Goal: Task Accomplishment & Management: Use online tool/utility

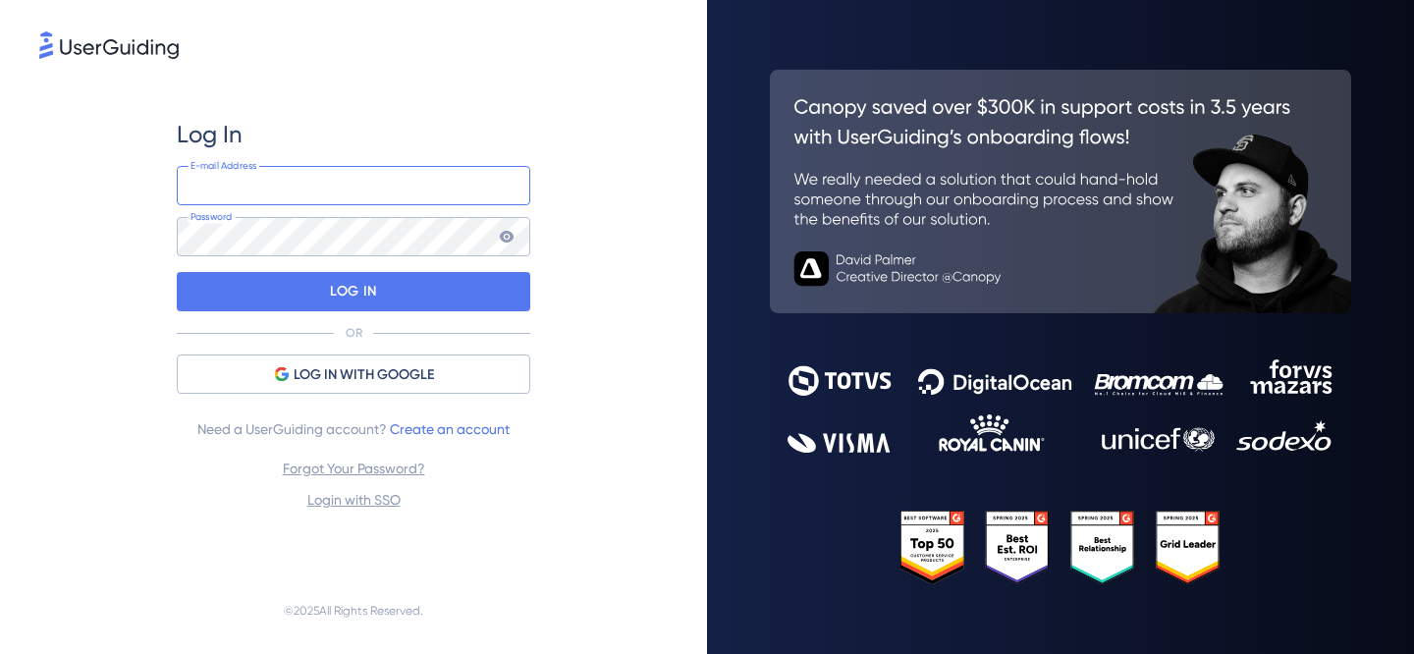
click at [407, 192] on input "email" at bounding box center [353, 185] width 353 height 39
click at [375, 215] on div "E-mail Address Password" at bounding box center [353, 211] width 353 height 90
click at [374, 197] on input "email" at bounding box center [353, 185] width 353 height 39
type input "n"
type input "[PERSON_NAME][EMAIL_ADDRESS][PERSON_NAME][DOMAIN_NAME]"
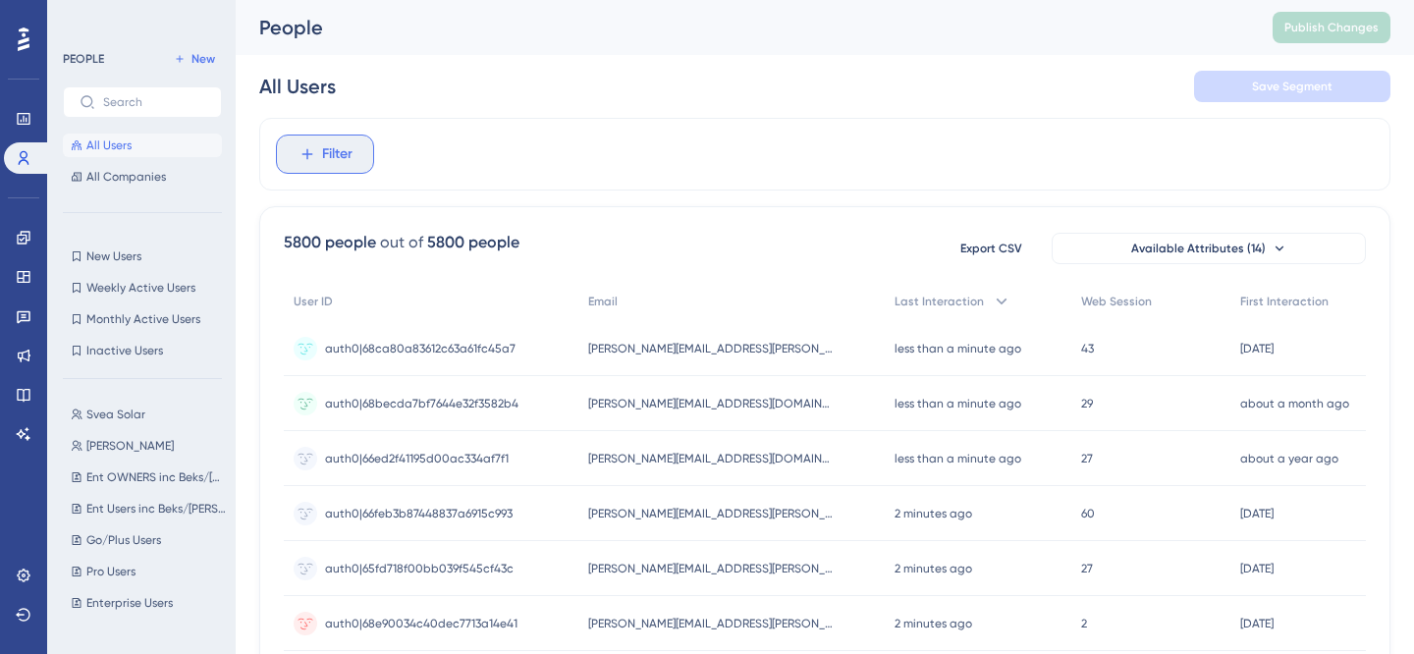
click at [326, 160] on span "Filter" at bounding box center [337, 154] width 30 height 24
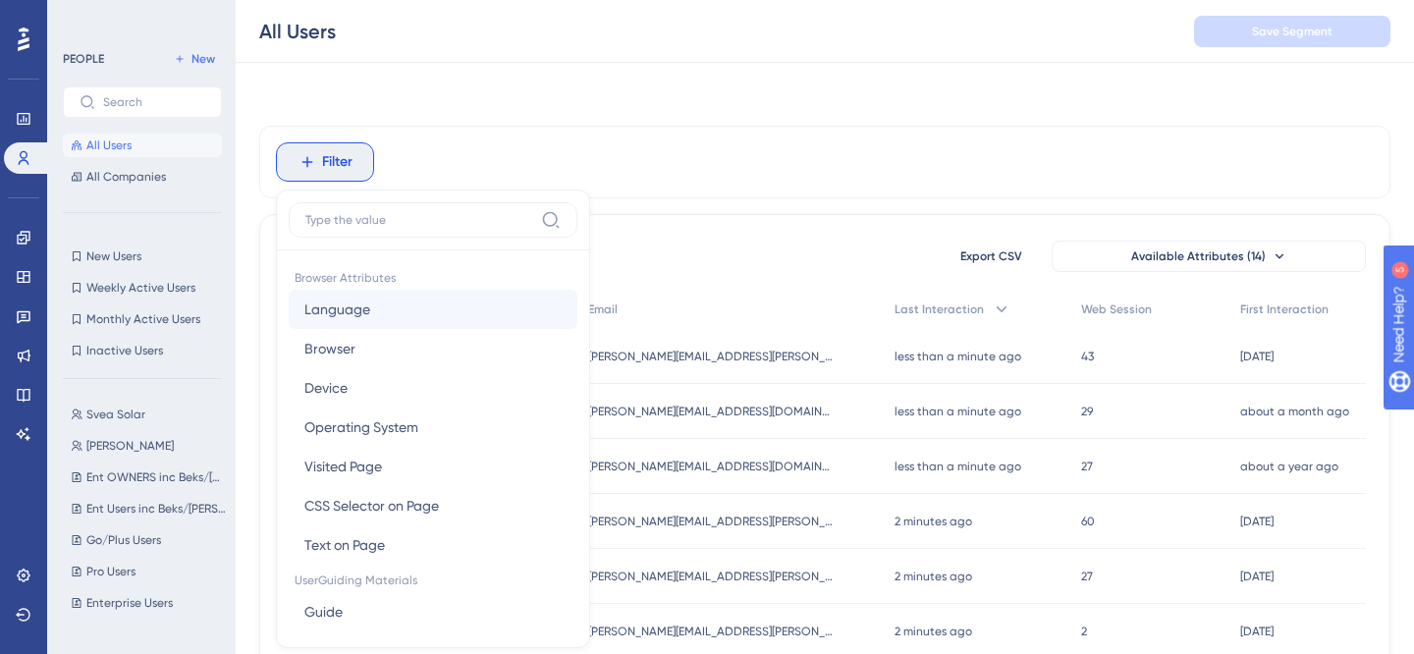
scroll to position [83, 0]
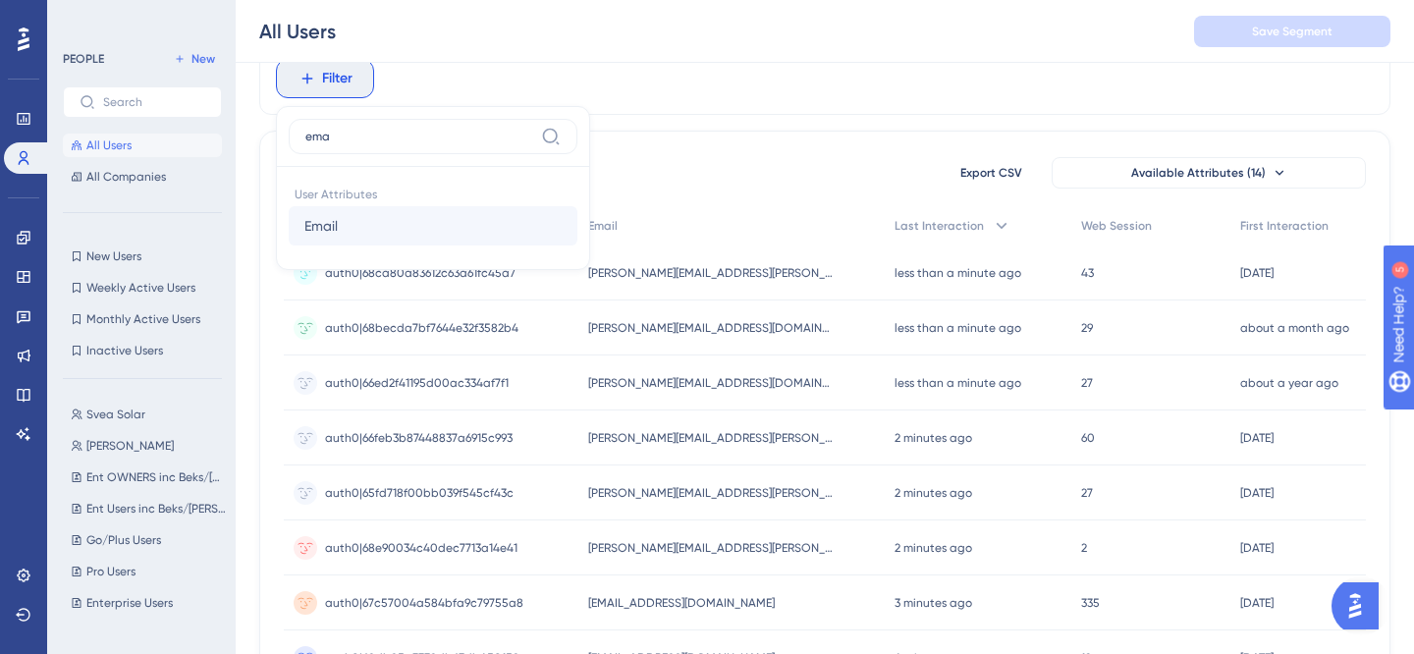
type input "ema"
click at [379, 231] on button "Email Email" at bounding box center [433, 225] width 289 height 39
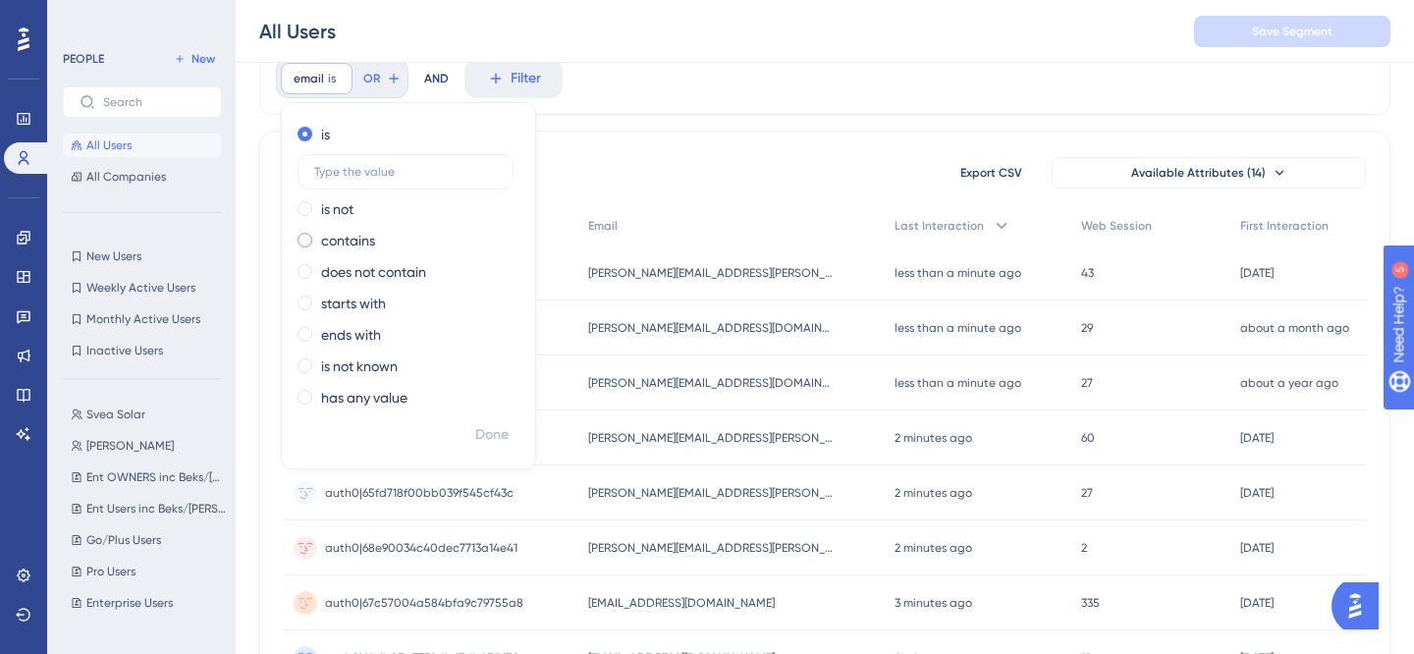
click at [367, 242] on label "contains" at bounding box center [348, 241] width 54 height 24
click at [387, 242] on label at bounding box center [405, 234] width 216 height 35
click at [387, 241] on input "text" at bounding box center [405, 235] width 183 height 14
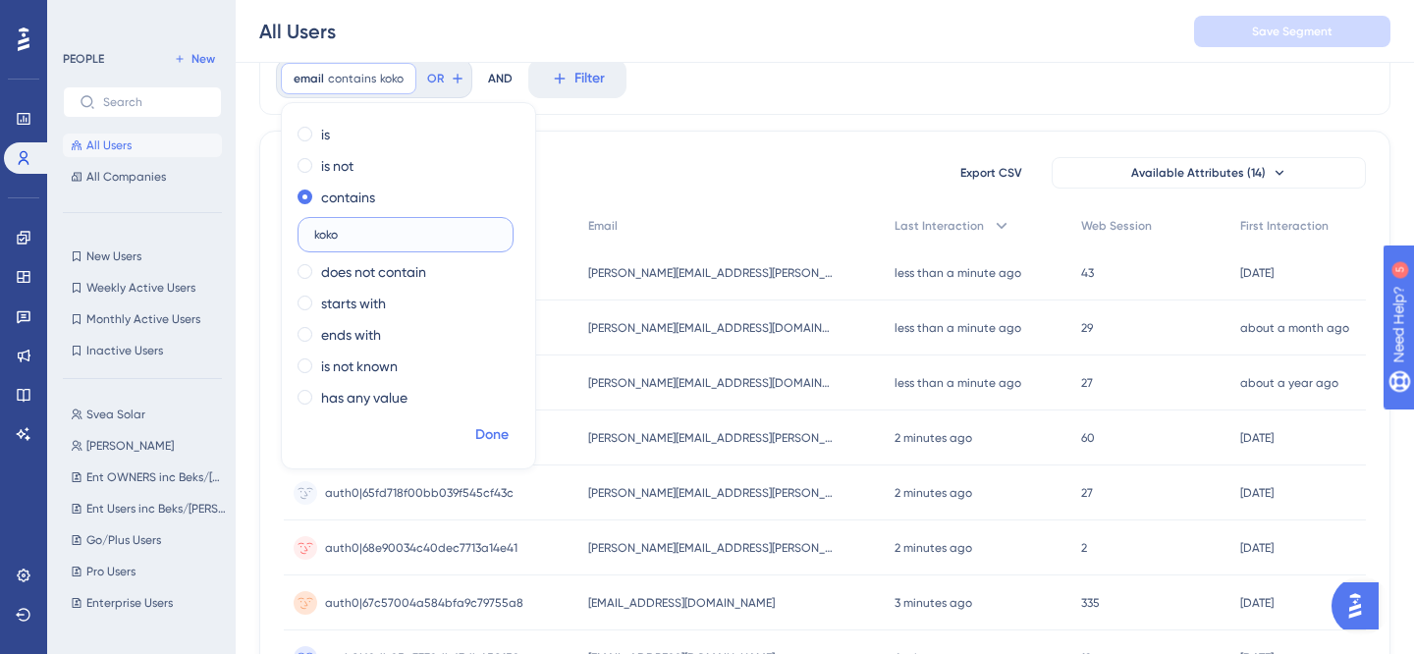
type input "koko"
click at [499, 425] on span "Done" at bounding box center [491, 435] width 33 height 24
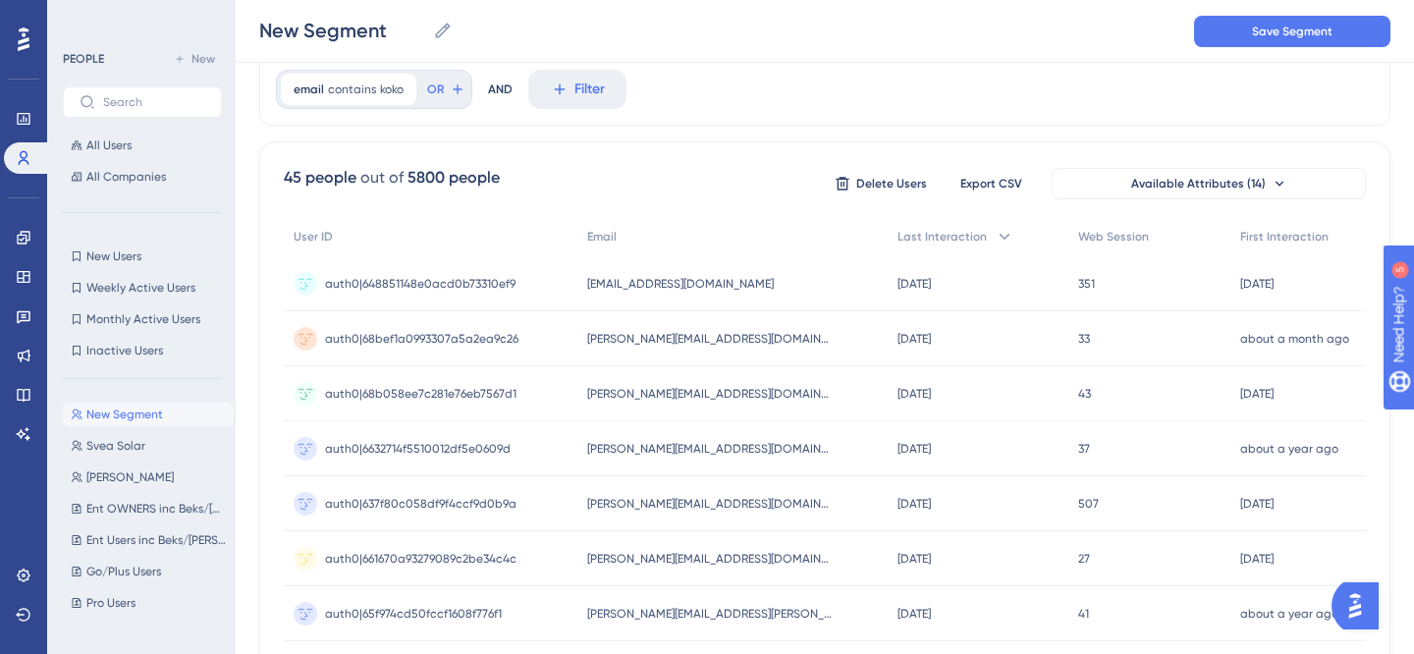
scroll to position [45, 0]
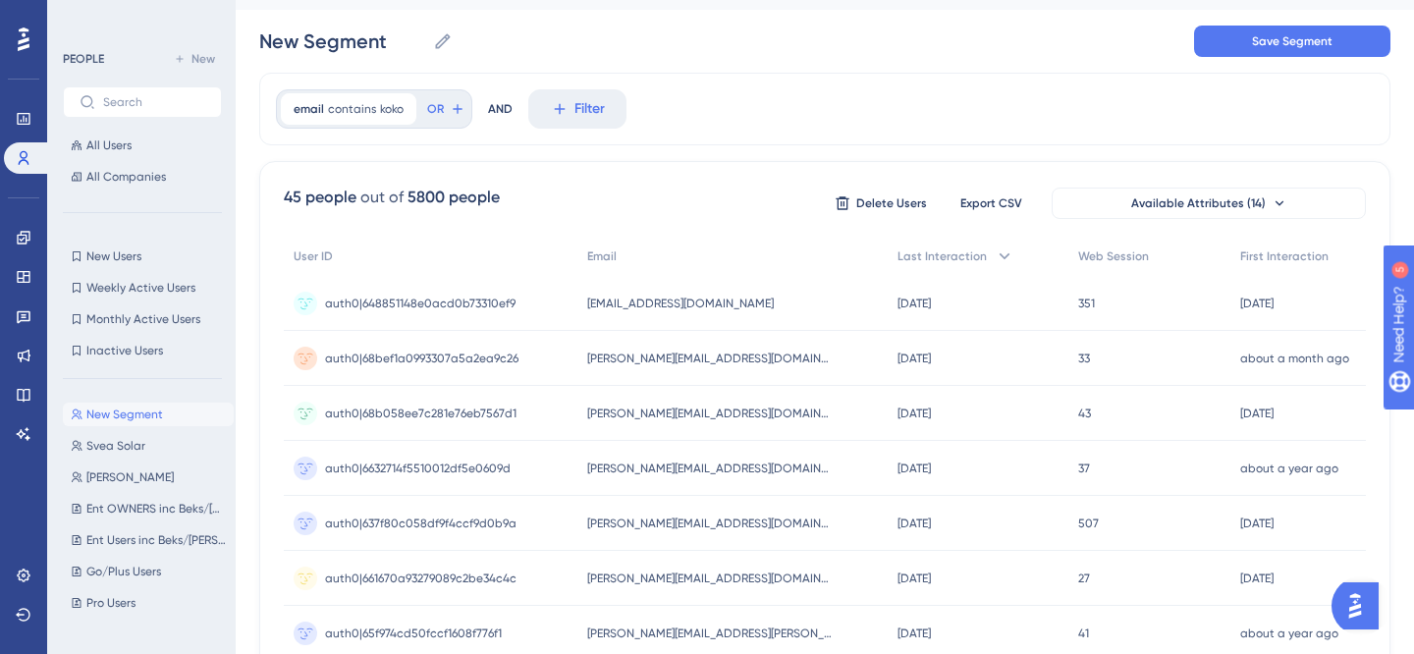
click at [330, 101] on span "contains" at bounding box center [352, 109] width 48 height 16
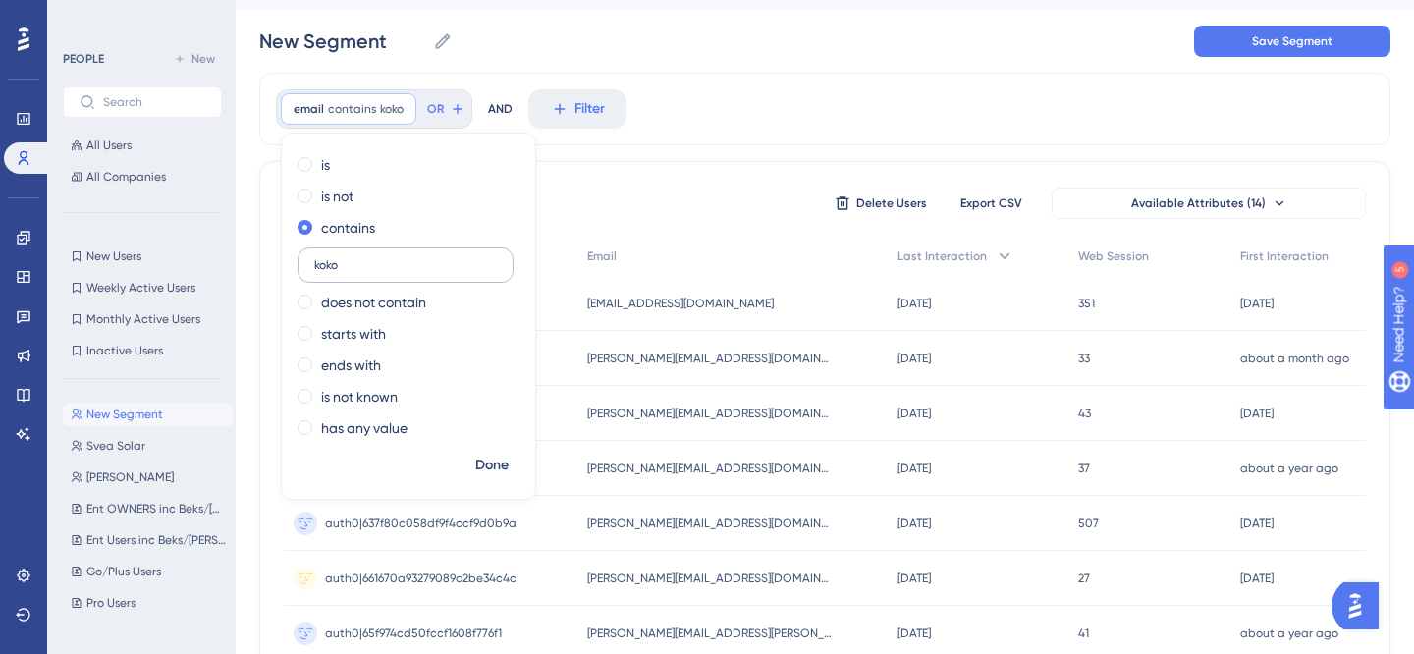
click at [339, 271] on label "koko" at bounding box center [405, 264] width 216 height 35
click at [339, 271] on input "koko" at bounding box center [405, 265] width 183 height 14
click at [339, 271] on label "koko" at bounding box center [405, 264] width 216 height 35
click at [339, 271] on input "koko" at bounding box center [405, 265] width 183 height 14
type input "teya"
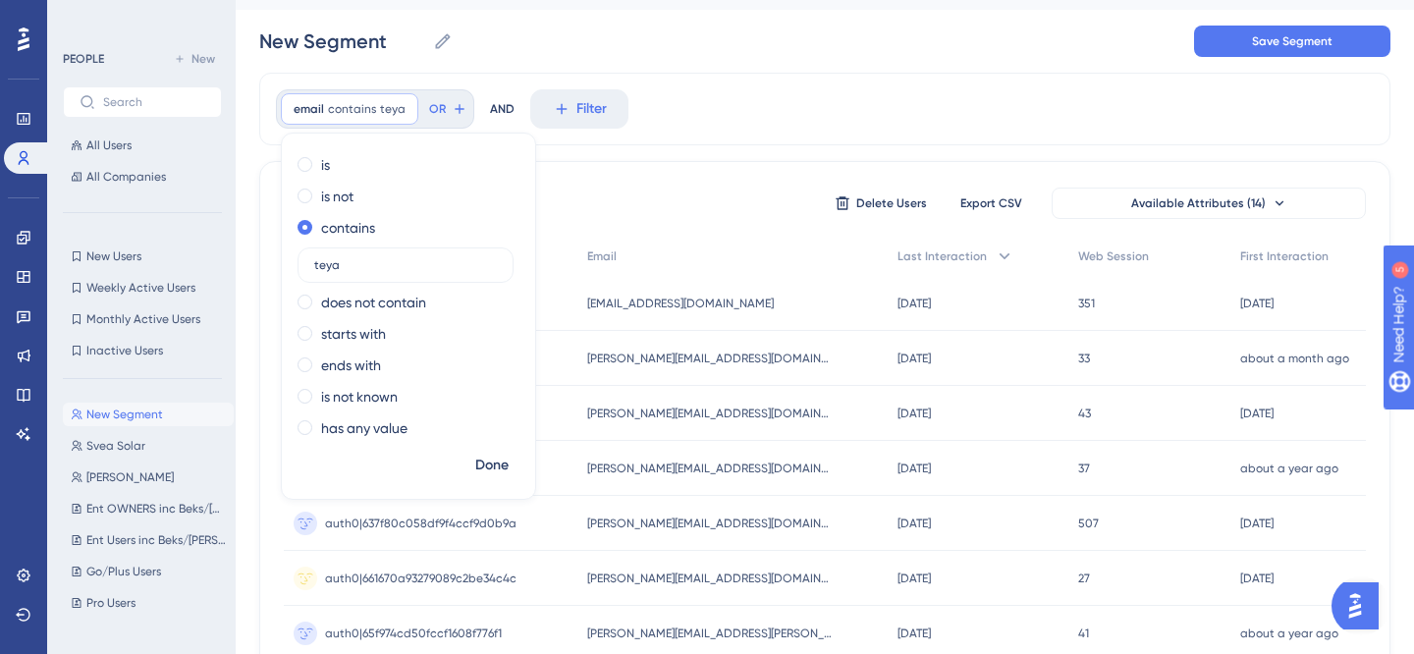
click at [488, 446] on div "is is not contains teya does not contain starts with ends with is not known has…" at bounding box center [408, 298] width 253 height 298
click at [493, 463] on span "Done" at bounding box center [491, 466] width 33 height 24
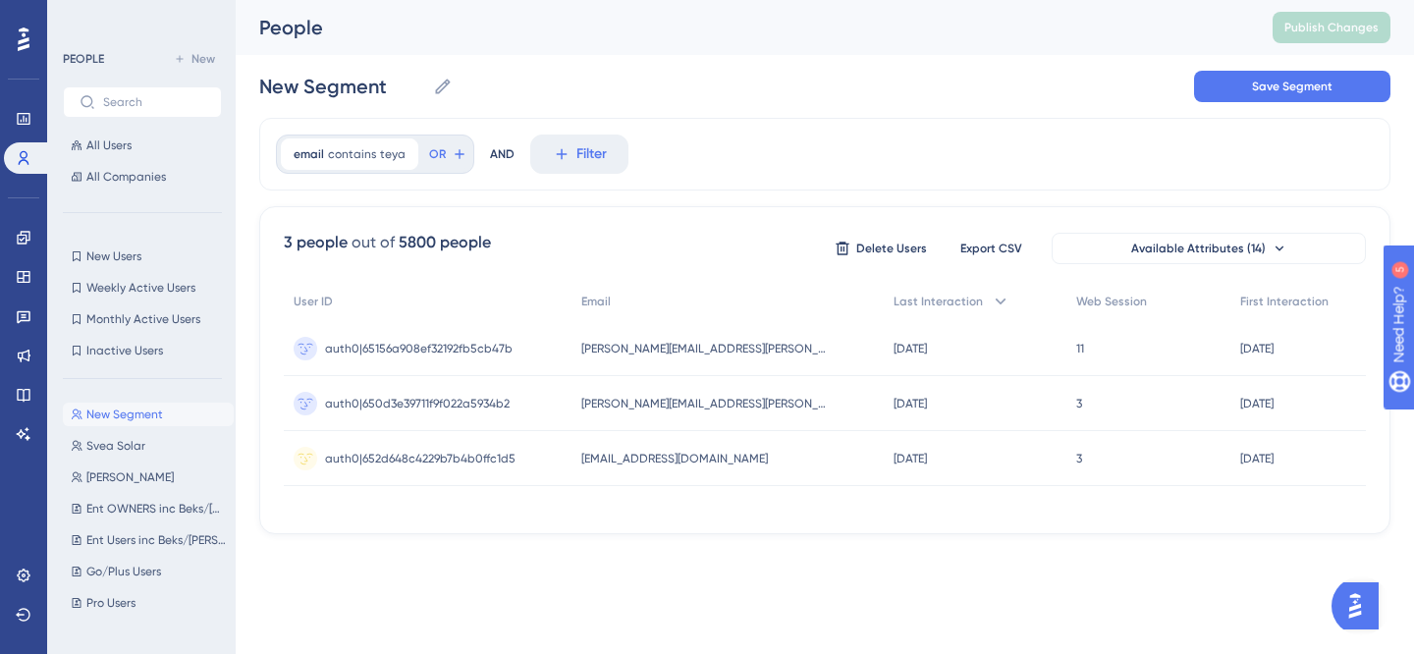
scroll to position [0, 0]
click at [357, 149] on span "contains" at bounding box center [352, 154] width 48 height 16
click at [362, 159] on span "contains" at bounding box center [352, 154] width 48 height 16
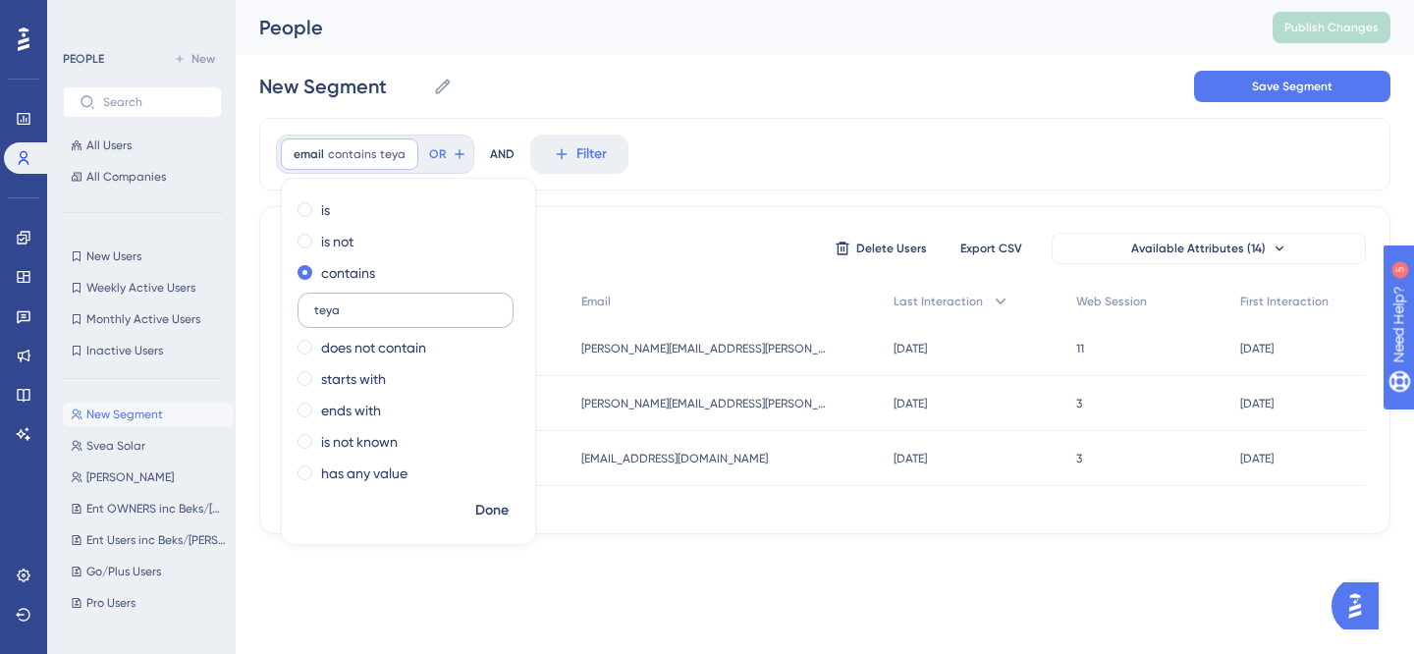
click at [325, 315] on input "teya" at bounding box center [405, 310] width 183 height 14
type input "saltpay"
click at [486, 500] on span "Done" at bounding box center [491, 511] width 33 height 24
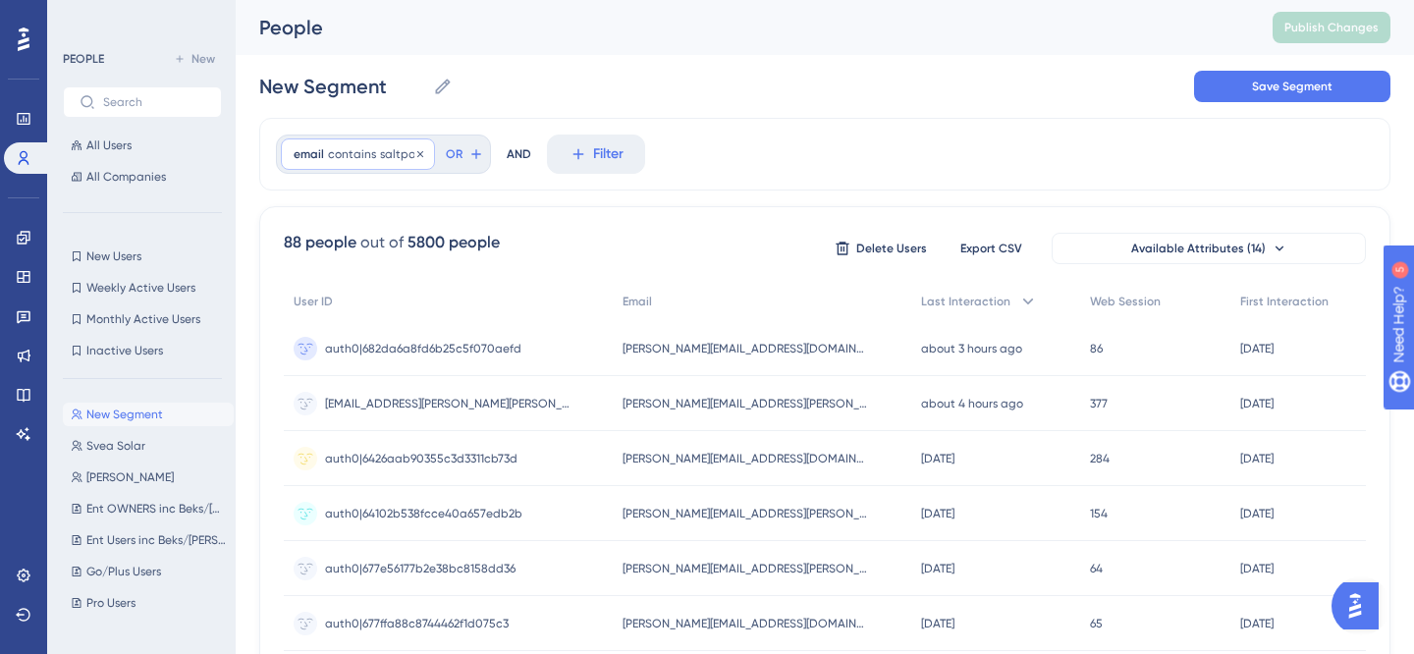
click at [384, 154] on span "saltpay" at bounding box center [401, 154] width 42 height 16
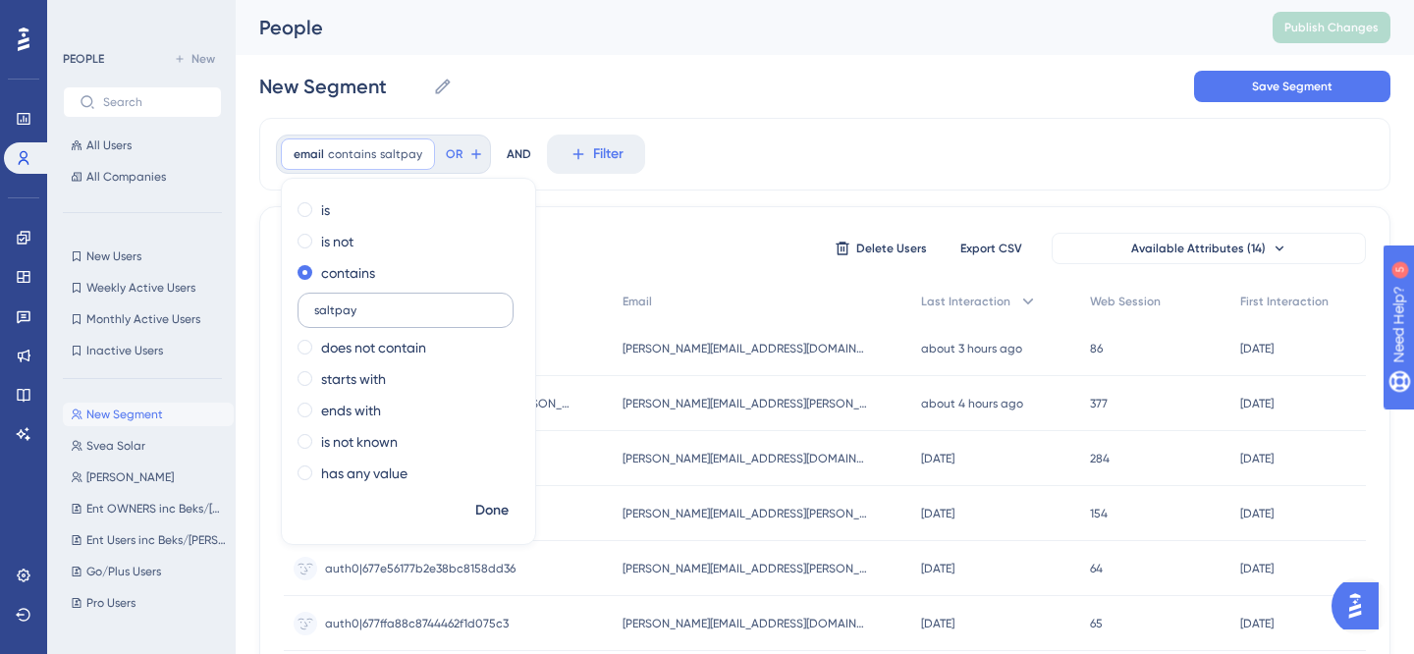
click at [345, 314] on input "saltpay" at bounding box center [405, 310] width 183 height 14
click at [345, 312] on input "saltpay" at bounding box center [405, 310] width 183 height 14
click at [345, 311] on input "saltpay" at bounding box center [405, 310] width 183 height 14
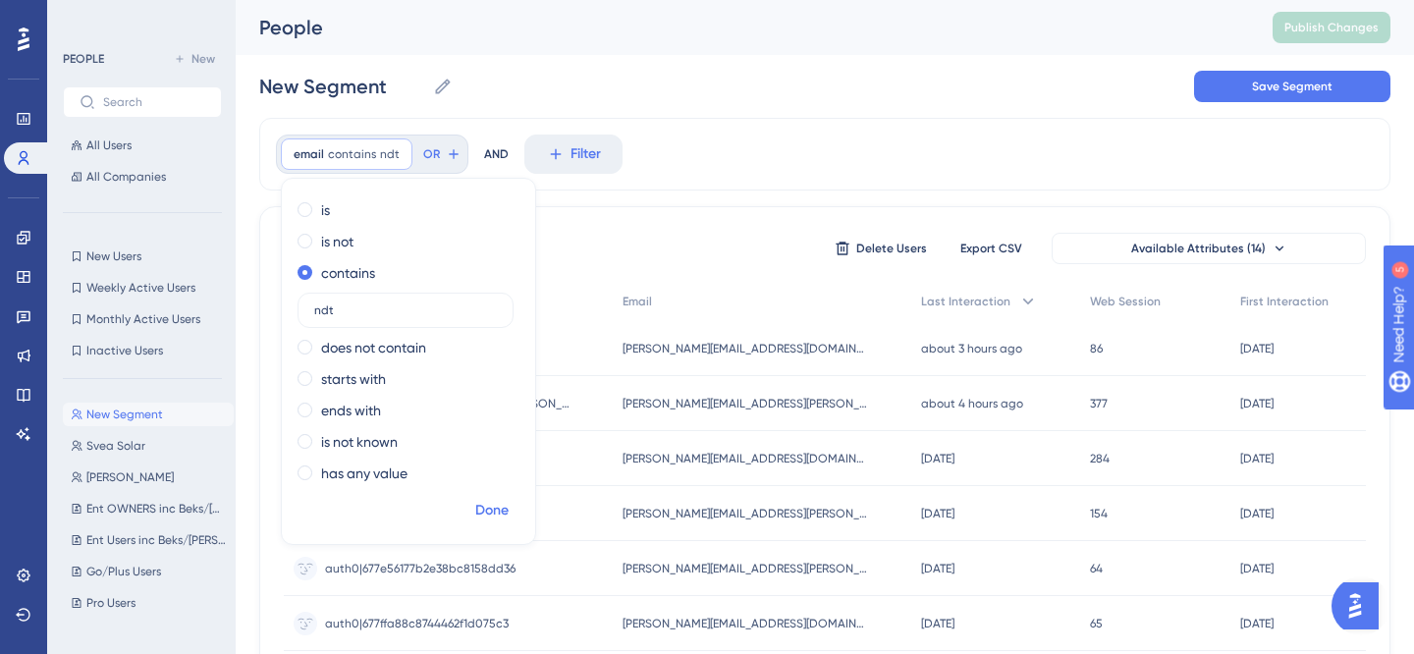
type input "ndt"
click at [499, 502] on span "Done" at bounding box center [491, 511] width 33 height 24
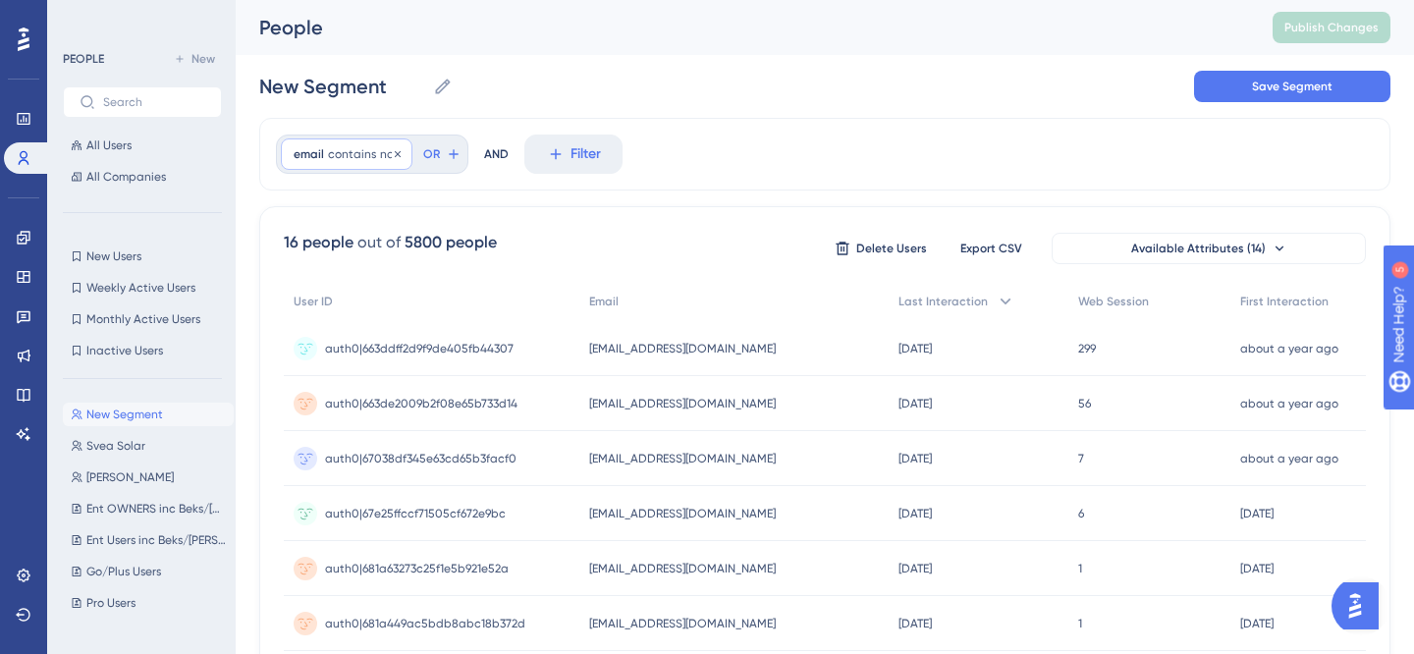
click at [342, 159] on span "contains" at bounding box center [352, 154] width 48 height 16
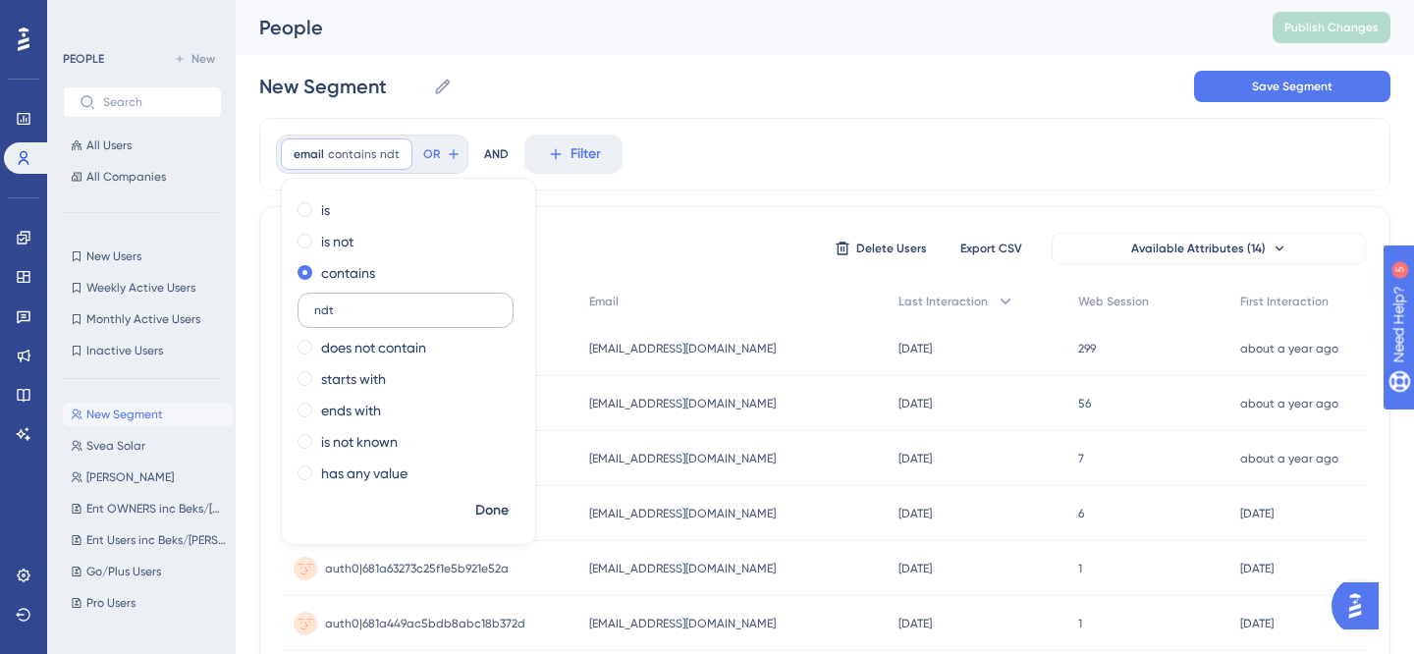
click at [348, 307] on input "ndt" at bounding box center [405, 310] width 183 height 14
type input "tcs"
click at [482, 520] on span "Done" at bounding box center [491, 511] width 33 height 24
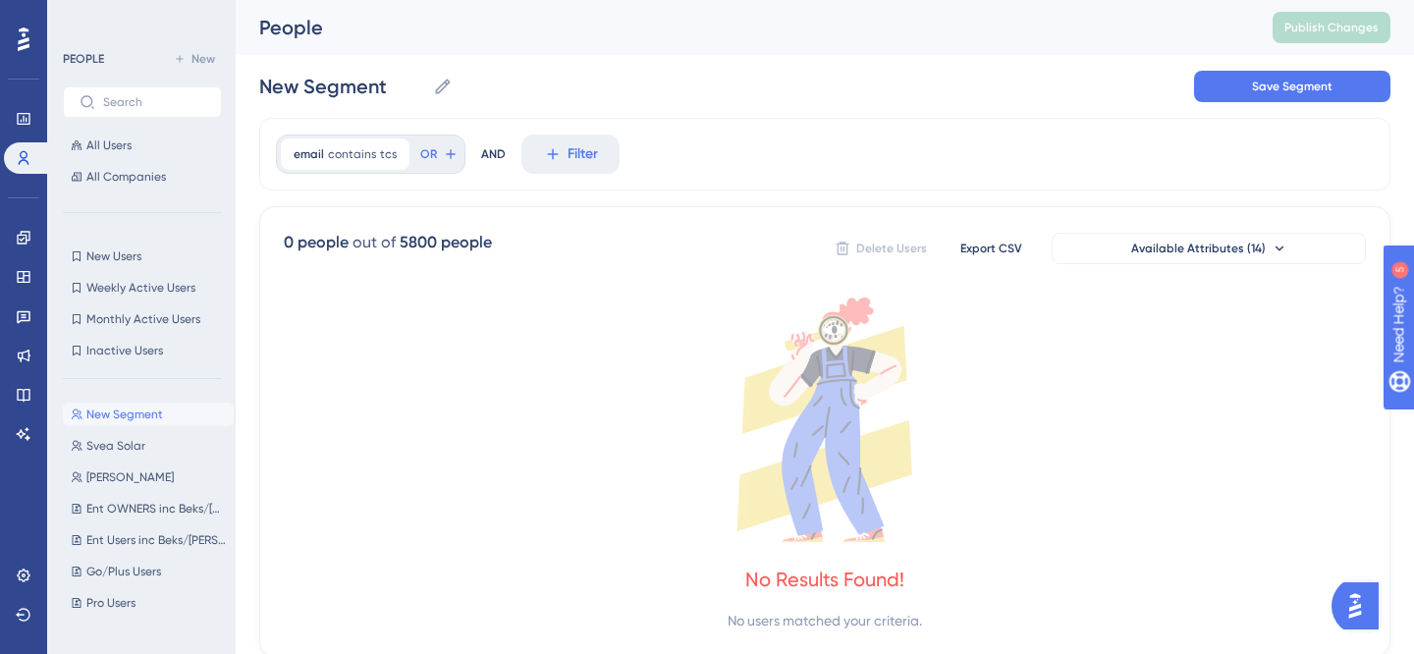
click at [342, 134] on div "email contains tcs tcs Remove OR" at bounding box center [370, 153] width 189 height 39
click at [342, 151] on span "contains" at bounding box center [352, 154] width 48 height 16
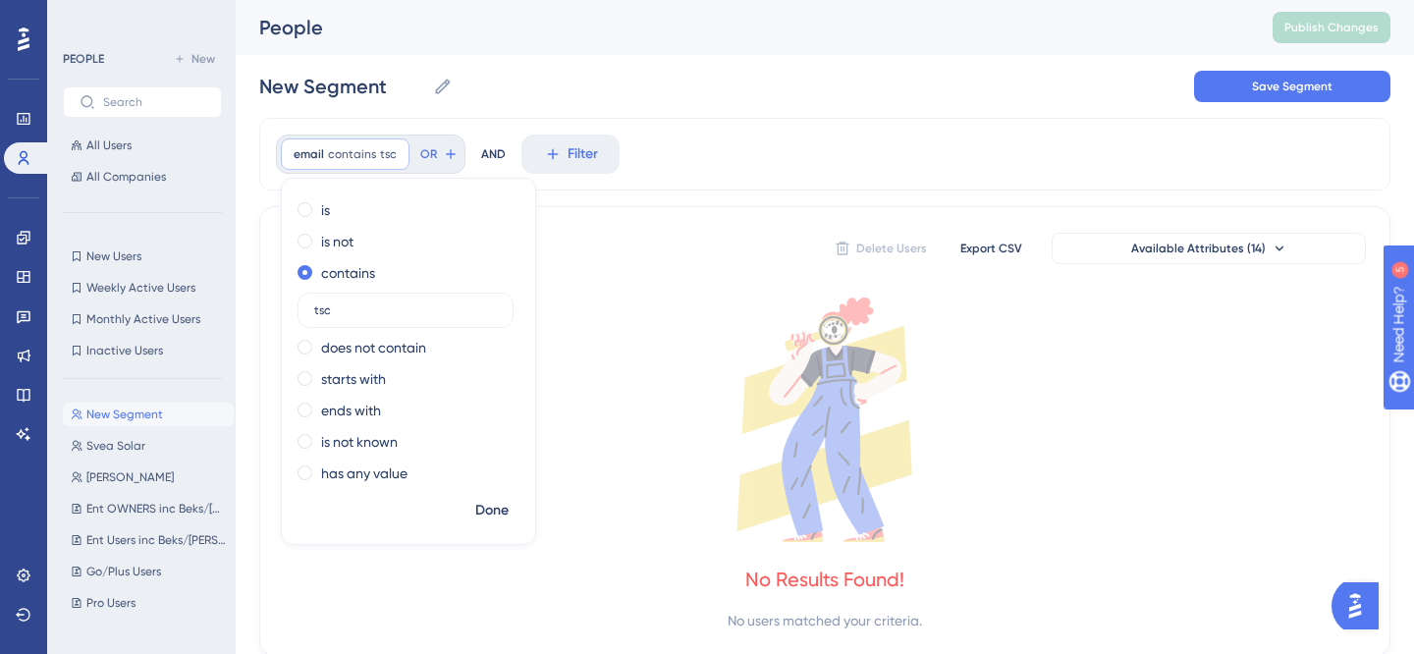
type input "tsc"
click at [471, 490] on div "is is not contains tsc does not contain starts with ends with is not known has …" at bounding box center [408, 343] width 253 height 298
click at [471, 493] on button "Done" at bounding box center [491, 510] width 55 height 35
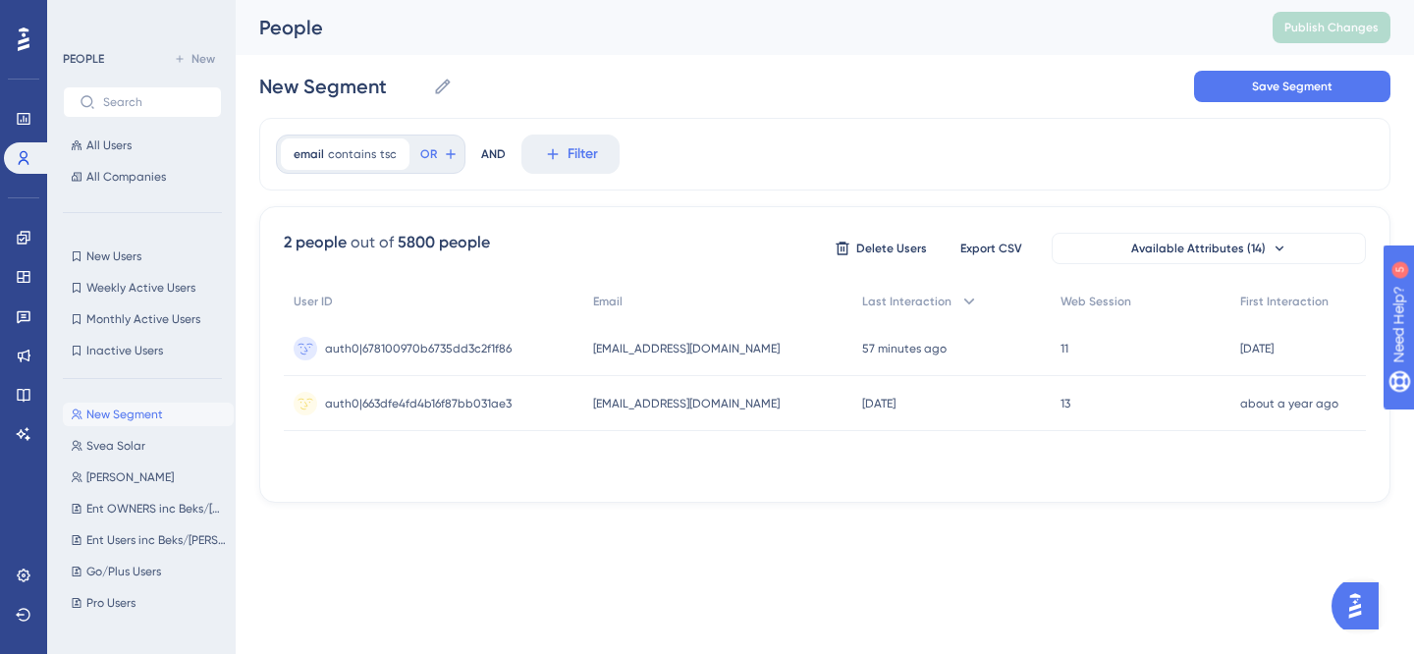
click at [366, 174] on div "email contains tsc tsc Remove OR AND Filter" at bounding box center [824, 154] width 1131 height 73
click at [382, 167] on div "email contains tsc tsc Remove" at bounding box center [345, 153] width 129 height 31
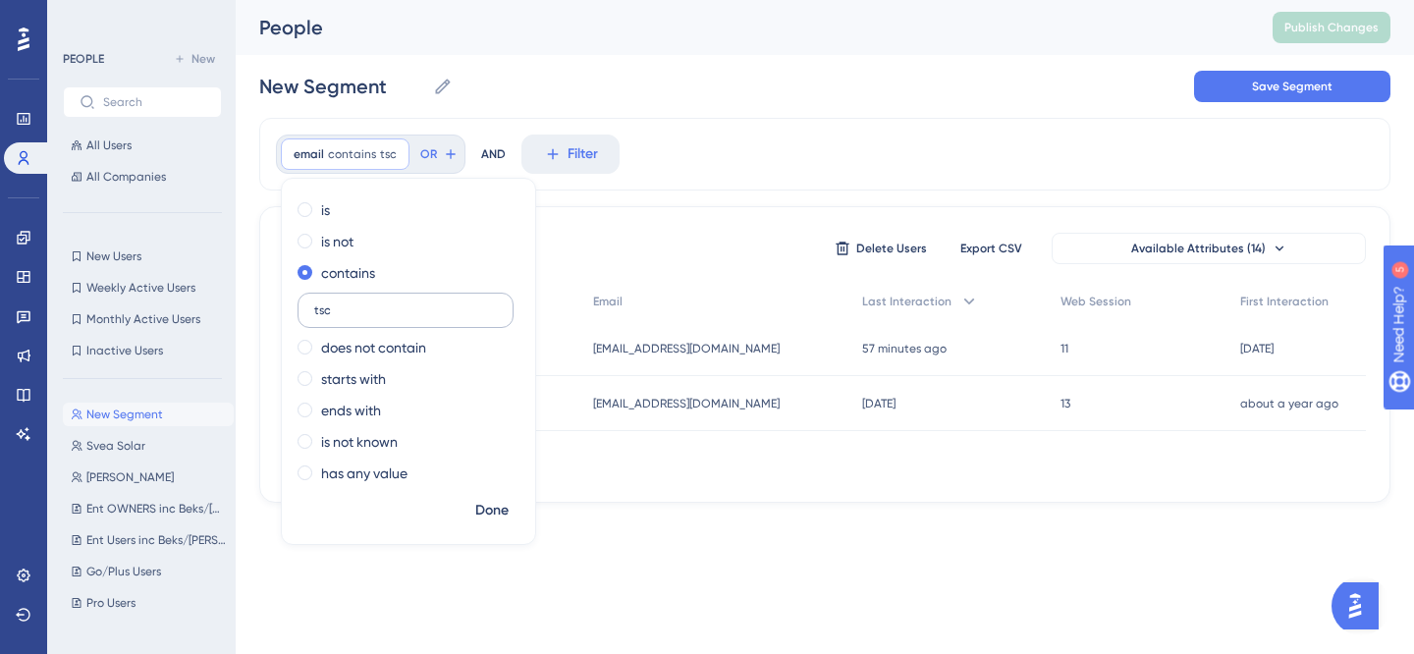
click at [386, 312] on input "tsc" at bounding box center [405, 310] width 183 height 14
type input "acast"
click at [484, 505] on span "Done" at bounding box center [491, 511] width 33 height 24
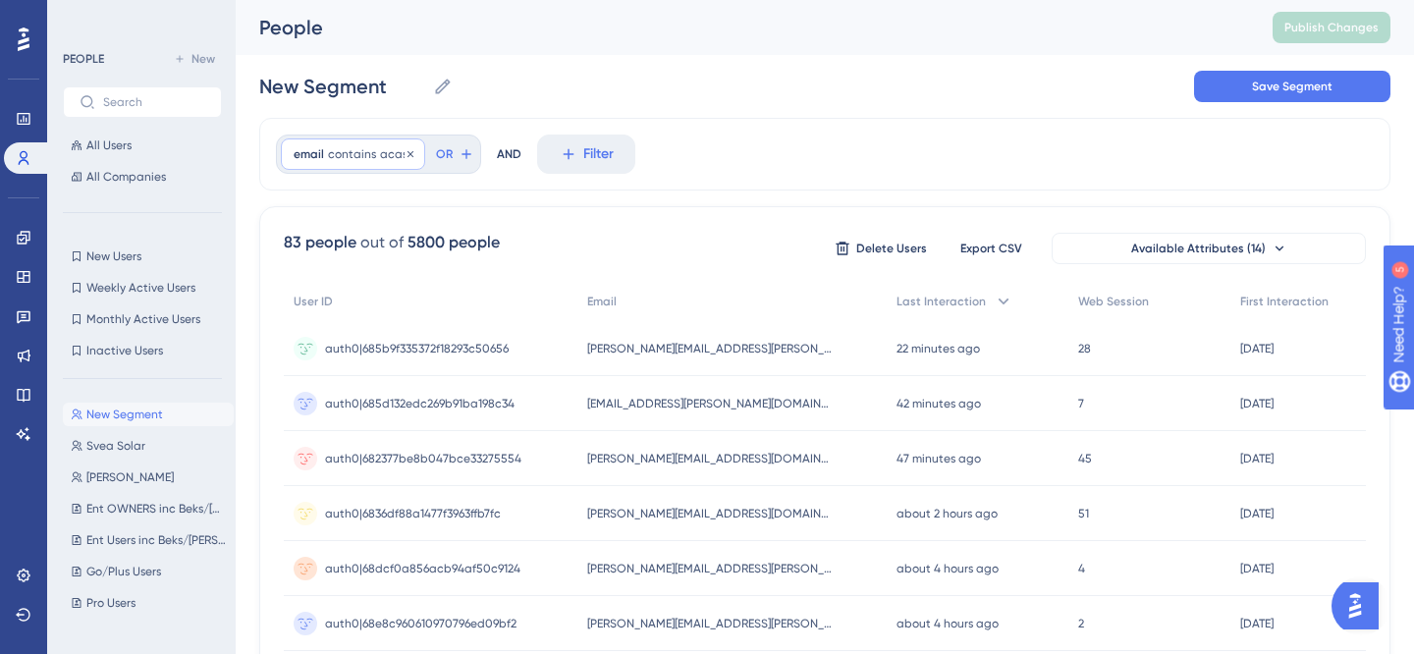
click at [356, 160] on span "contains" at bounding box center [352, 154] width 48 height 16
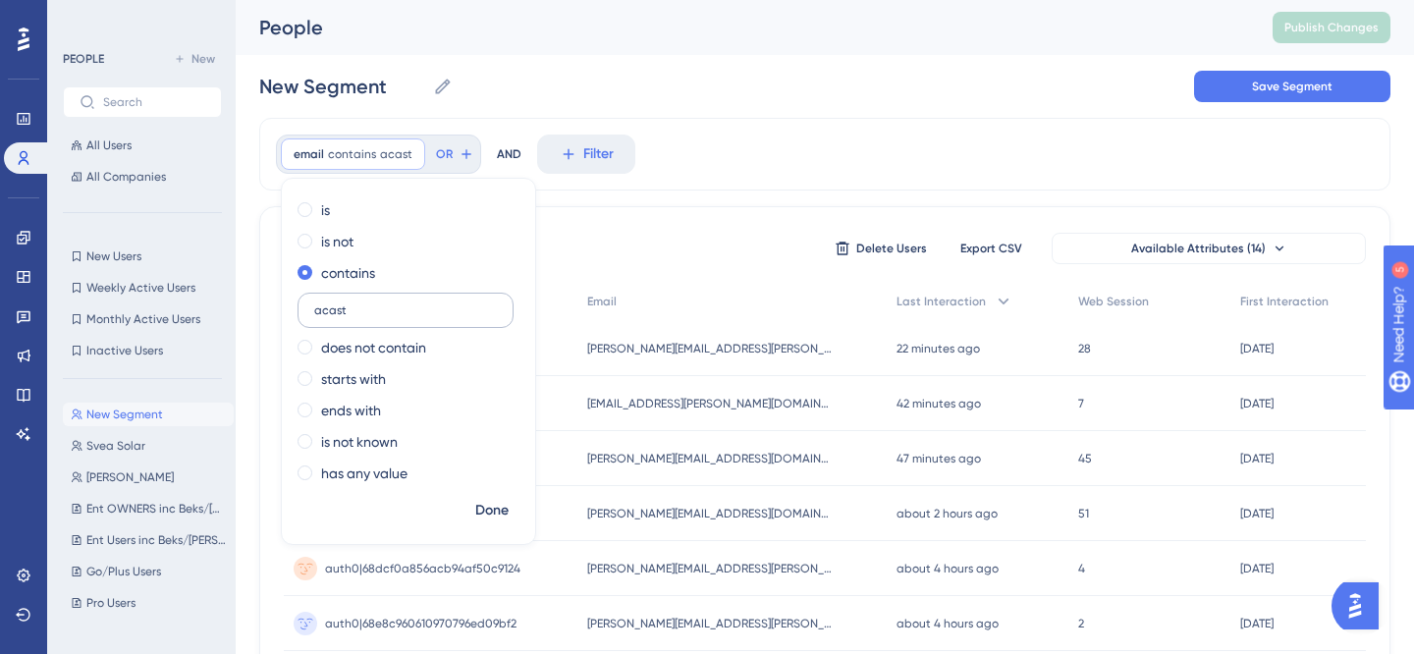
click at [350, 312] on input "acast" at bounding box center [405, 310] width 183 height 14
type input "eton"
click at [493, 519] on span "Done" at bounding box center [491, 511] width 33 height 24
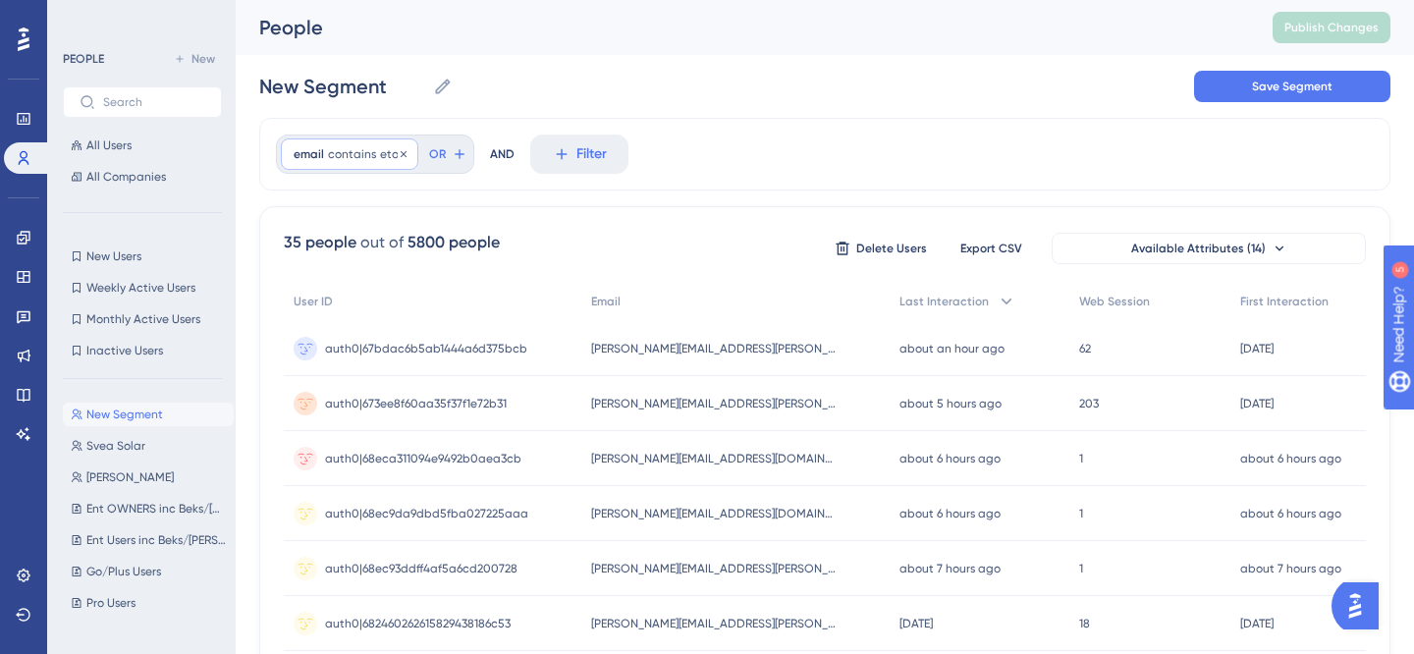
click at [347, 149] on span "contains" at bounding box center [352, 154] width 48 height 16
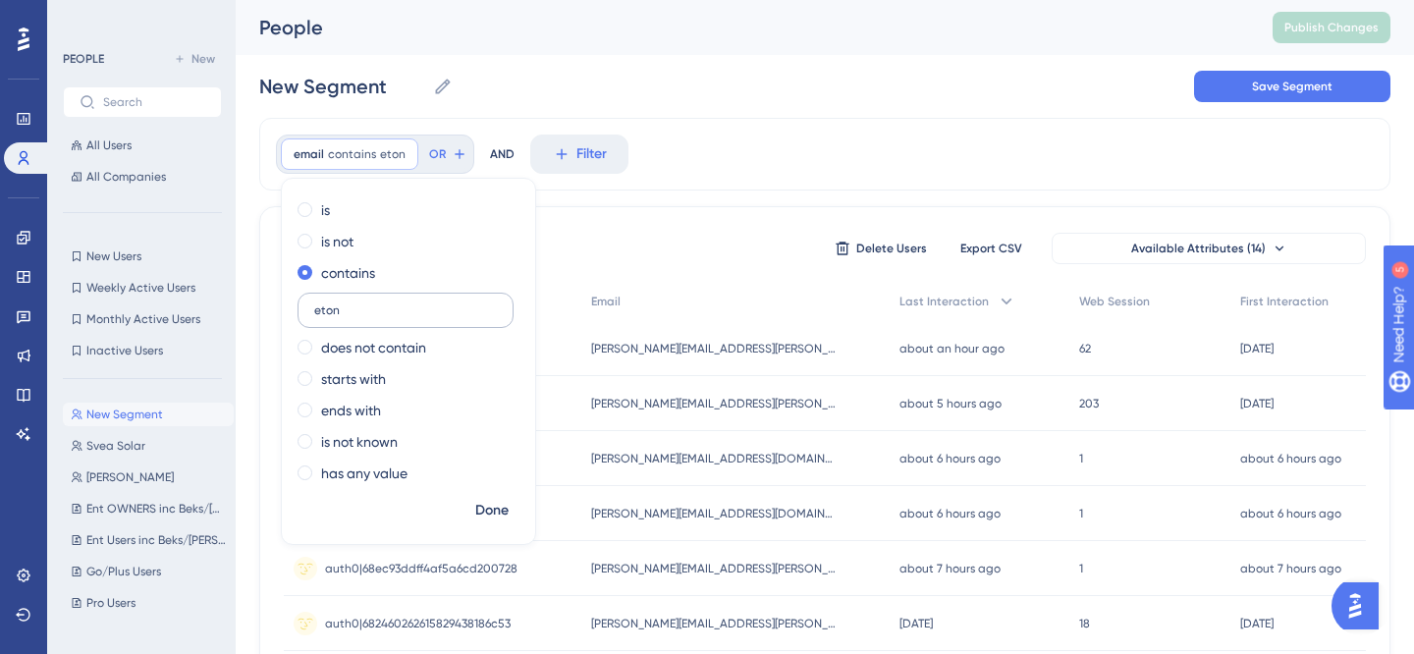
click at [315, 319] on label "eton" at bounding box center [405, 310] width 216 height 35
click at [315, 317] on input "eton" at bounding box center [405, 310] width 183 height 14
click at [315, 319] on label "eton" at bounding box center [405, 310] width 216 height 35
click at [315, 317] on input "eton" at bounding box center [405, 310] width 183 height 14
click at [315, 319] on label "eton" at bounding box center [405, 310] width 216 height 35
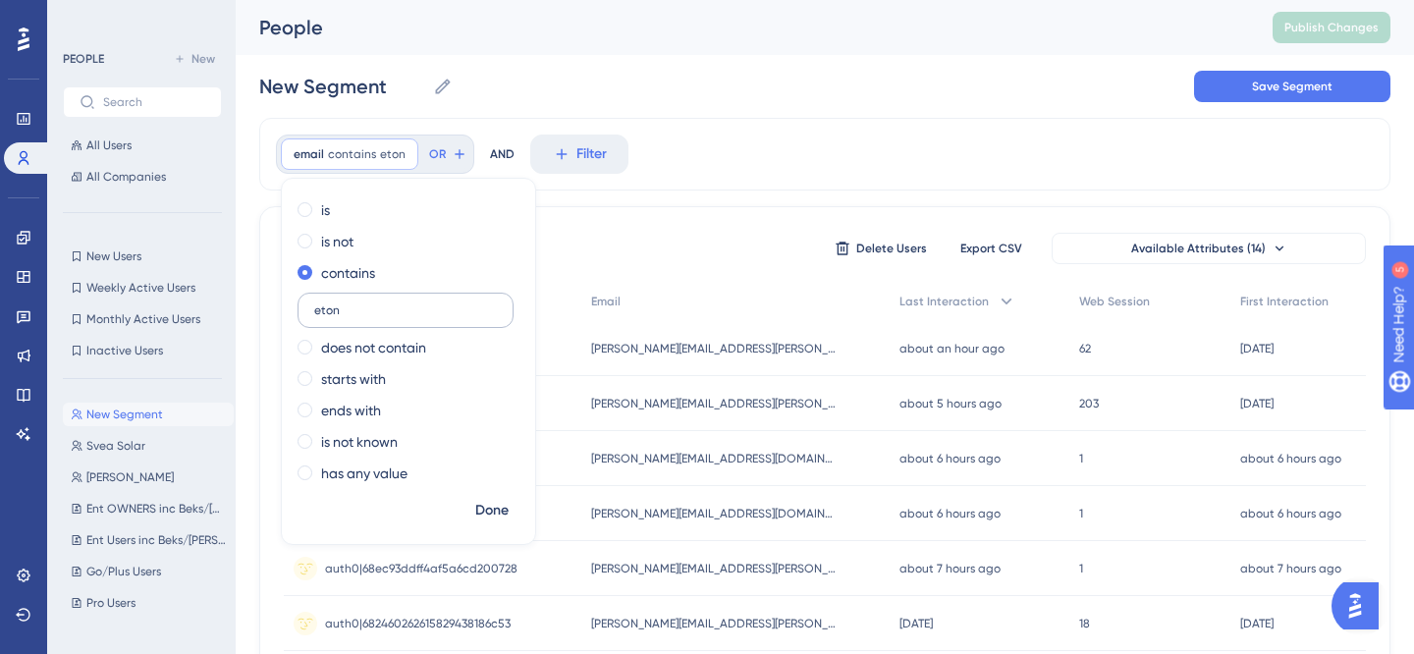
click at [315, 317] on input "eton" at bounding box center [405, 310] width 183 height 14
click at [325, 319] on label "eton" at bounding box center [405, 310] width 216 height 35
click at [325, 317] on input "eton" at bounding box center [405, 310] width 183 height 14
click at [325, 319] on label "eton" at bounding box center [405, 310] width 216 height 35
click at [325, 317] on input "eton" at bounding box center [405, 310] width 183 height 14
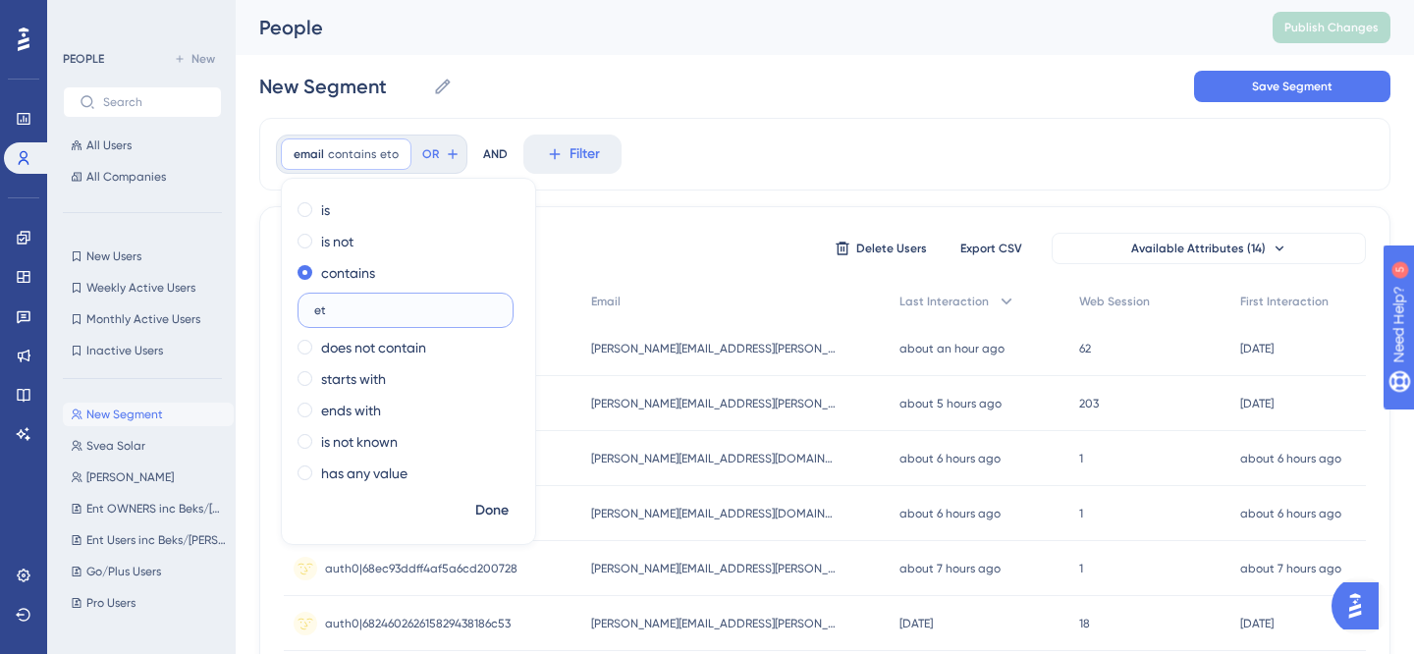
type input "e"
type input "catawiki"
click at [483, 507] on span "Done" at bounding box center [491, 511] width 33 height 24
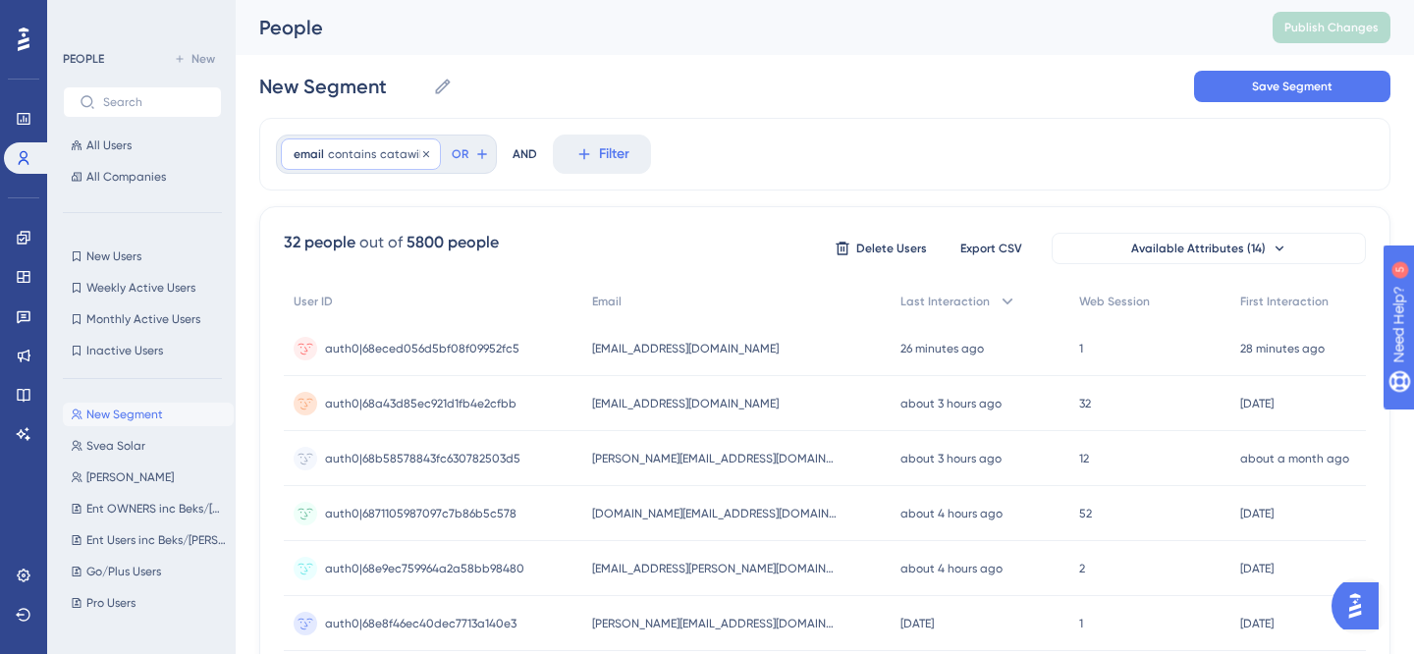
click at [349, 154] on span "contains" at bounding box center [352, 154] width 48 height 16
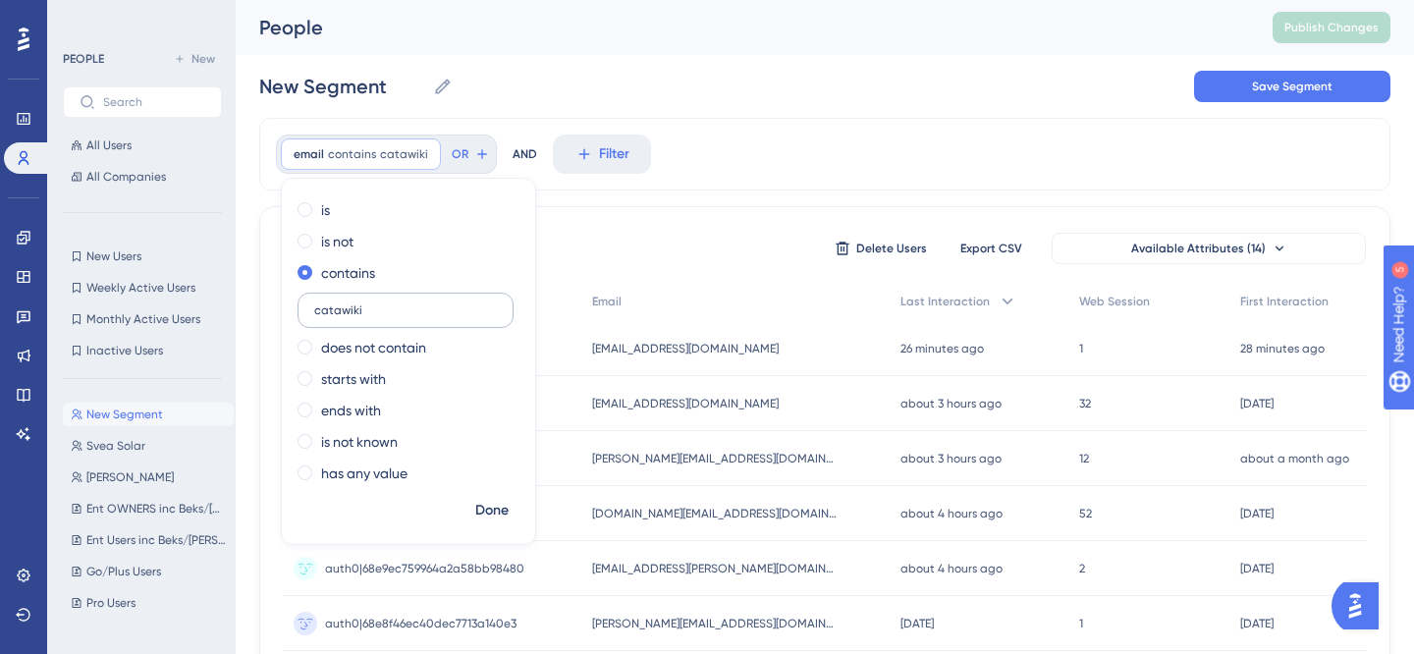
click at [362, 305] on input "catawiki" at bounding box center [405, 310] width 183 height 14
type input "r"
type input "[PERSON_NAME]"
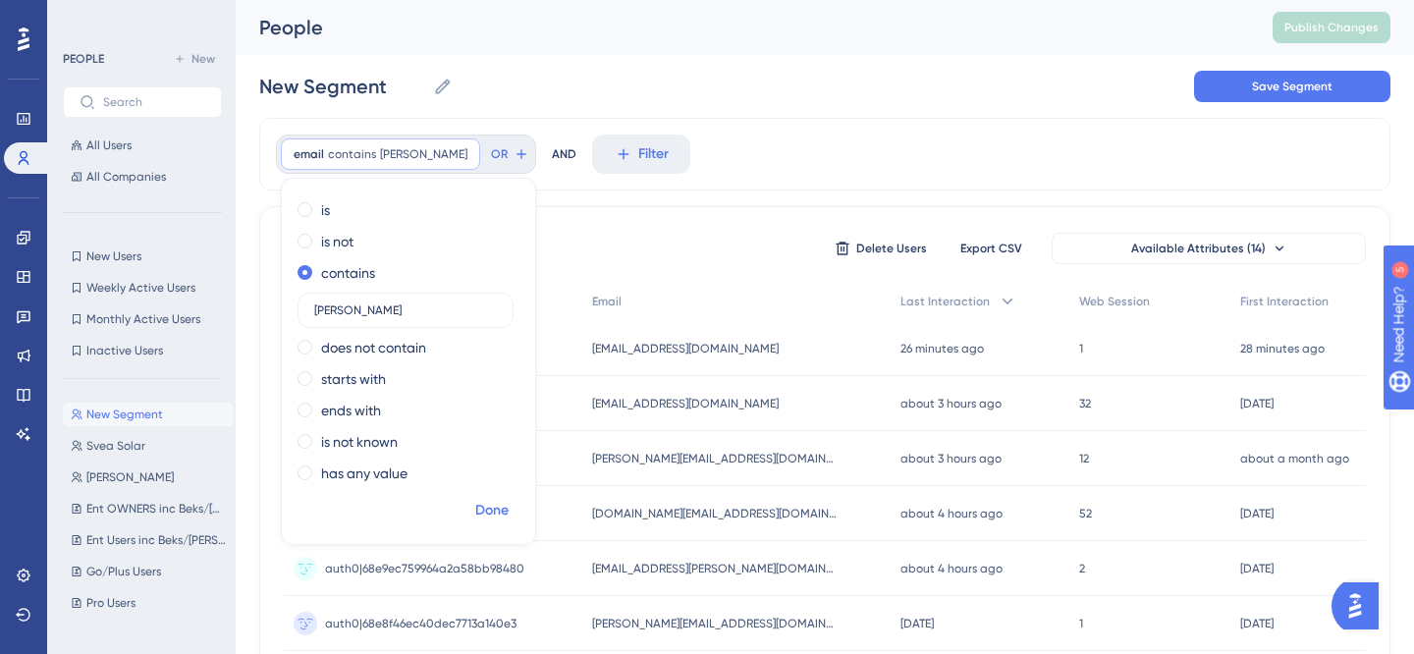
click at [491, 520] on span "Done" at bounding box center [491, 511] width 33 height 24
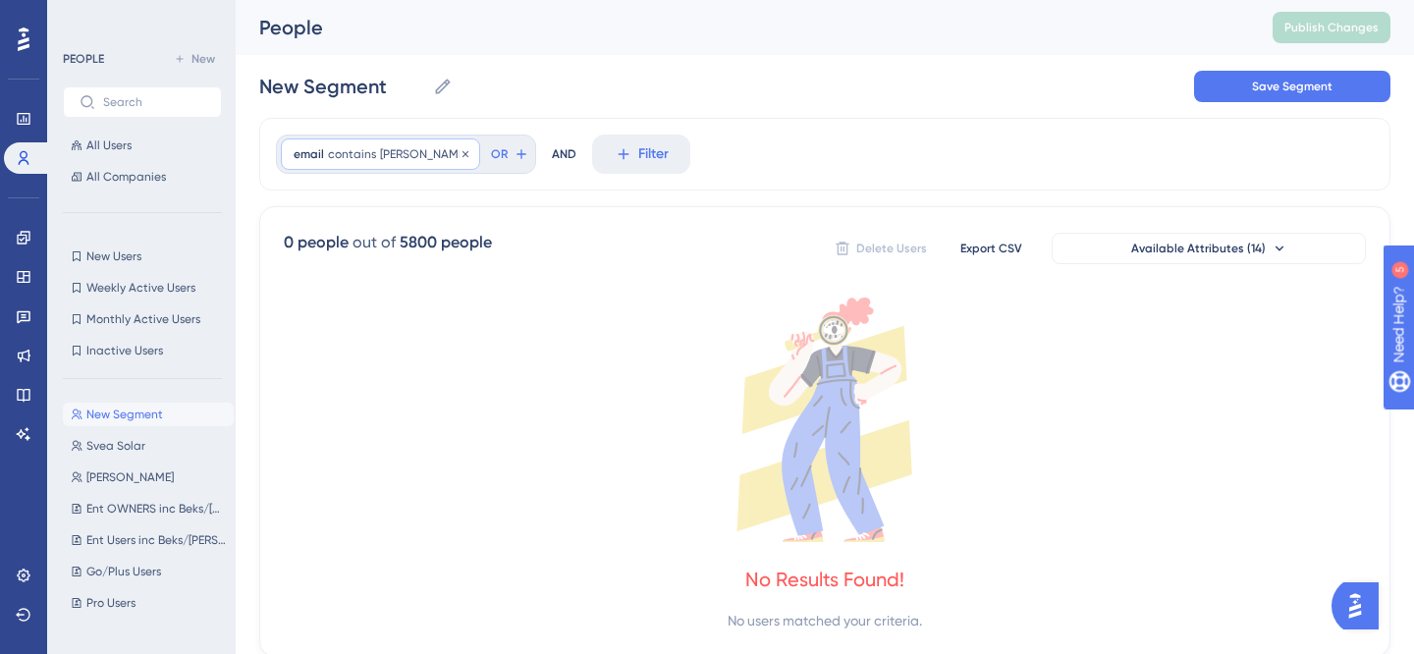
click at [329, 154] on span "contains" at bounding box center [352, 154] width 48 height 16
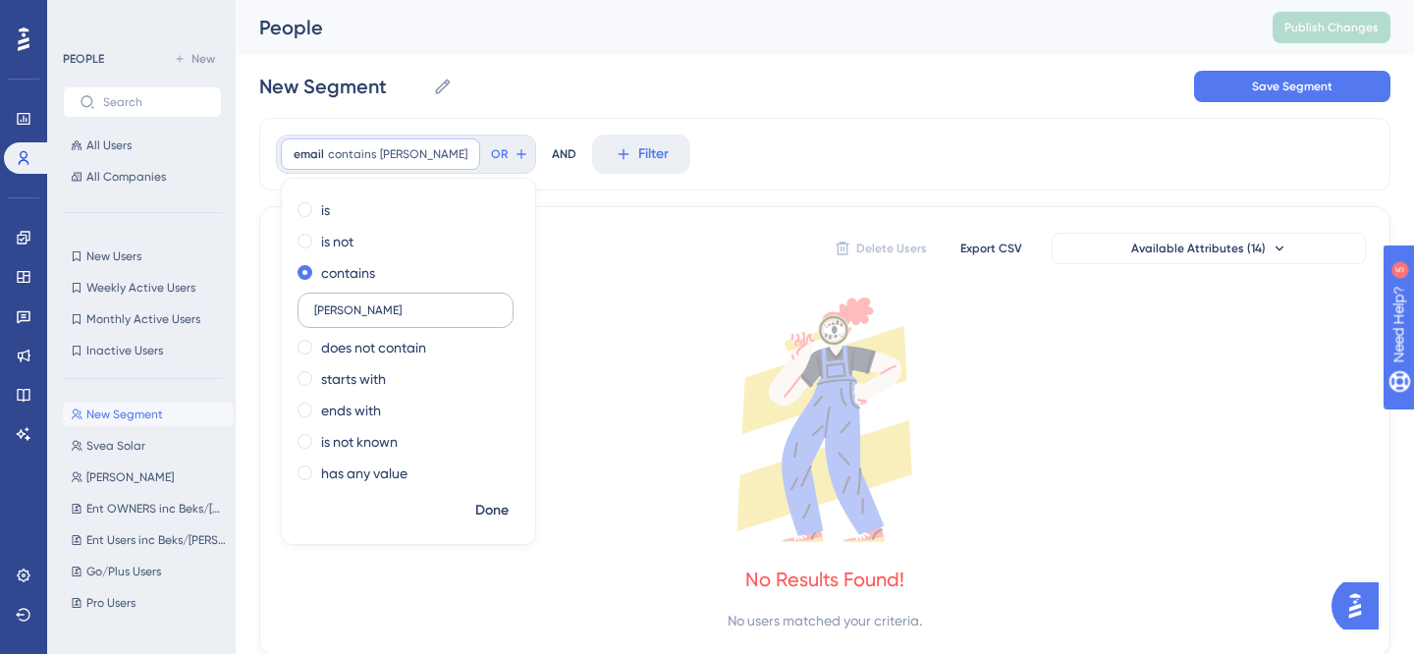
click at [387, 312] on input "[PERSON_NAME]" at bounding box center [405, 310] width 183 height 14
type input "green"
click at [490, 503] on span "Done" at bounding box center [491, 511] width 33 height 24
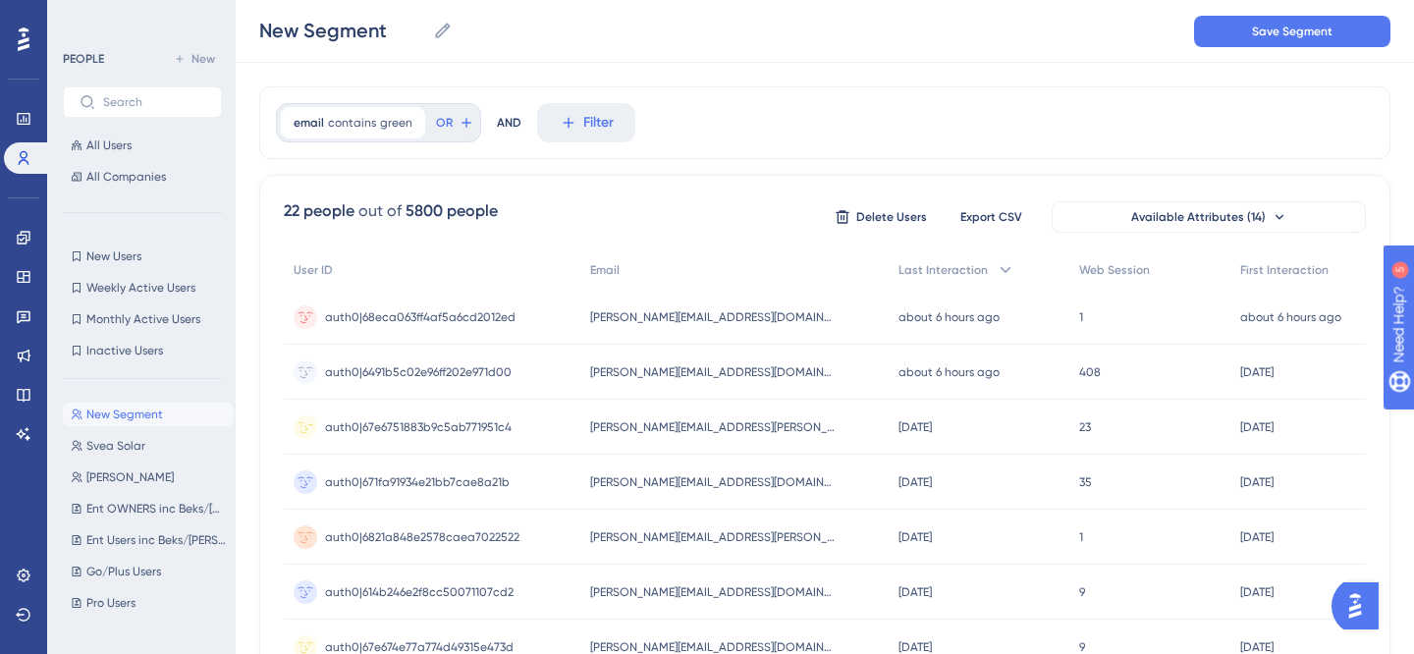
scroll to position [35, 0]
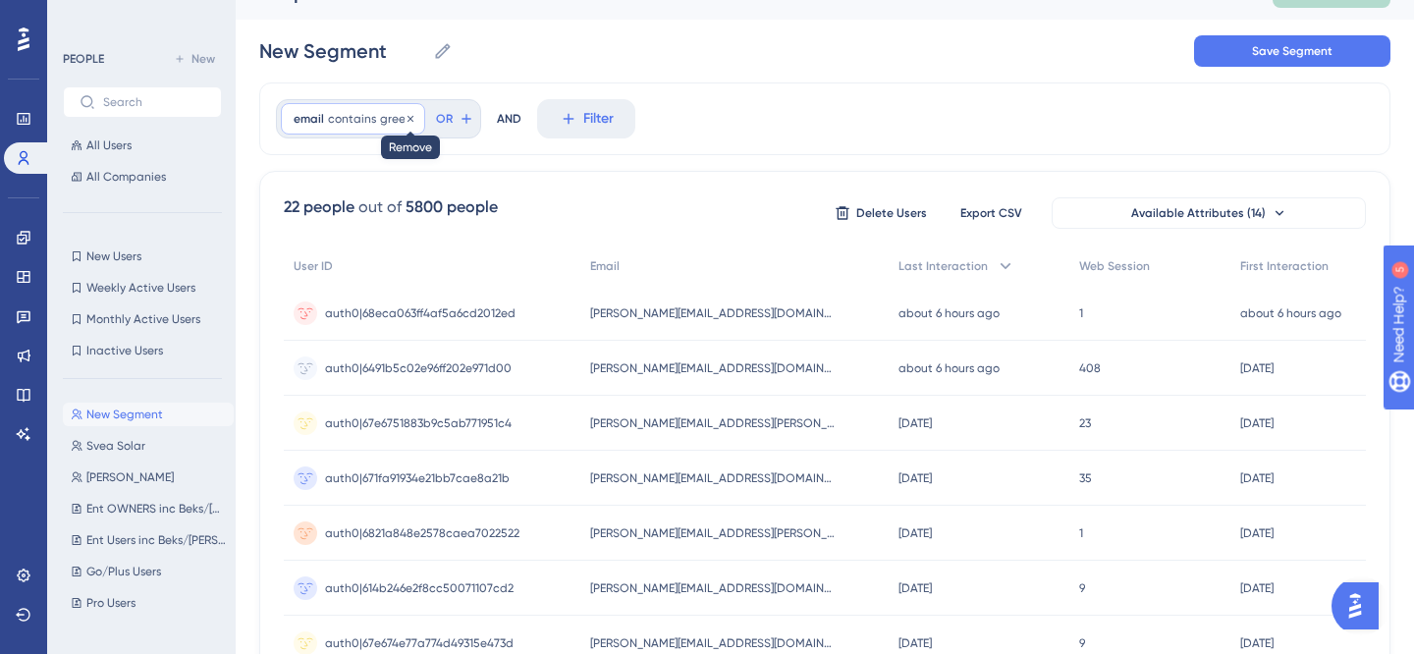
click at [407, 111] on div at bounding box center [410, 119] width 12 height 19
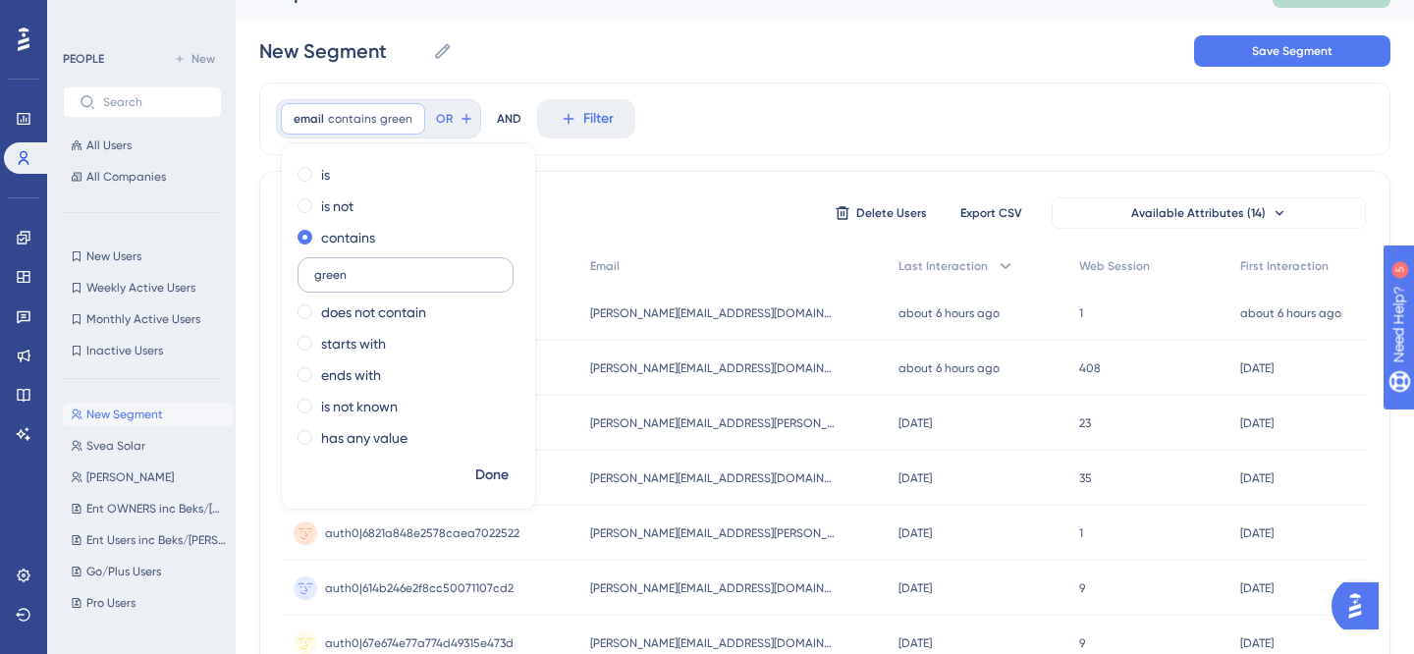
click at [398, 267] on label "green" at bounding box center [405, 274] width 216 height 35
click at [398, 268] on input "green" at bounding box center [405, 275] width 183 height 14
type input "g"
click at [311, 178] on div "is" at bounding box center [404, 175] width 214 height 24
click at [319, 112] on span "email" at bounding box center [309, 119] width 30 height 16
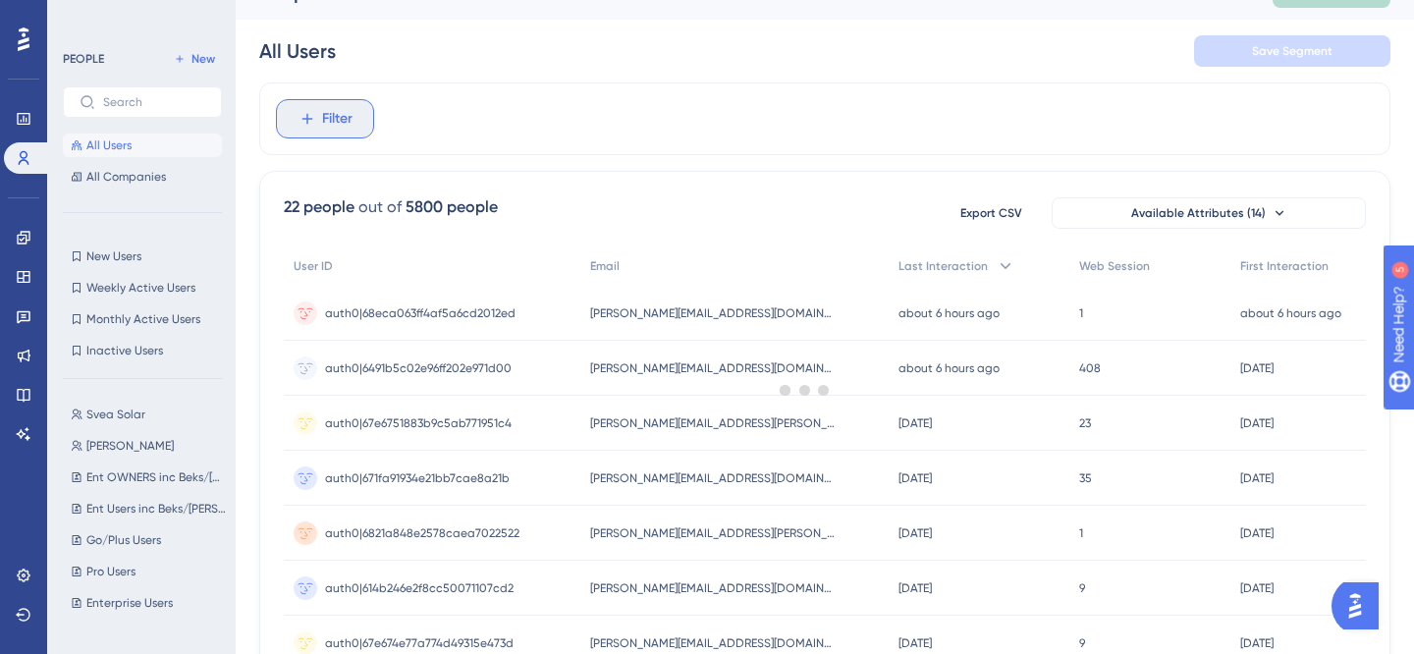
click at [333, 112] on span "Filter" at bounding box center [337, 119] width 30 height 24
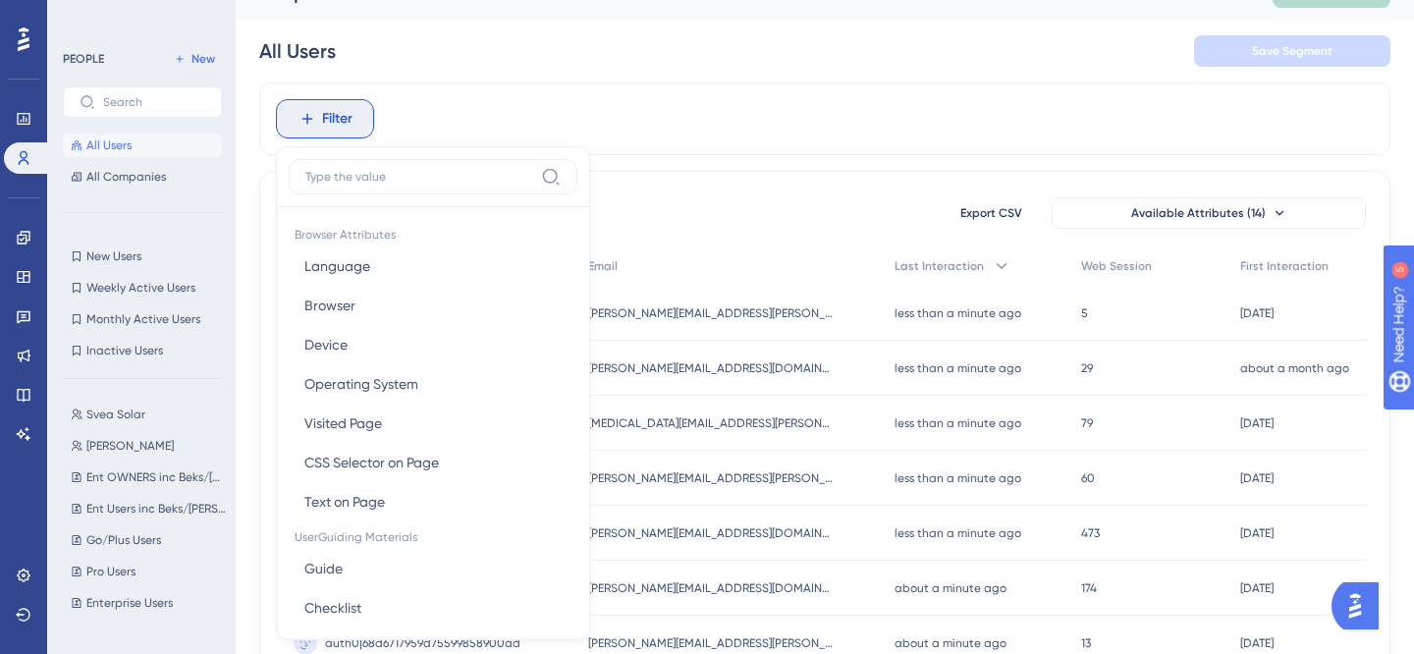
scroll to position [101, 0]
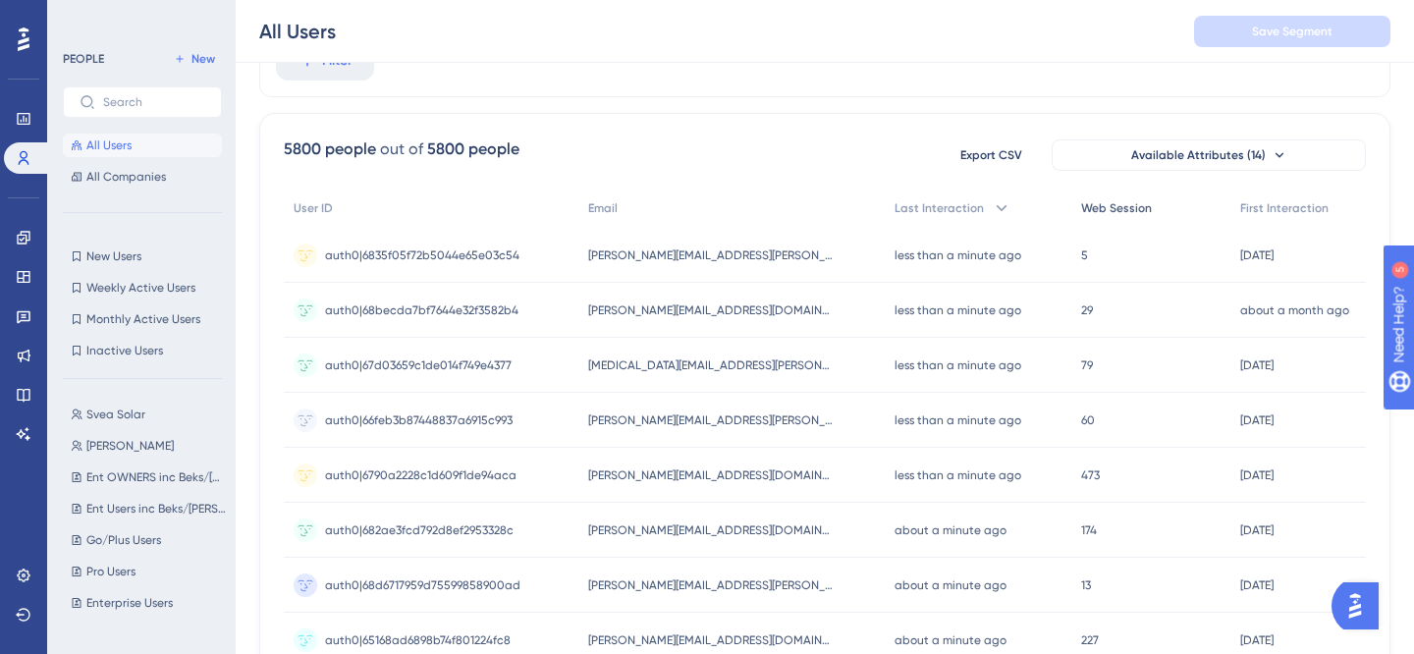
click at [1081, 207] on span "Web Session" at bounding box center [1116, 208] width 71 height 16
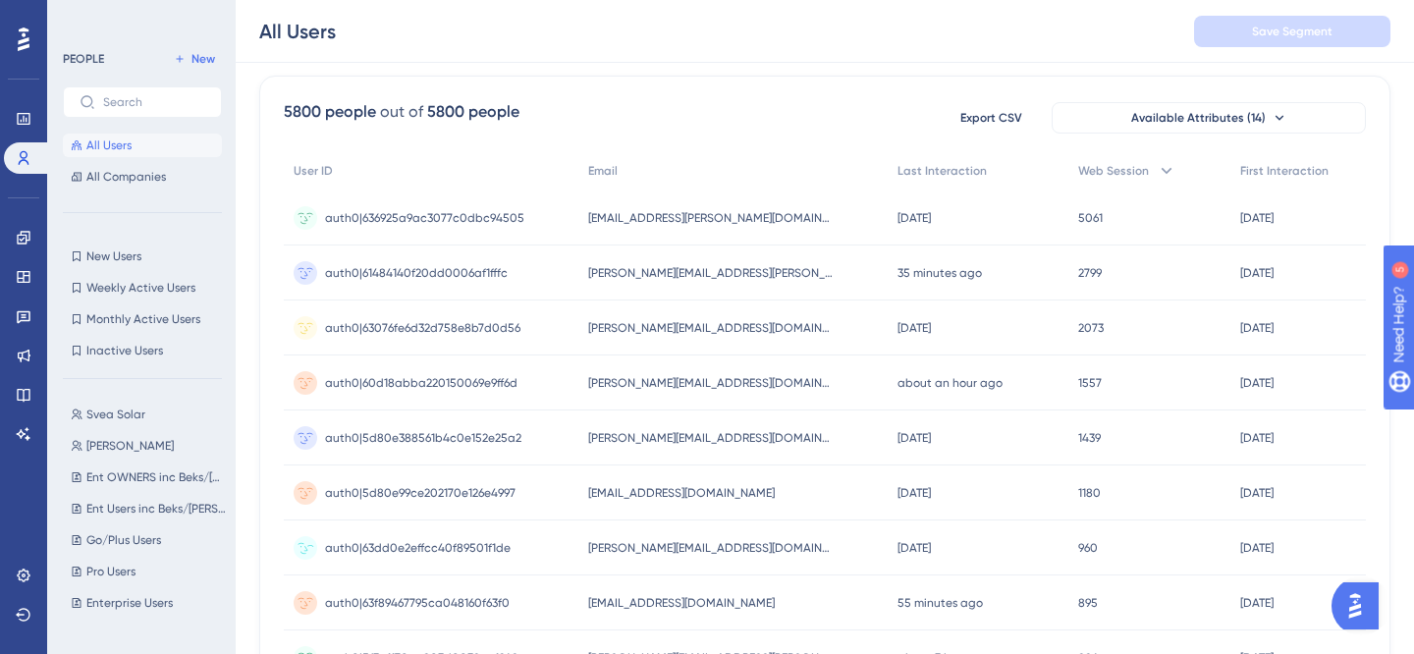
scroll to position [77, 0]
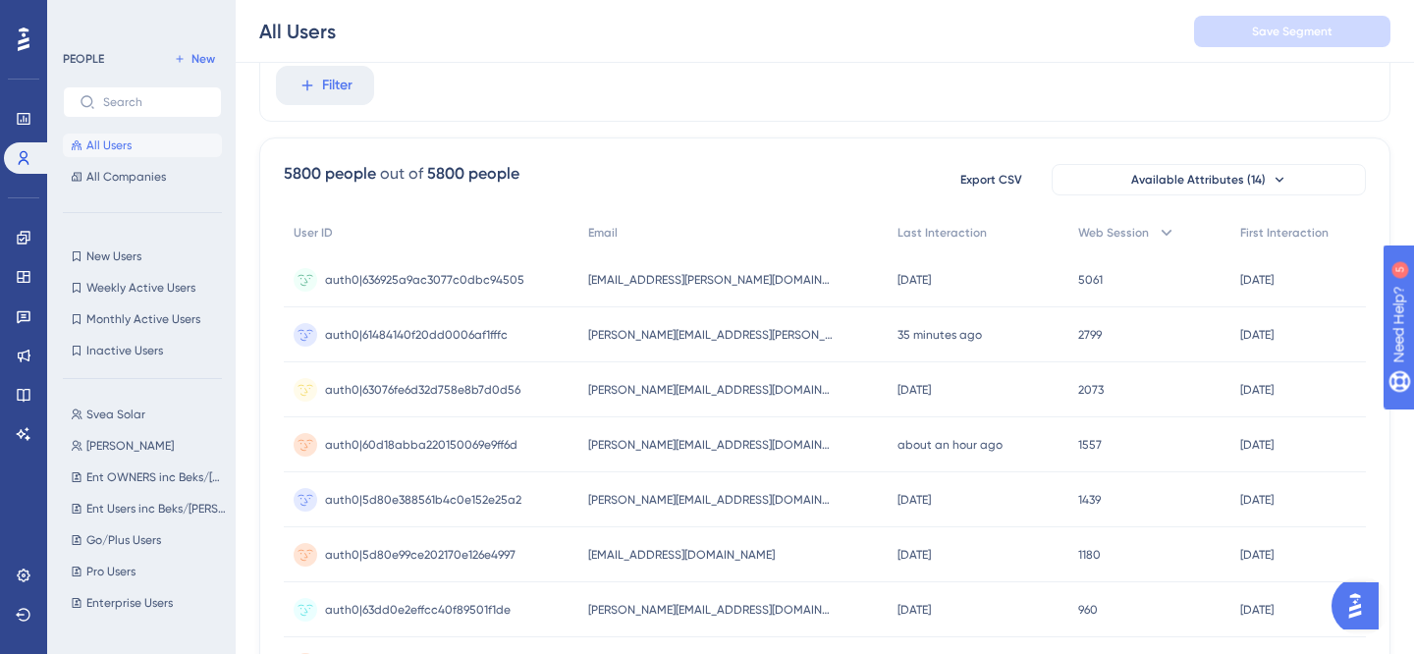
click at [328, 59] on div "All Users Save Segment" at bounding box center [825, 31] width 1178 height 63
click at [328, 61] on div "All Users Save Segment" at bounding box center [825, 31] width 1178 height 63
click at [328, 90] on span "Filter" at bounding box center [337, 86] width 30 height 24
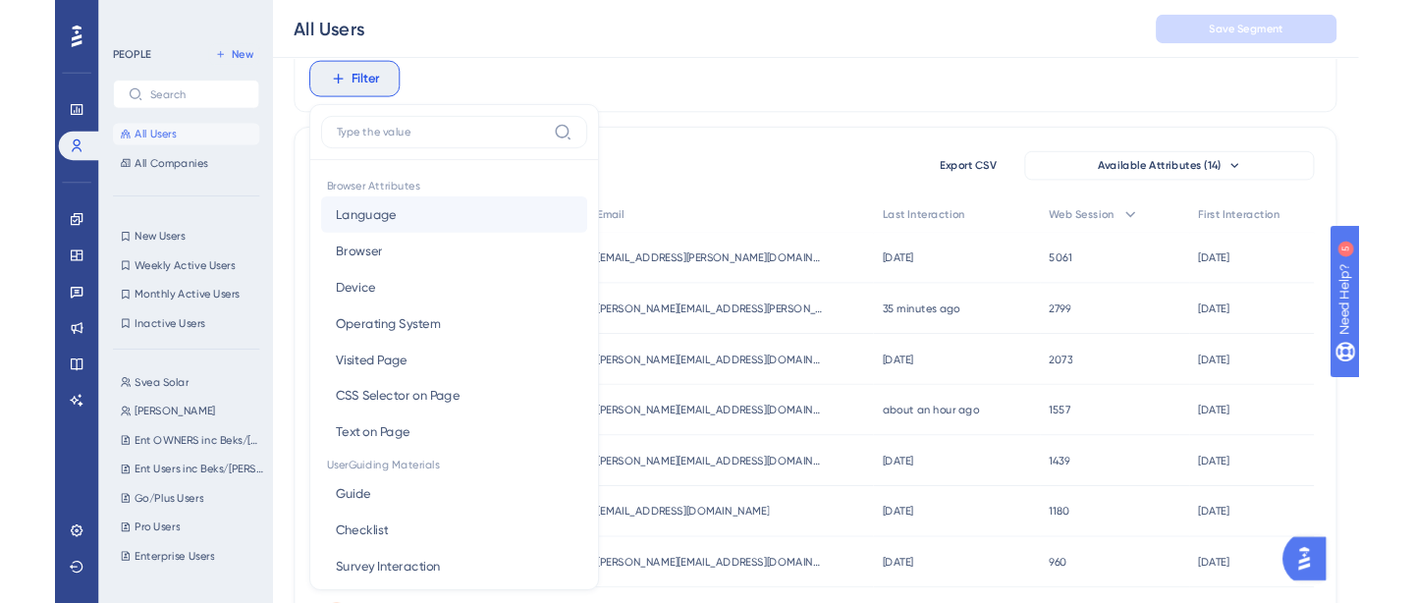
scroll to position [126, 0]
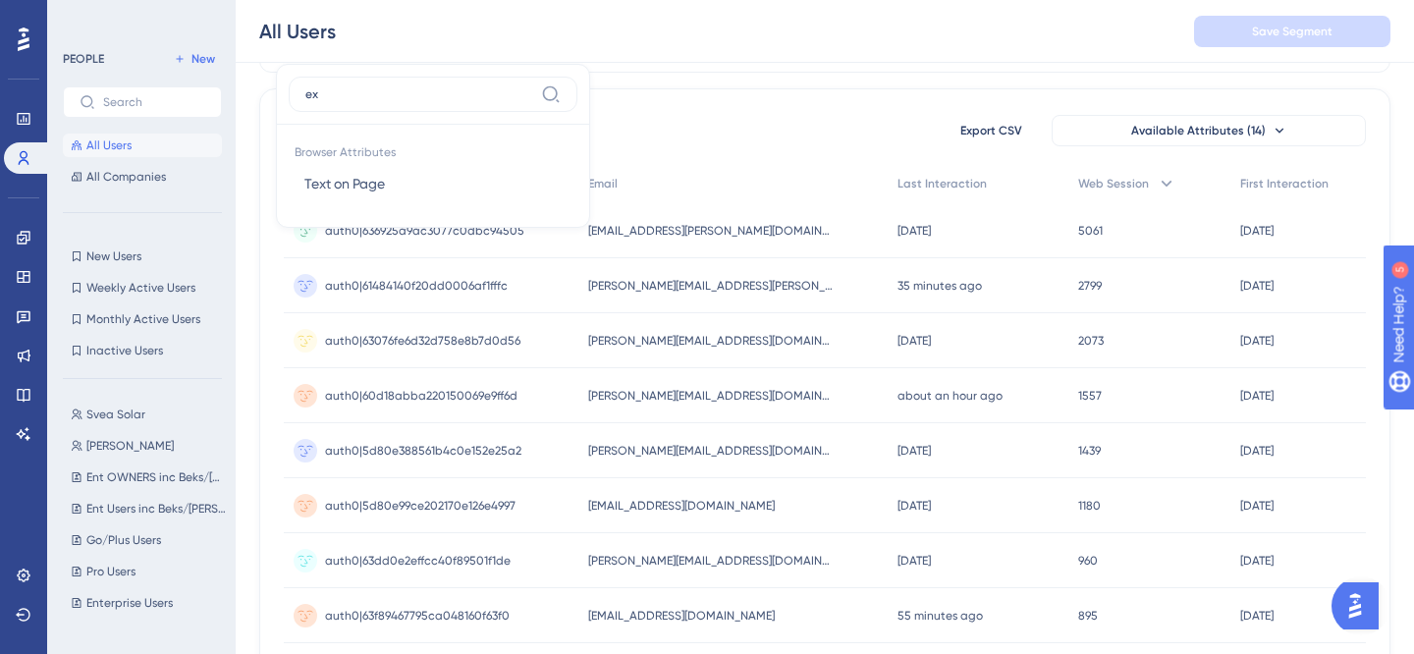
type input "e"
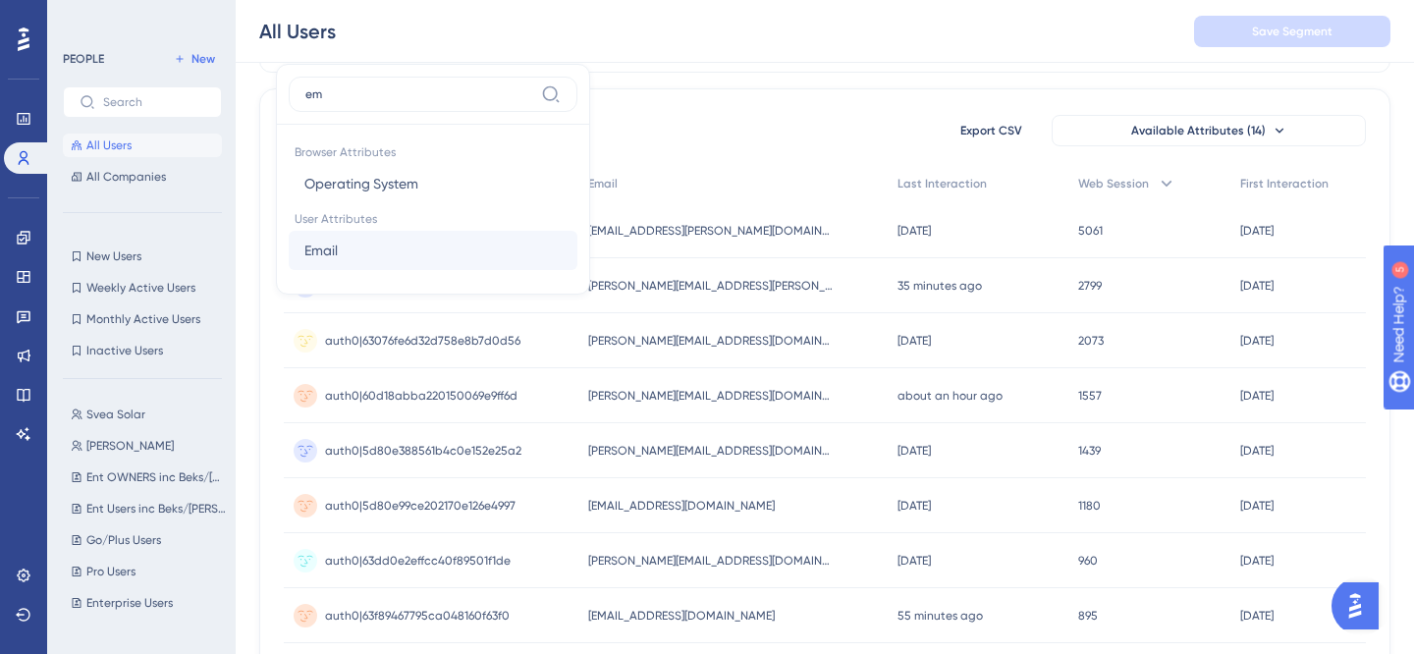
type input "em"
click at [447, 244] on button "Email Email" at bounding box center [433, 250] width 289 height 39
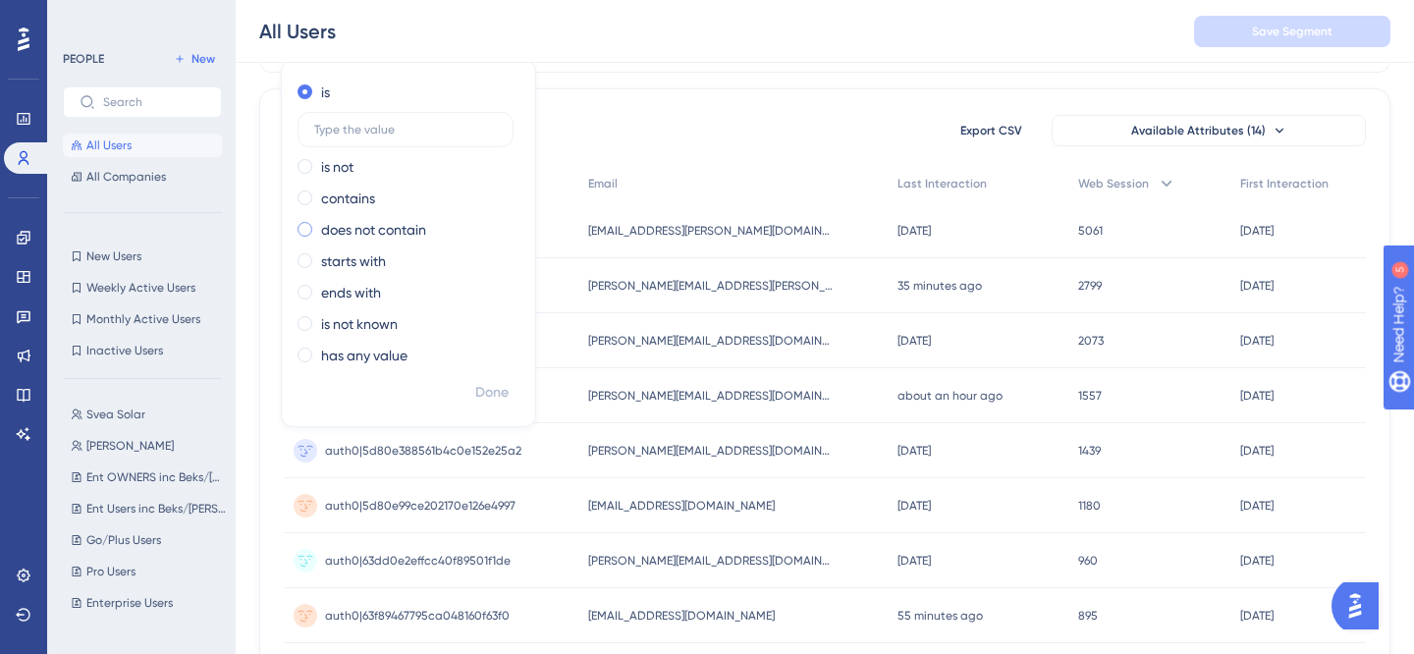
click at [365, 222] on label "does not contain" at bounding box center [373, 230] width 105 height 24
click at [382, 222] on input "text" at bounding box center [405, 224] width 183 height 14
type input "pocketlaw"
click at [489, 385] on span "Done" at bounding box center [491, 393] width 33 height 24
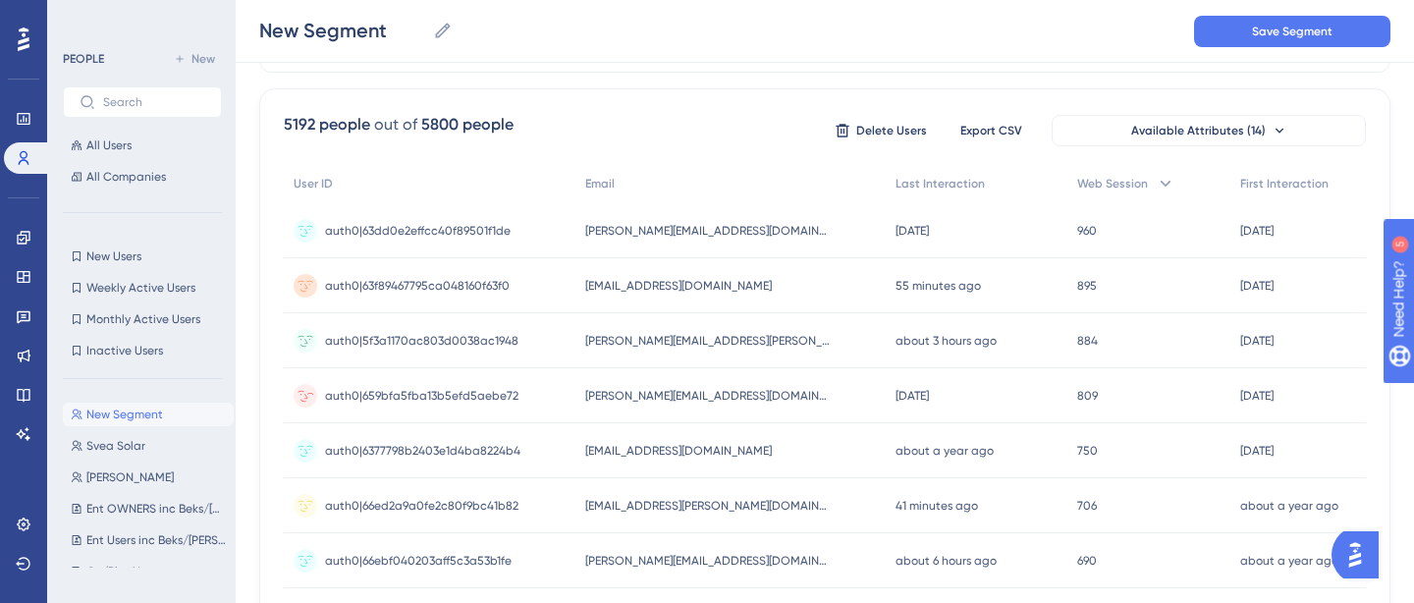
click at [753, 393] on span "[PERSON_NAME][EMAIL_ADDRESS][DOMAIN_NAME]" at bounding box center [707, 396] width 245 height 16
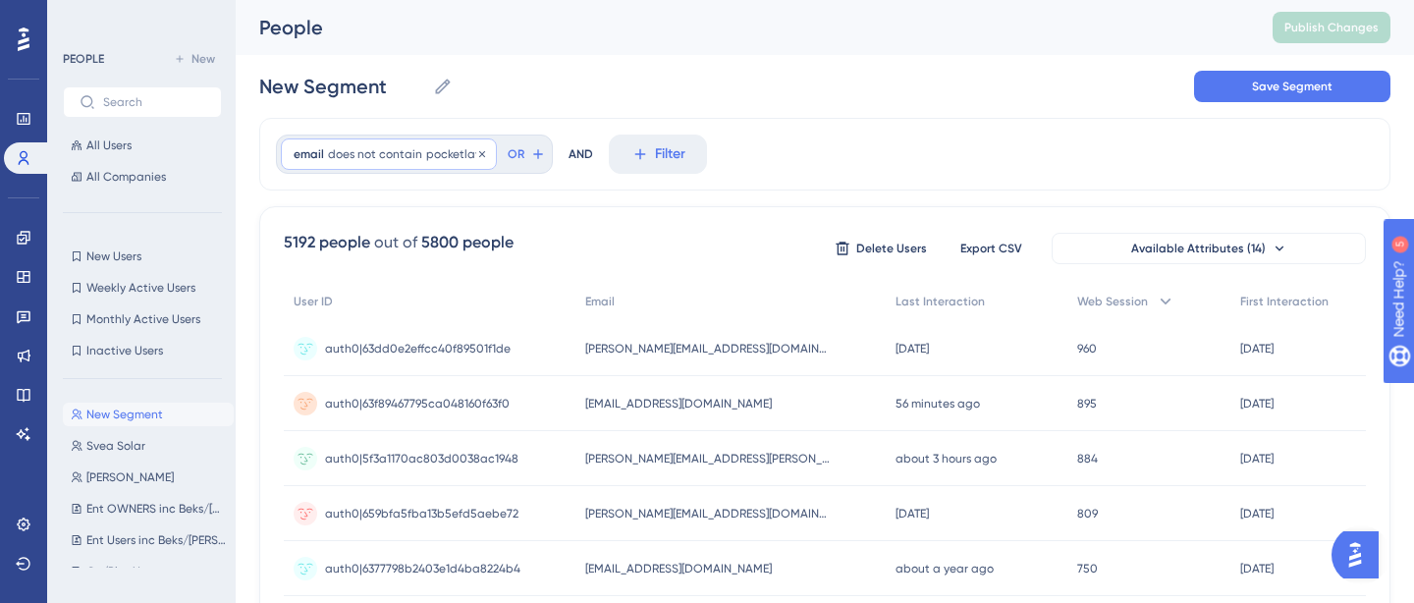
click at [338, 161] on span "does not contain" at bounding box center [375, 154] width 94 height 16
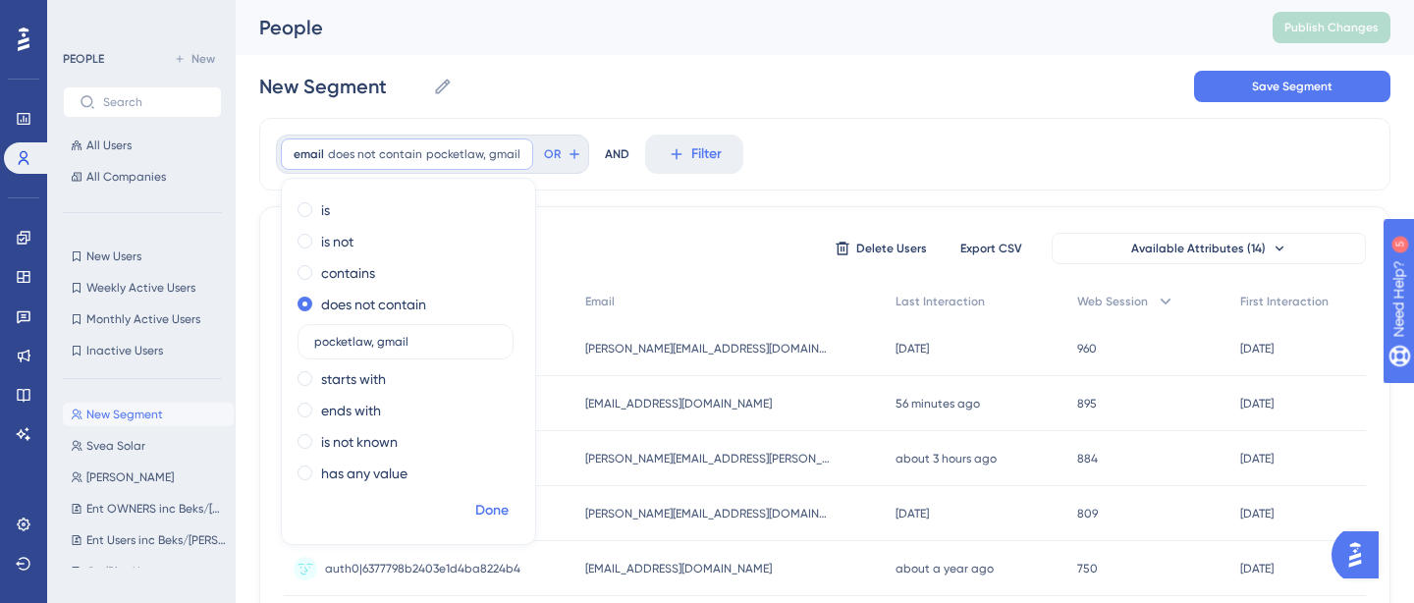
type input "pocketlaw, gmail"
click at [493, 508] on span "Done" at bounding box center [491, 511] width 33 height 24
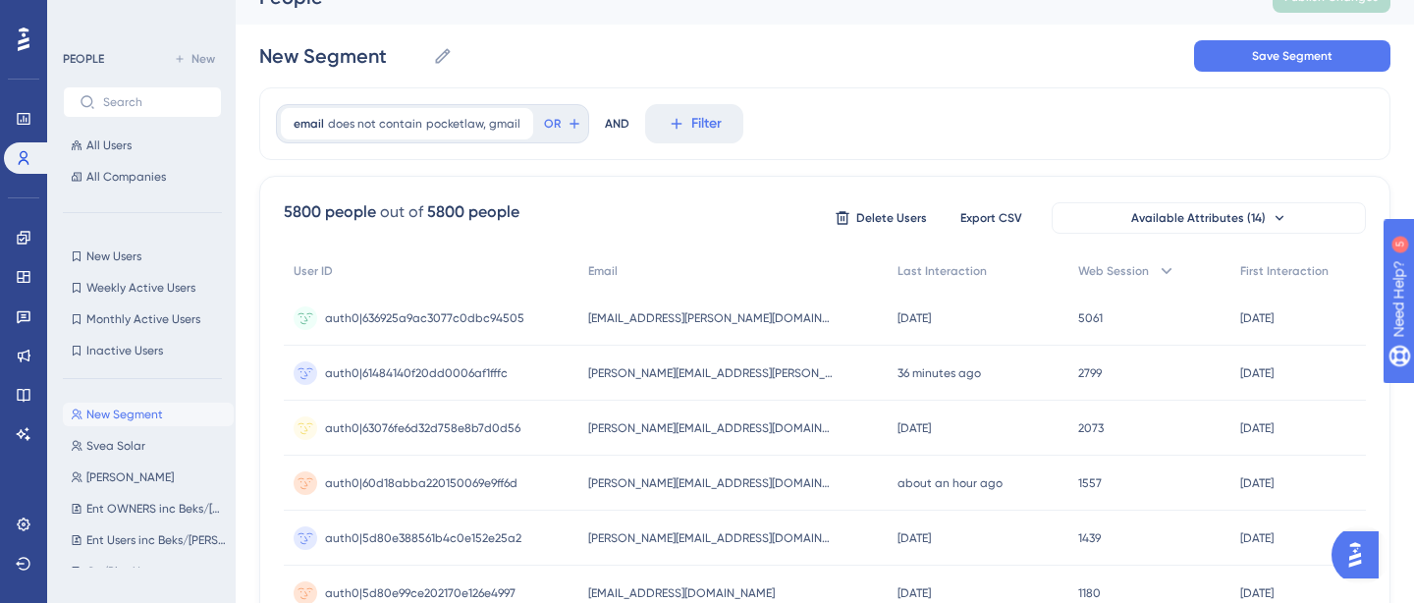
scroll to position [38, 0]
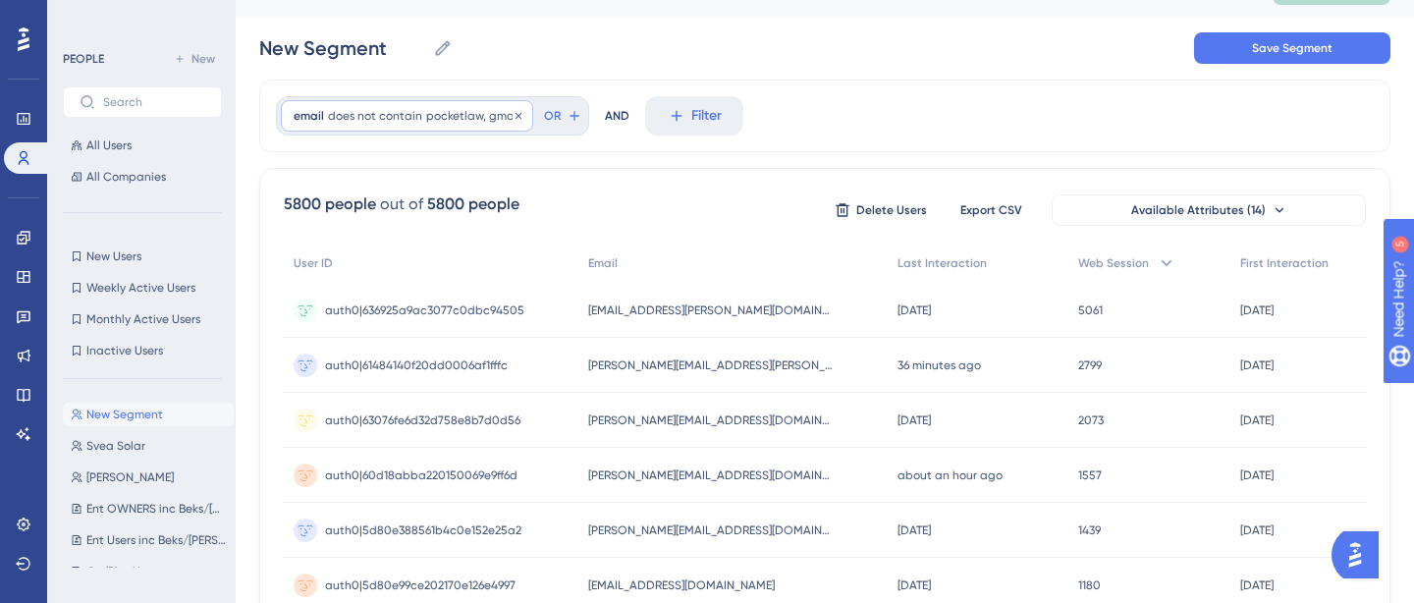
click at [388, 119] on span "does not contain" at bounding box center [375, 116] width 94 height 16
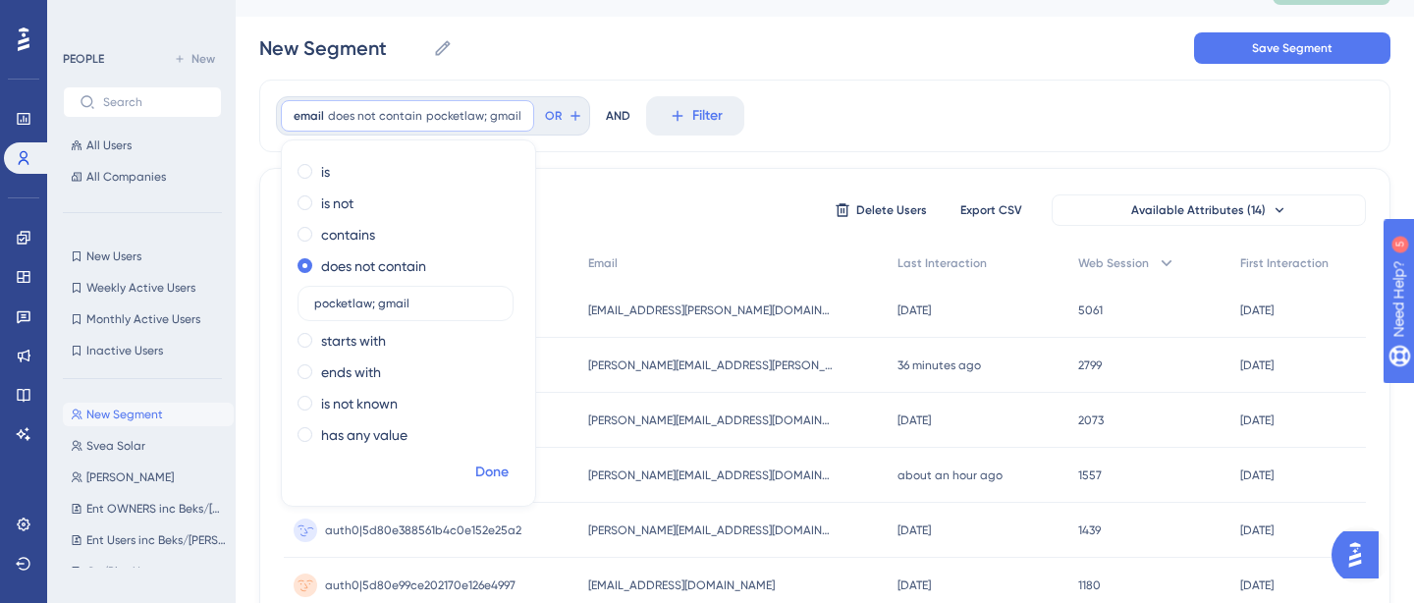
type input "pocketlaw; gmail"
click at [488, 472] on span "Done" at bounding box center [491, 472] width 33 height 24
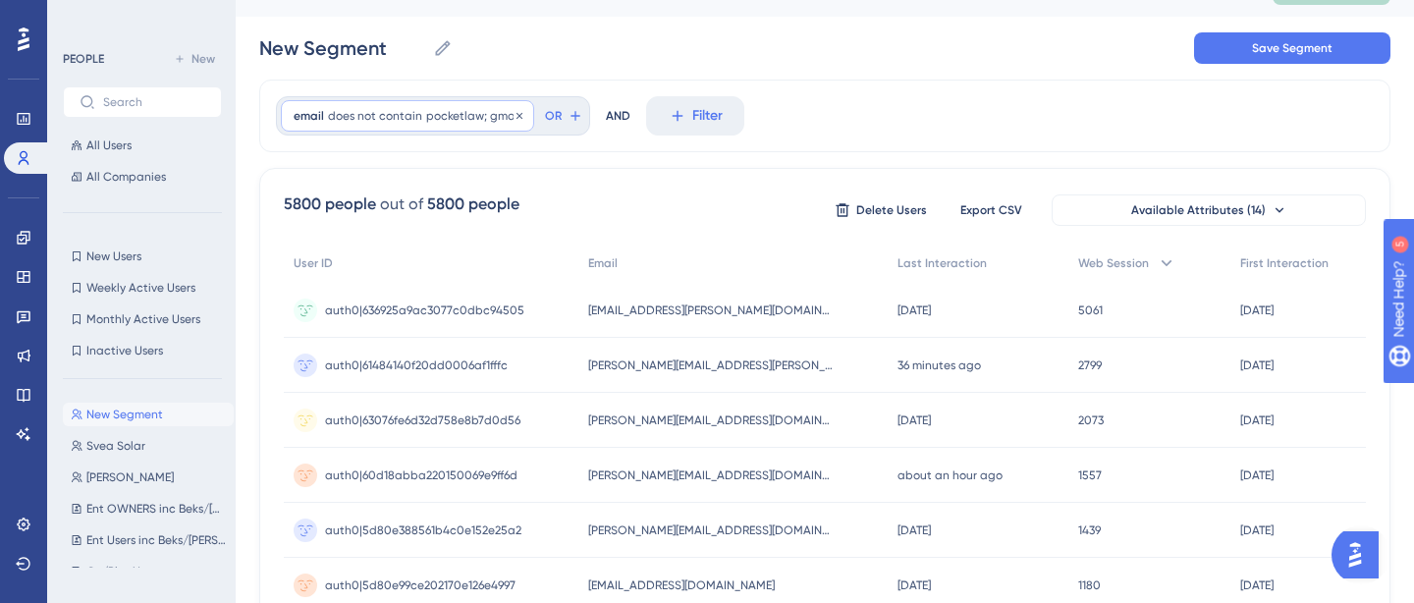
click at [399, 112] on span "does not contain" at bounding box center [375, 116] width 94 height 16
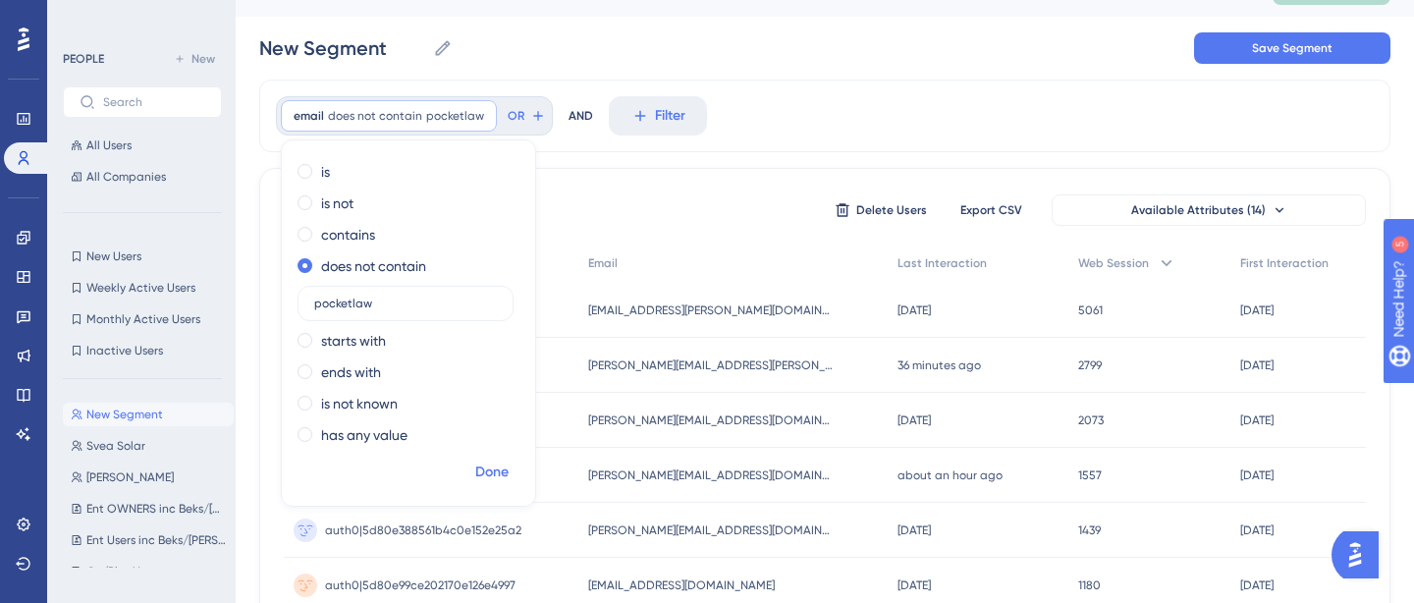
type input "pocketlaw"
click at [491, 486] on button "Done" at bounding box center [491, 471] width 55 height 35
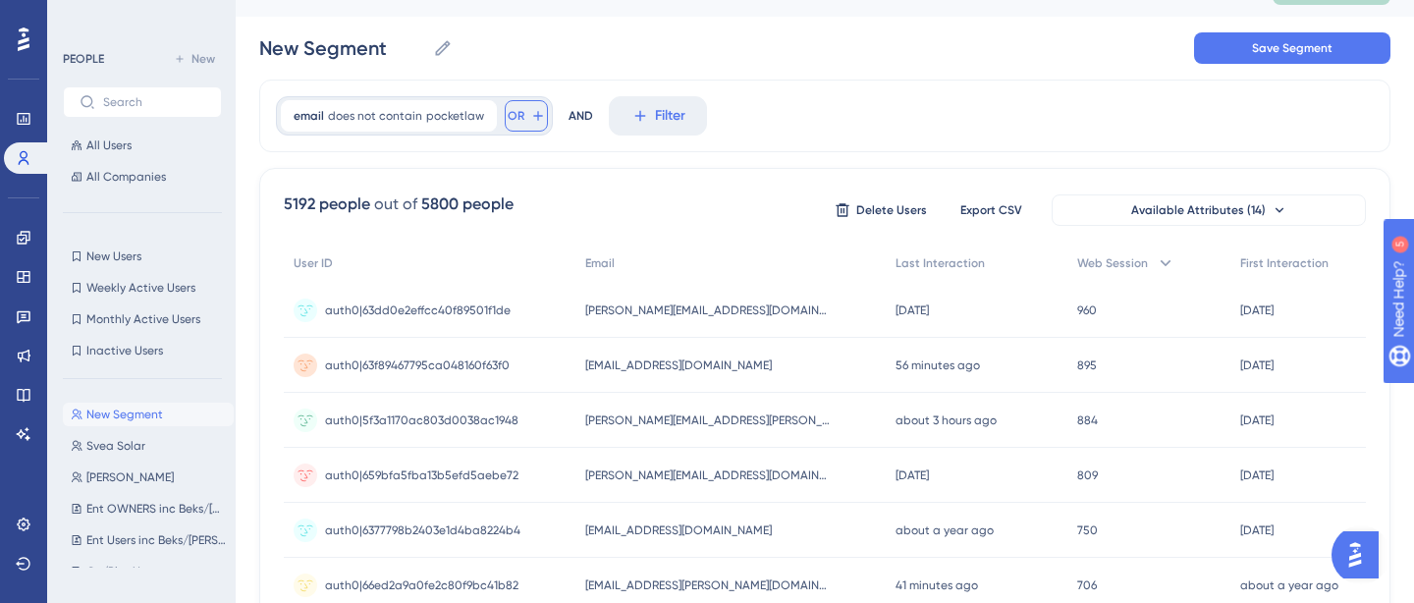
click at [530, 120] on icon at bounding box center [538, 116] width 16 height 16
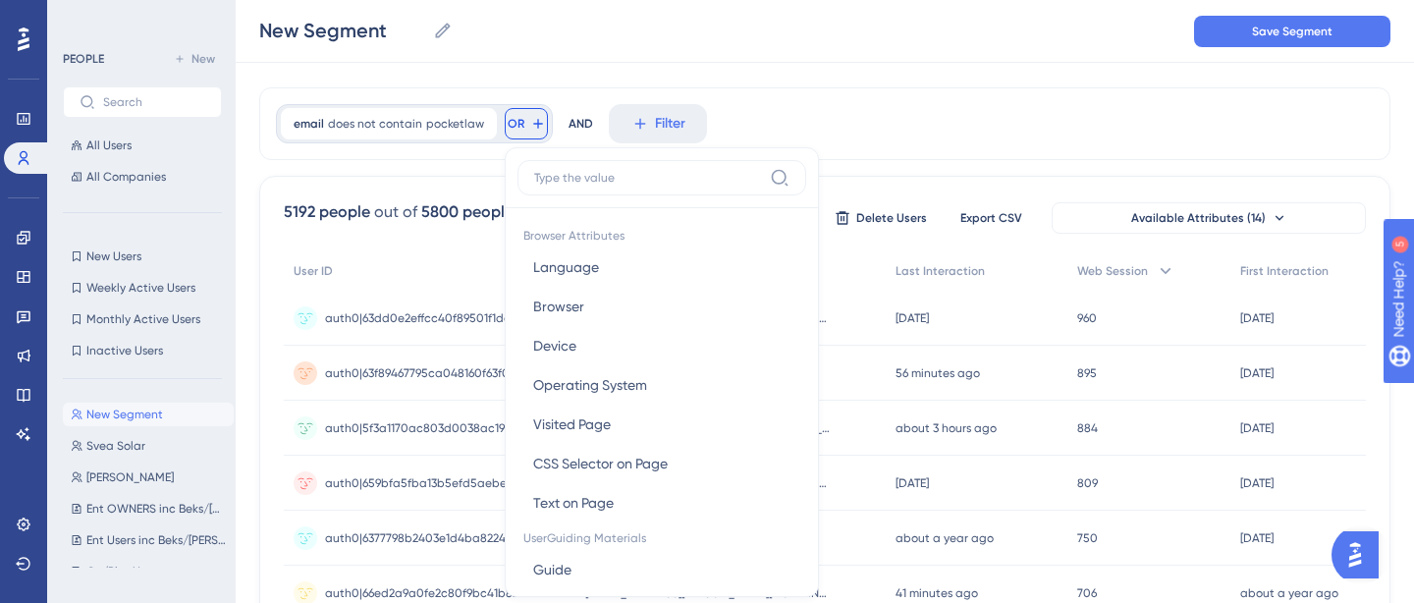
scroll to position [101, 0]
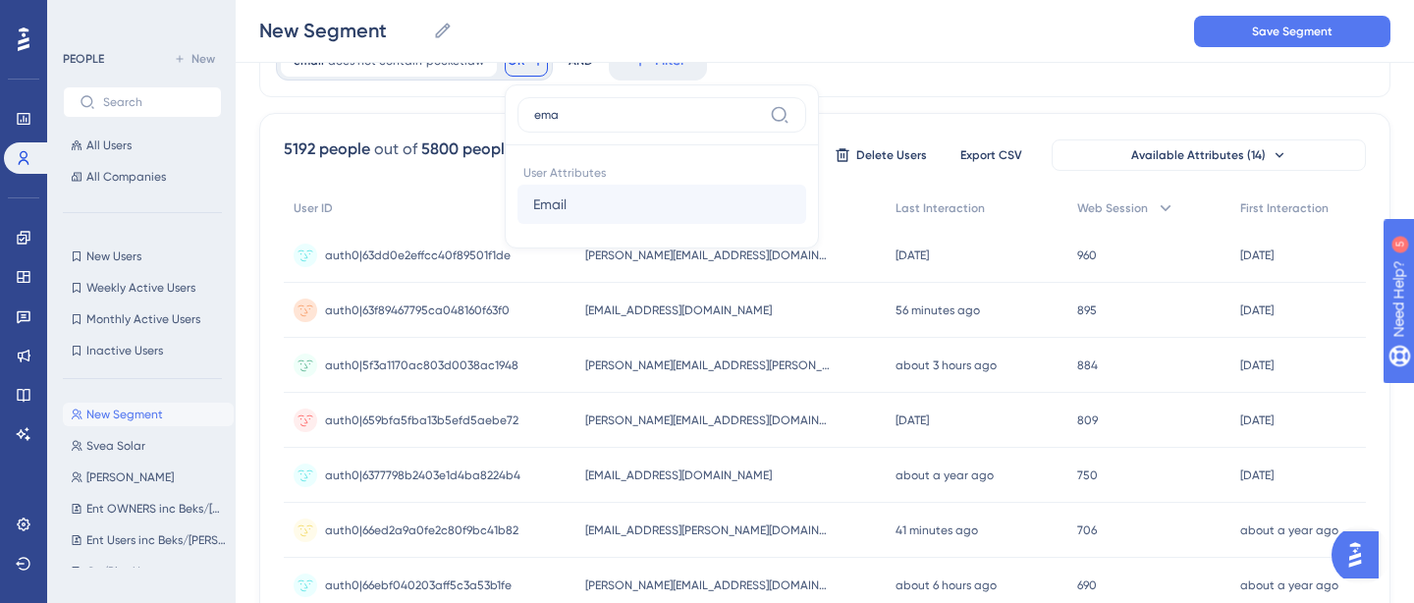
type input "ema"
click at [599, 201] on button "Email Email" at bounding box center [661, 204] width 289 height 39
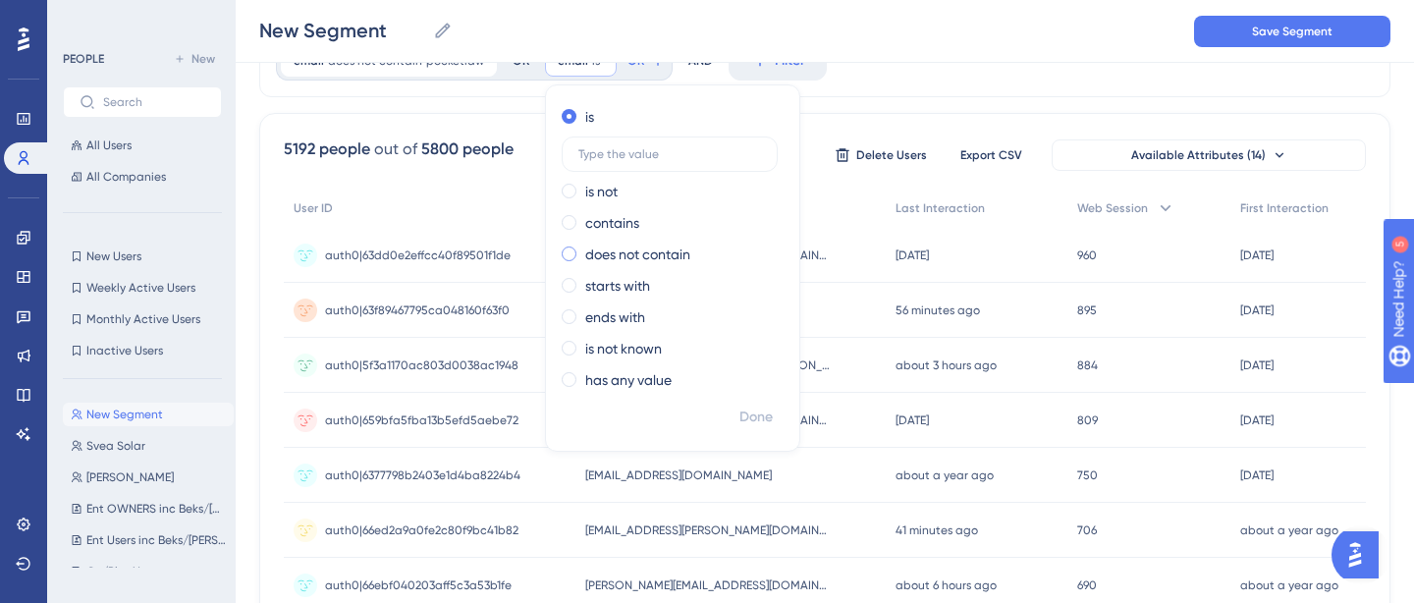
click at [619, 255] on label "does not contain" at bounding box center [637, 254] width 105 height 24
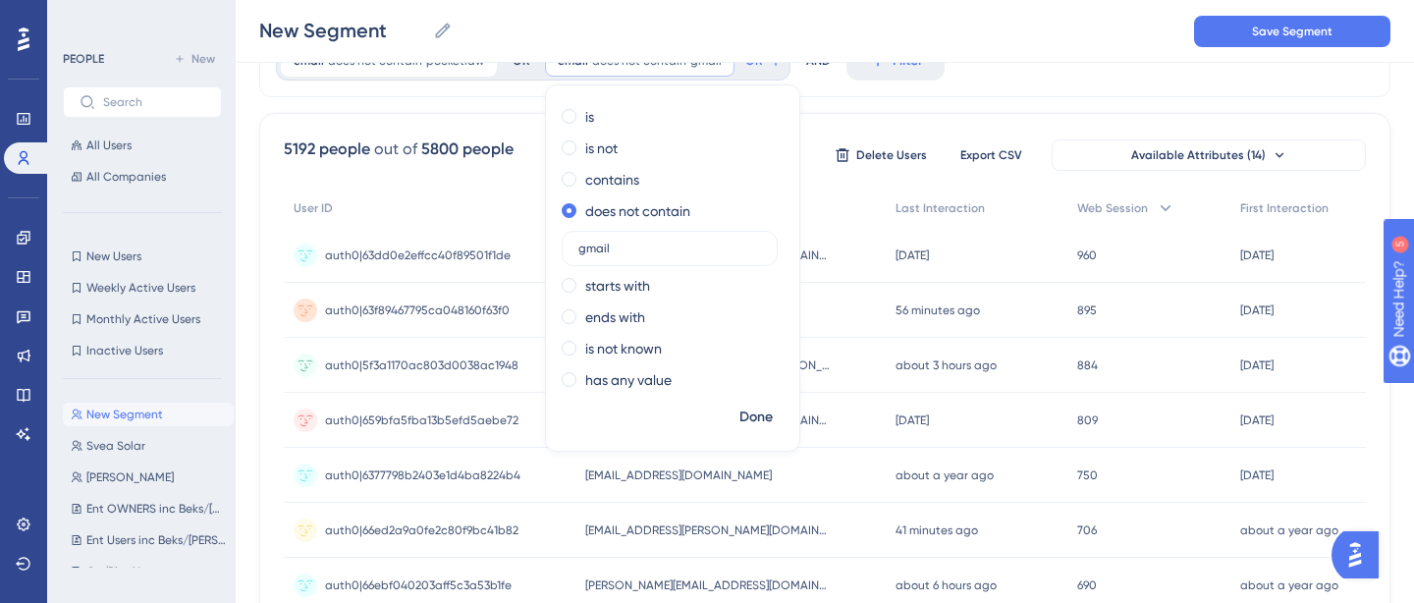
type input "gmail"
click at [764, 436] on div "Done" at bounding box center [672, 425] width 253 height 51
click at [753, 419] on span "Done" at bounding box center [755, 417] width 33 height 24
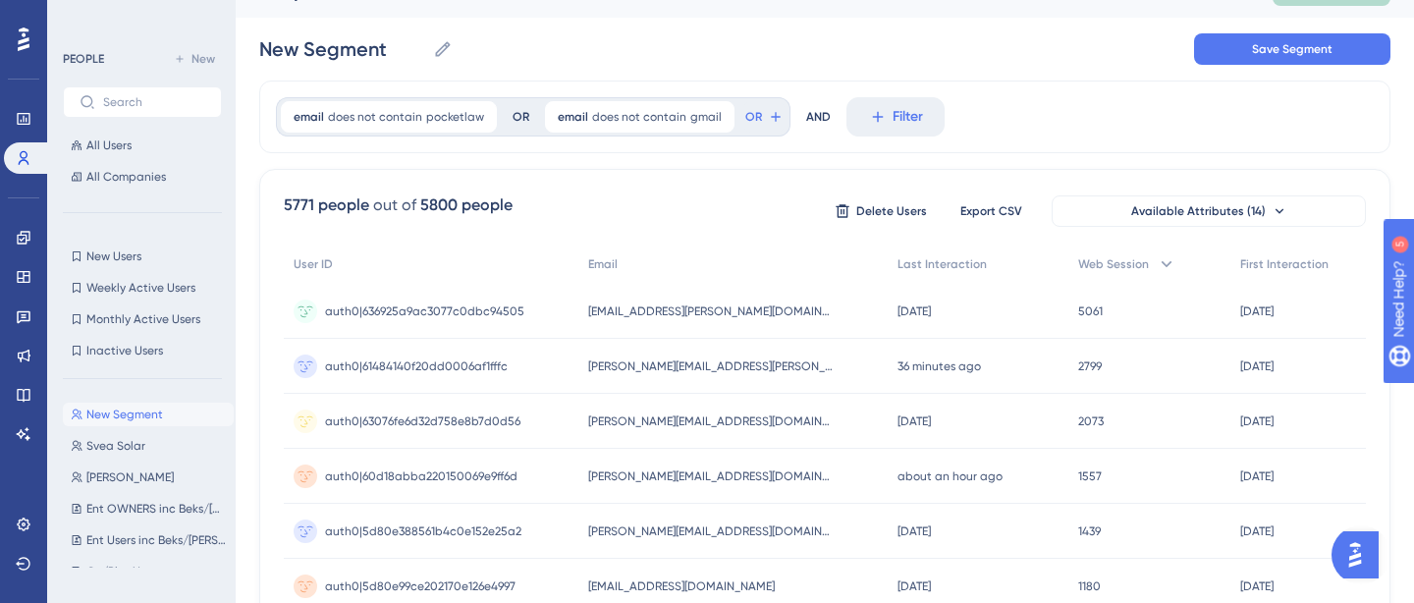
scroll to position [0, 0]
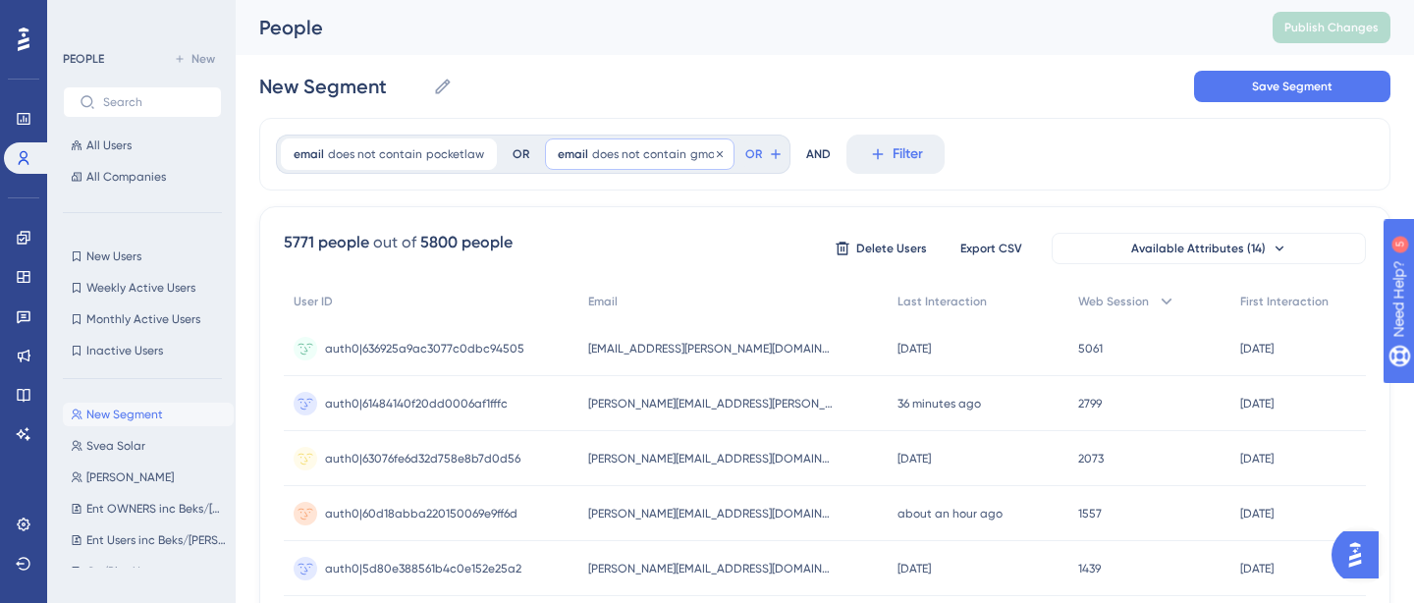
click at [573, 148] on span "email" at bounding box center [573, 154] width 30 height 16
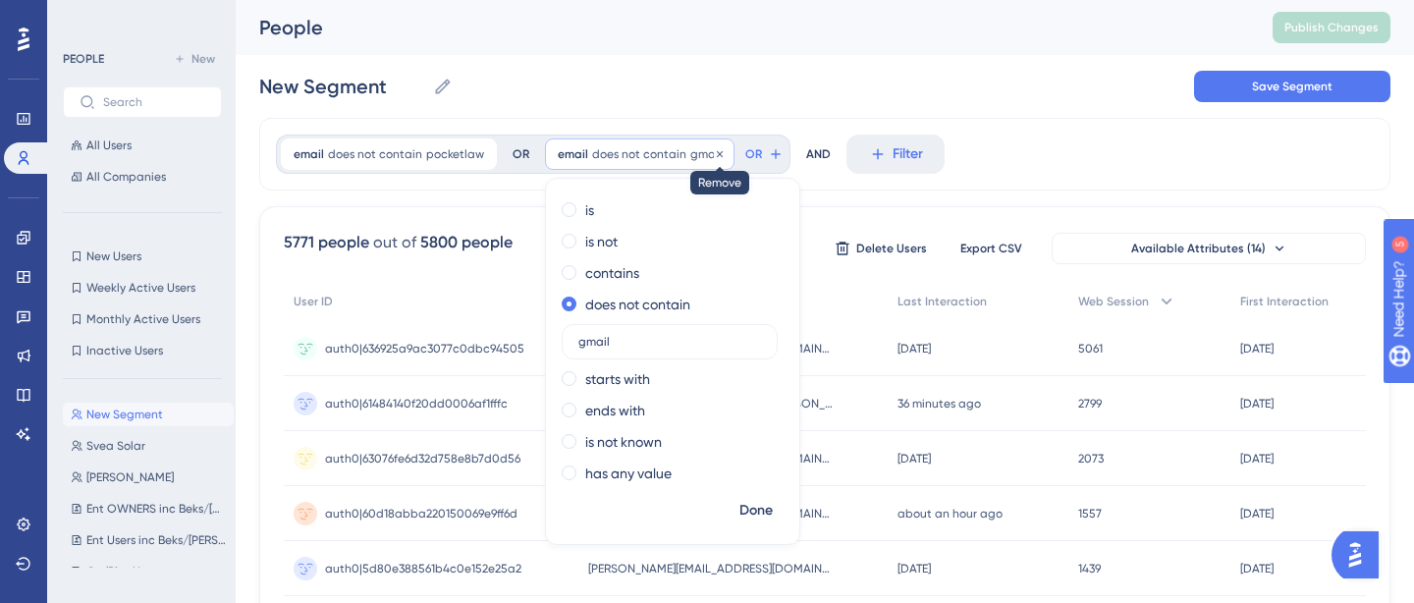
click at [714, 149] on icon at bounding box center [720, 154] width 12 height 12
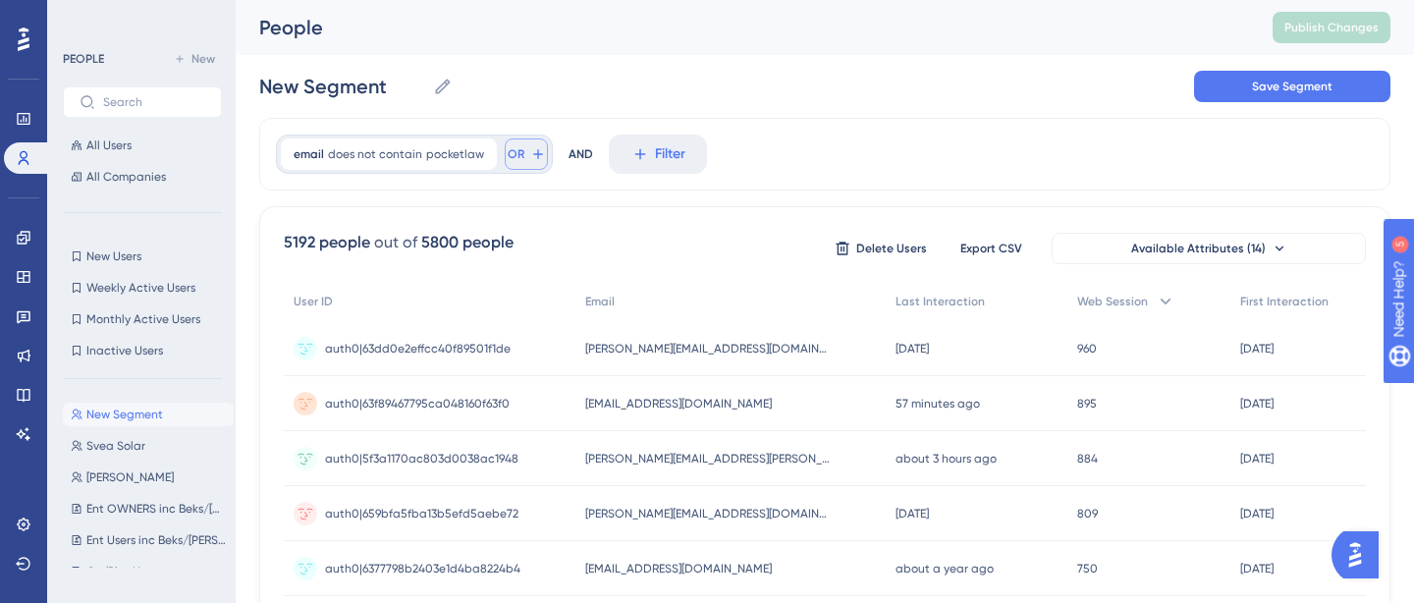
click at [511, 154] on span "OR" at bounding box center [515, 154] width 17 height 16
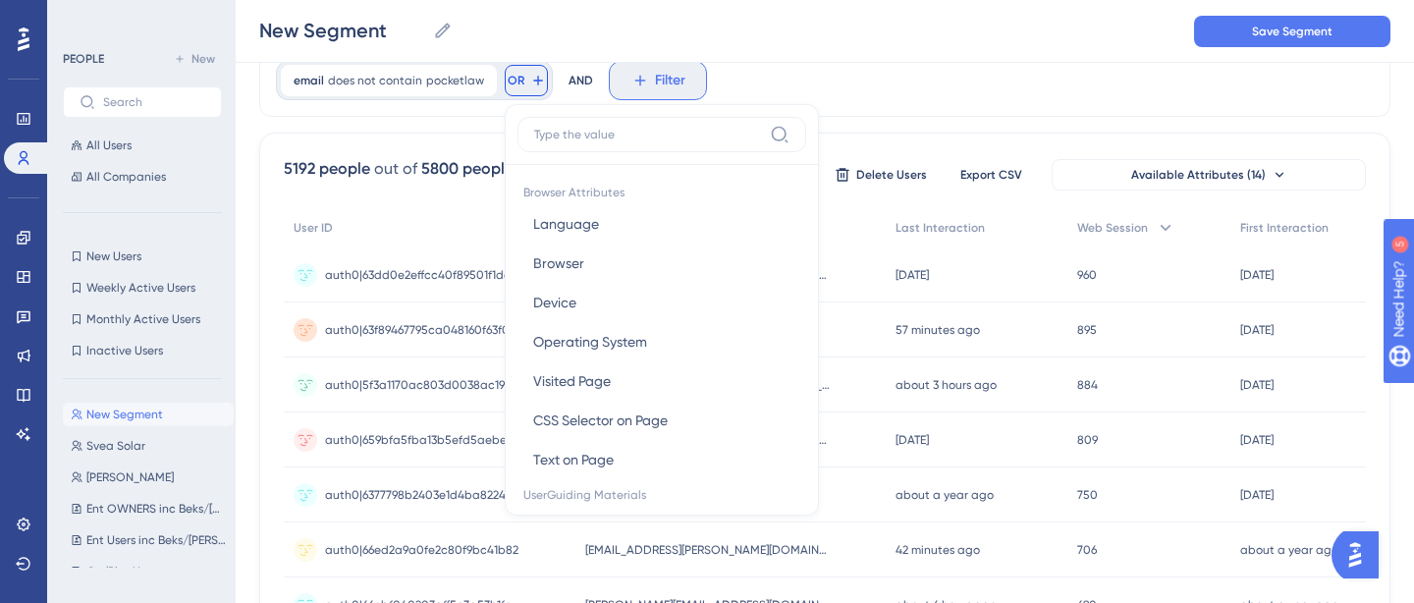
click at [655, 91] on span "Filter" at bounding box center [670, 81] width 30 height 24
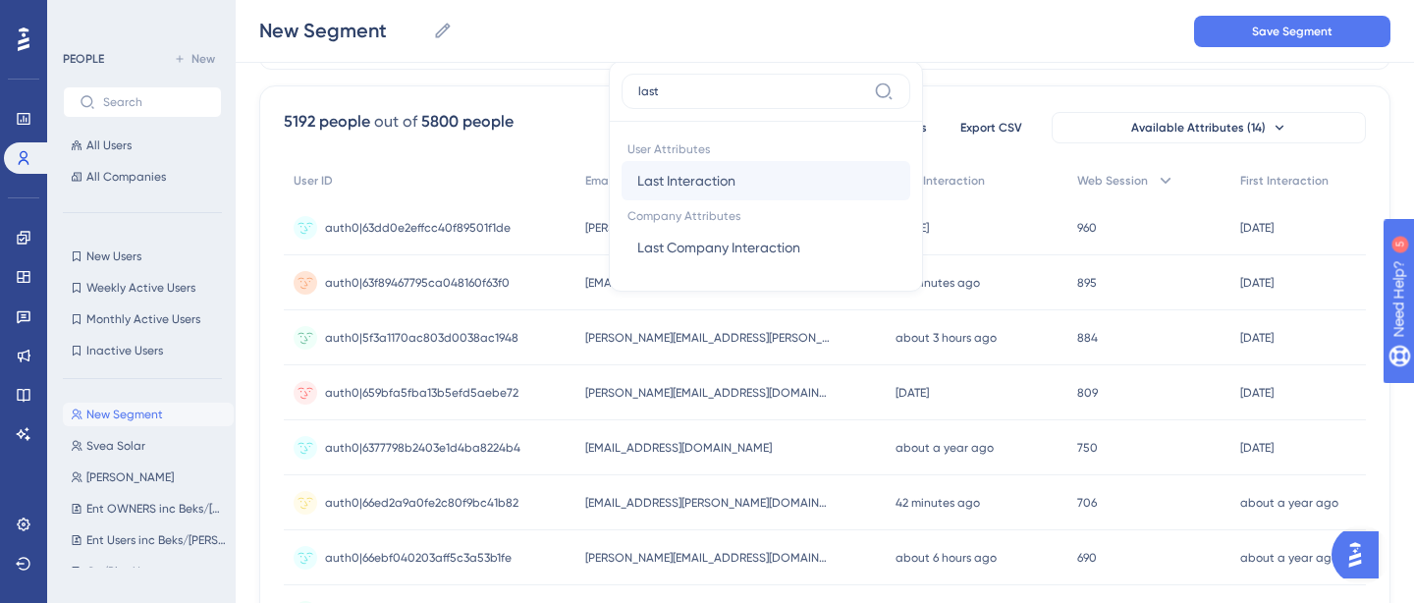
type input "last"
click at [691, 184] on span "Last Interaction" at bounding box center [686, 181] width 98 height 24
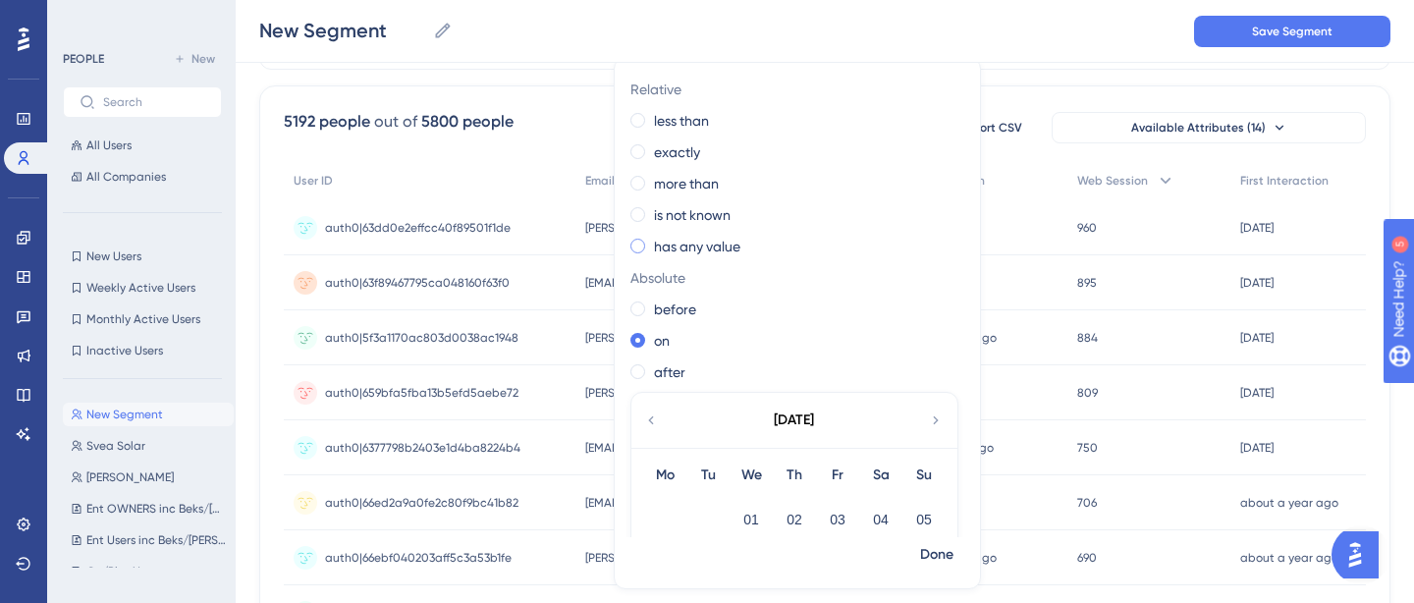
scroll to position [48, 0]
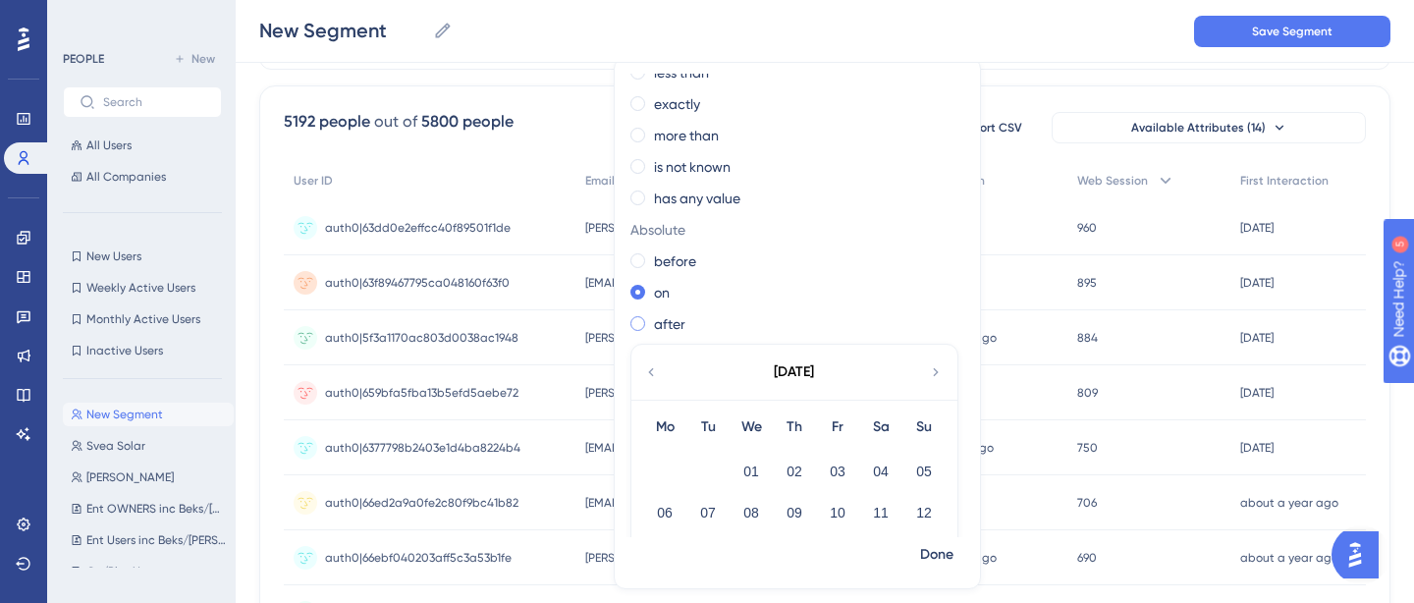
click at [659, 324] on label "after" at bounding box center [669, 324] width 31 height 24
click at [653, 370] on icon at bounding box center [651, 372] width 16 height 18
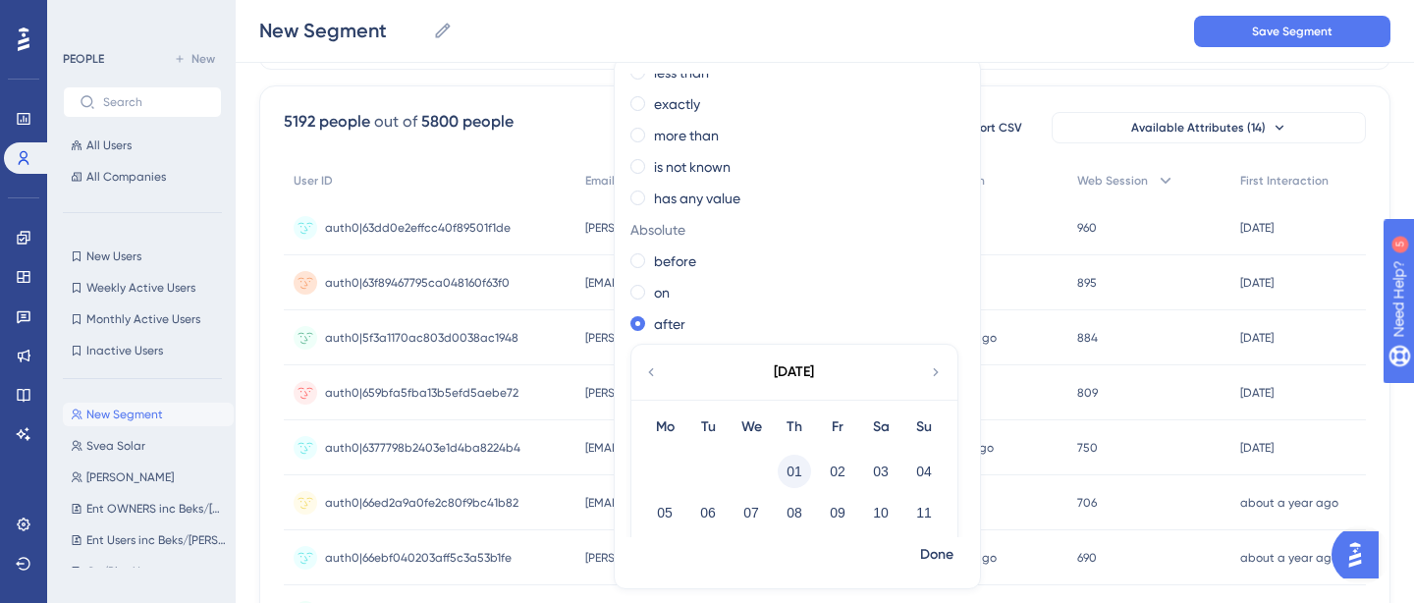
click at [791, 475] on button "01" at bounding box center [793, 470] width 33 height 33
click at [933, 561] on span "Done" at bounding box center [936, 555] width 33 height 24
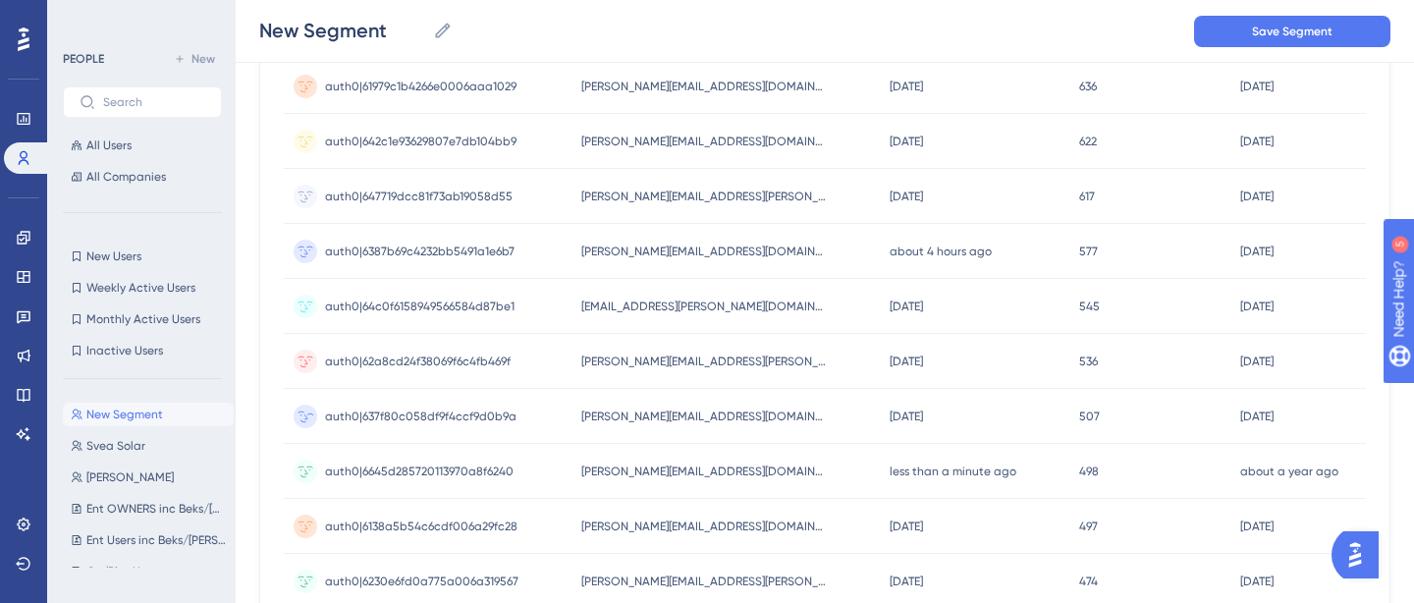
scroll to position [633, 0]
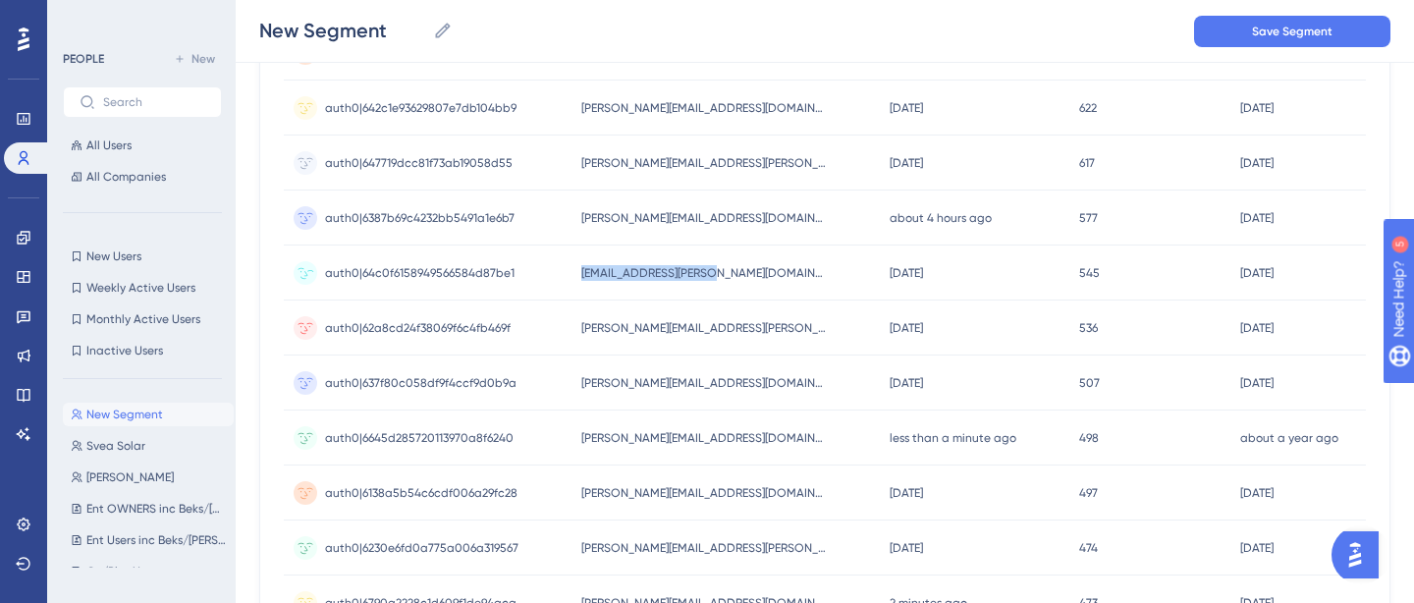
drag, startPoint x: 728, startPoint y: 275, endPoint x: 577, endPoint y: 276, distance: 151.2
click at [577, 276] on div "[EMAIL_ADDRESS][PERSON_NAME][DOMAIN_NAME] [DOMAIN_NAME][EMAIL_ADDRESS][PERSON_N…" at bounding box center [725, 272] width 308 height 55
copy div "auth0|64c0f6158949566584d87be1 [EMAIL_ADDRESS][PERSON_NAME][DOMAIN_NAME]"
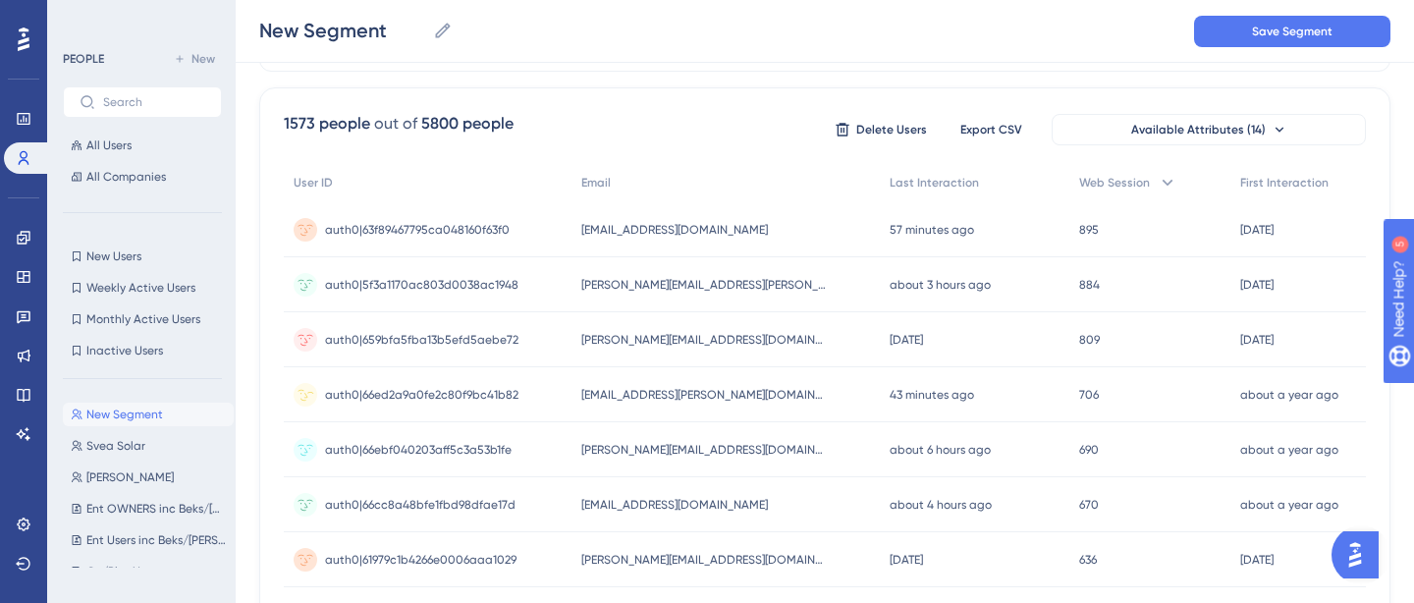
scroll to position [0, 0]
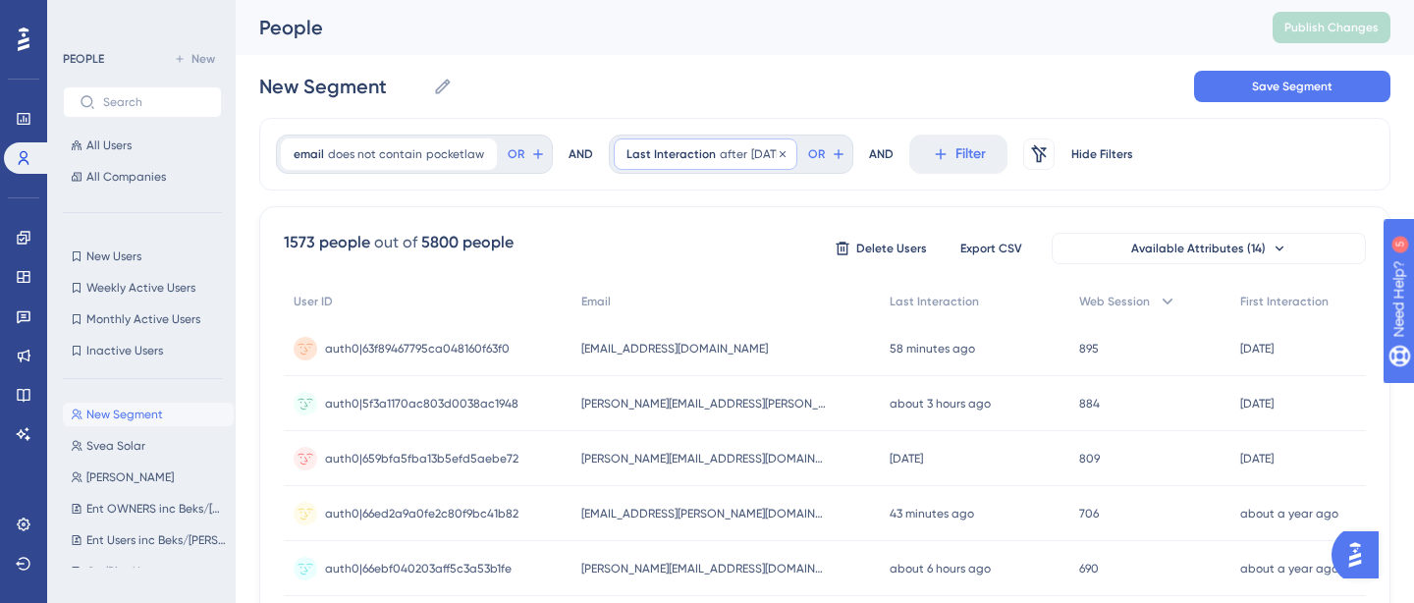
click at [705, 152] on span "Last Interaction" at bounding box center [670, 154] width 89 height 16
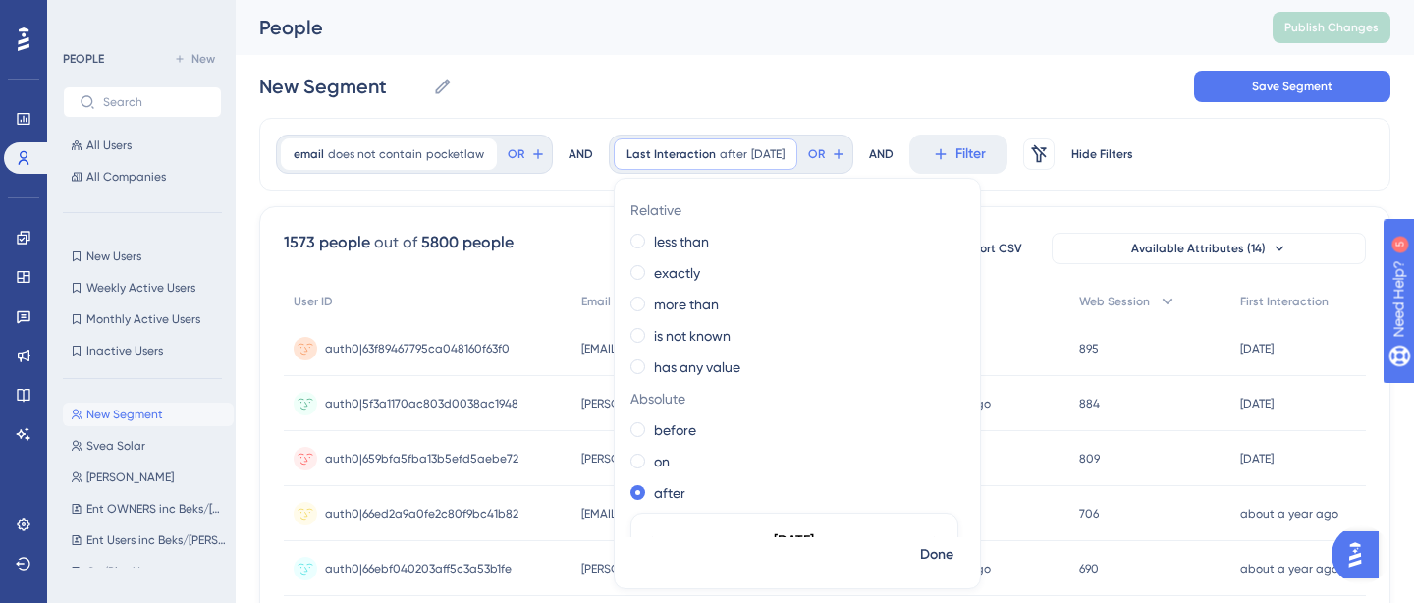
scroll to position [210, 0]
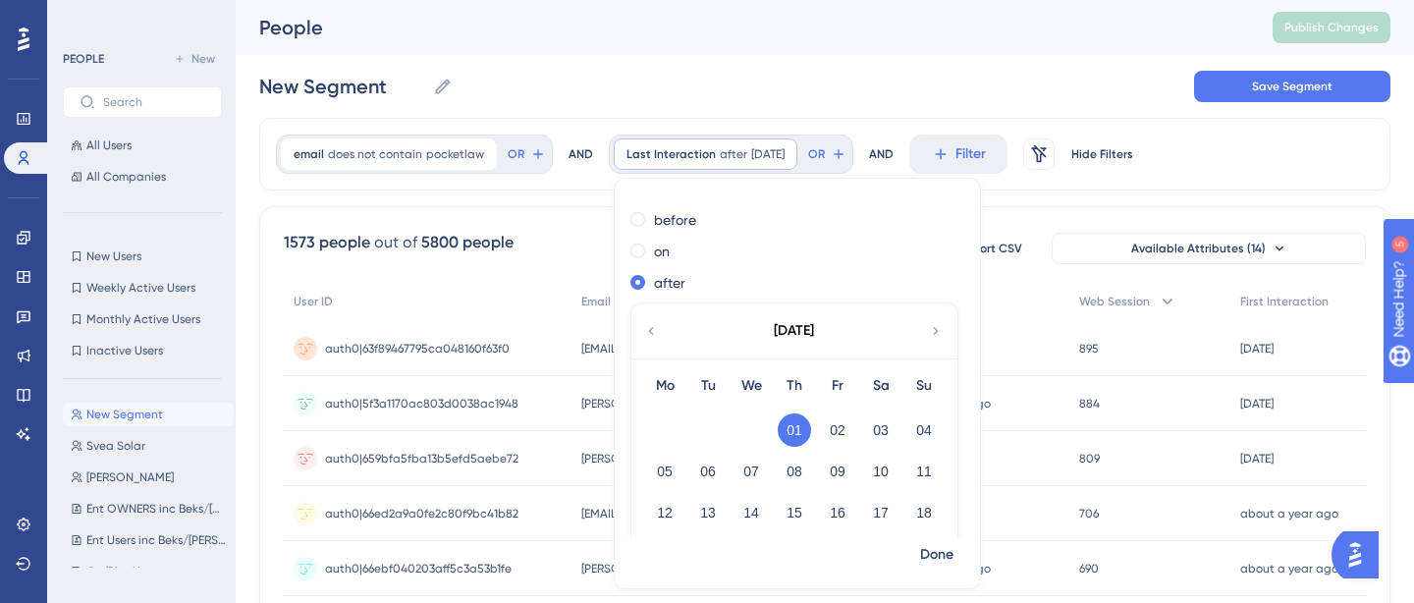
click at [934, 328] on icon at bounding box center [936, 331] width 16 height 18
click at [695, 431] on button "01" at bounding box center [707, 429] width 33 height 33
click at [927, 555] on span "Done" at bounding box center [936, 555] width 33 height 24
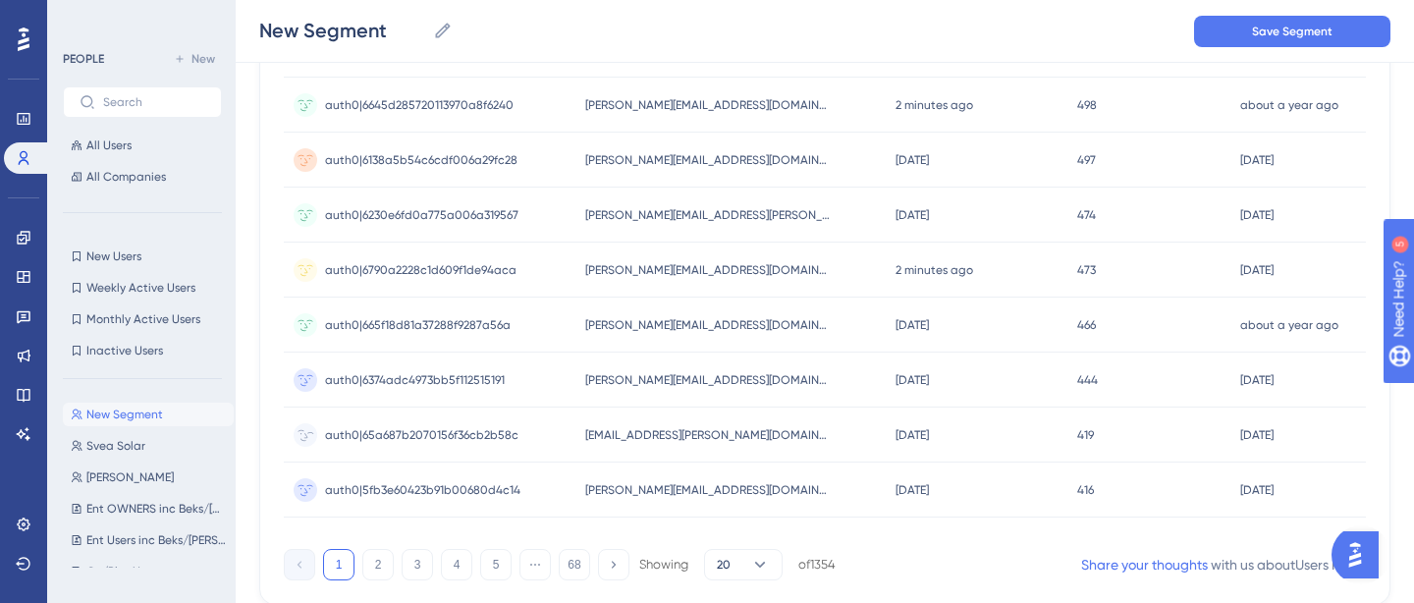
scroll to position [937, 0]
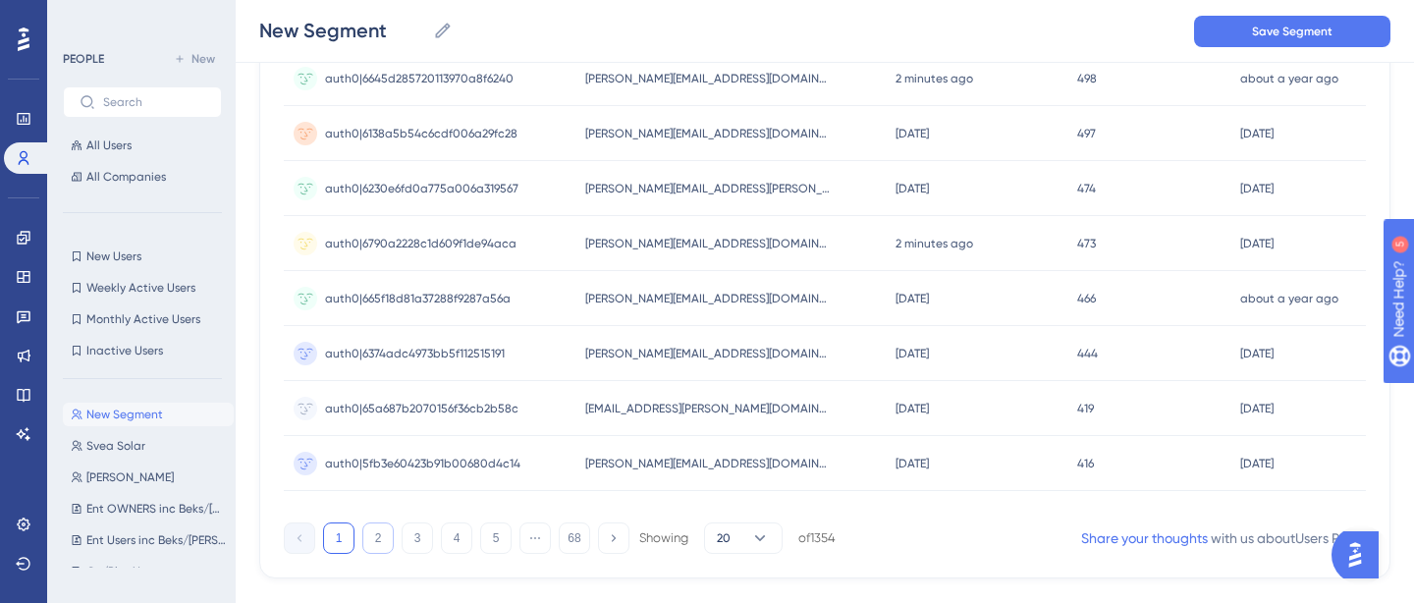
click at [378, 541] on button "2" at bounding box center [377, 537] width 31 height 31
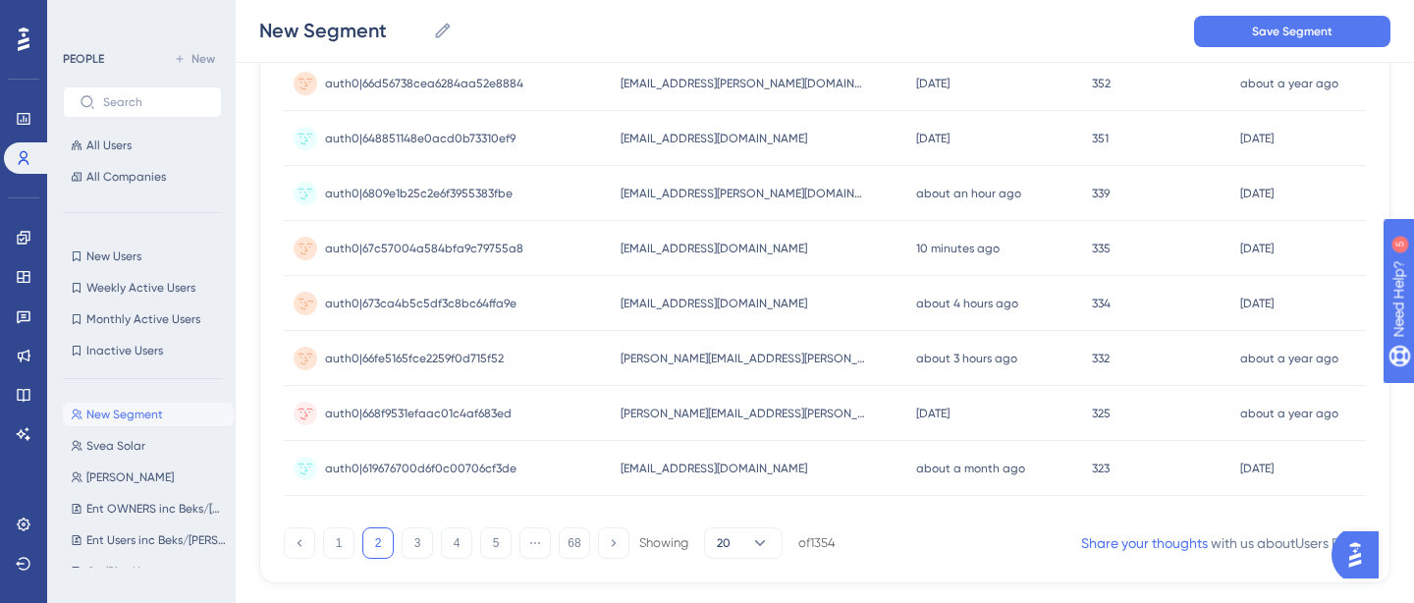
scroll to position [934, 0]
click at [417, 540] on button "3" at bounding box center [416, 540] width 31 height 31
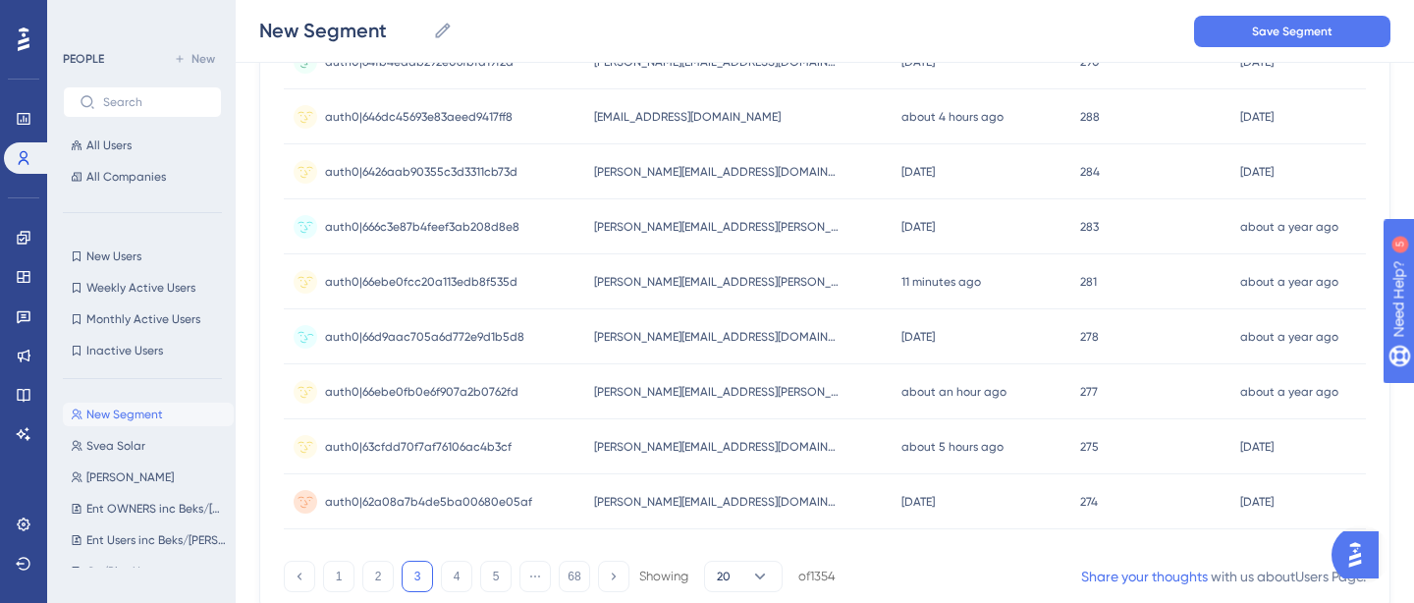
scroll to position [904, 0]
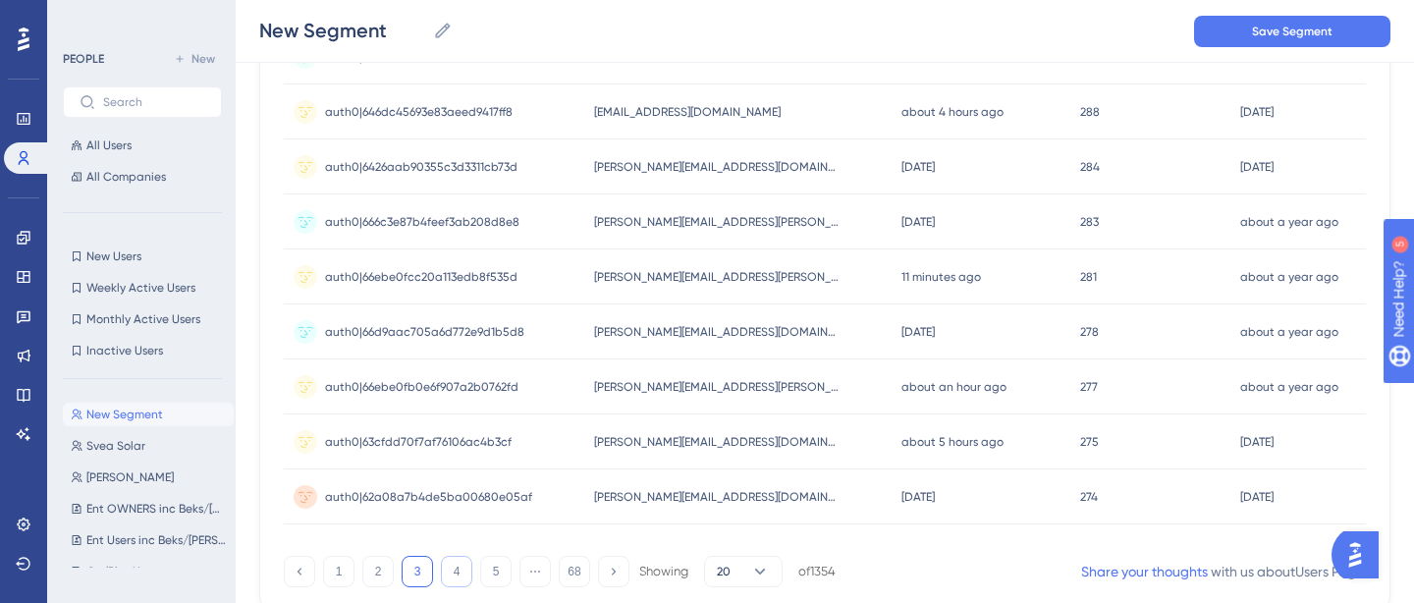
click at [458, 571] on button "4" at bounding box center [456, 571] width 31 height 31
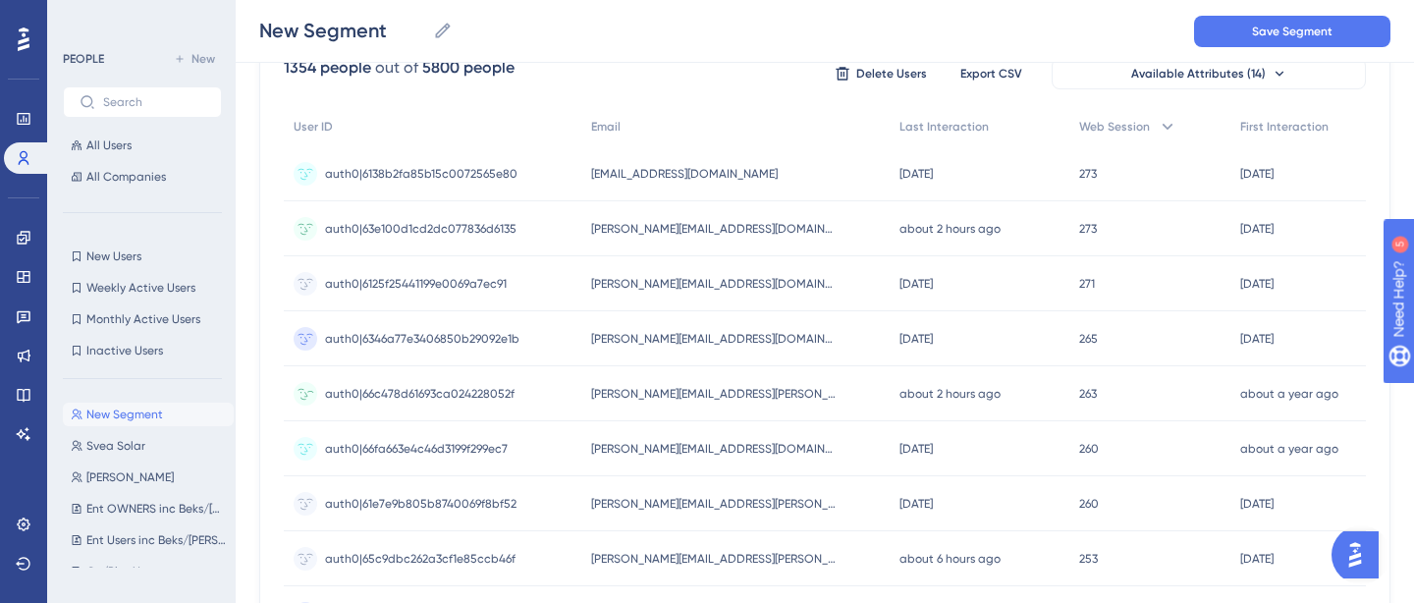
scroll to position [201, 0]
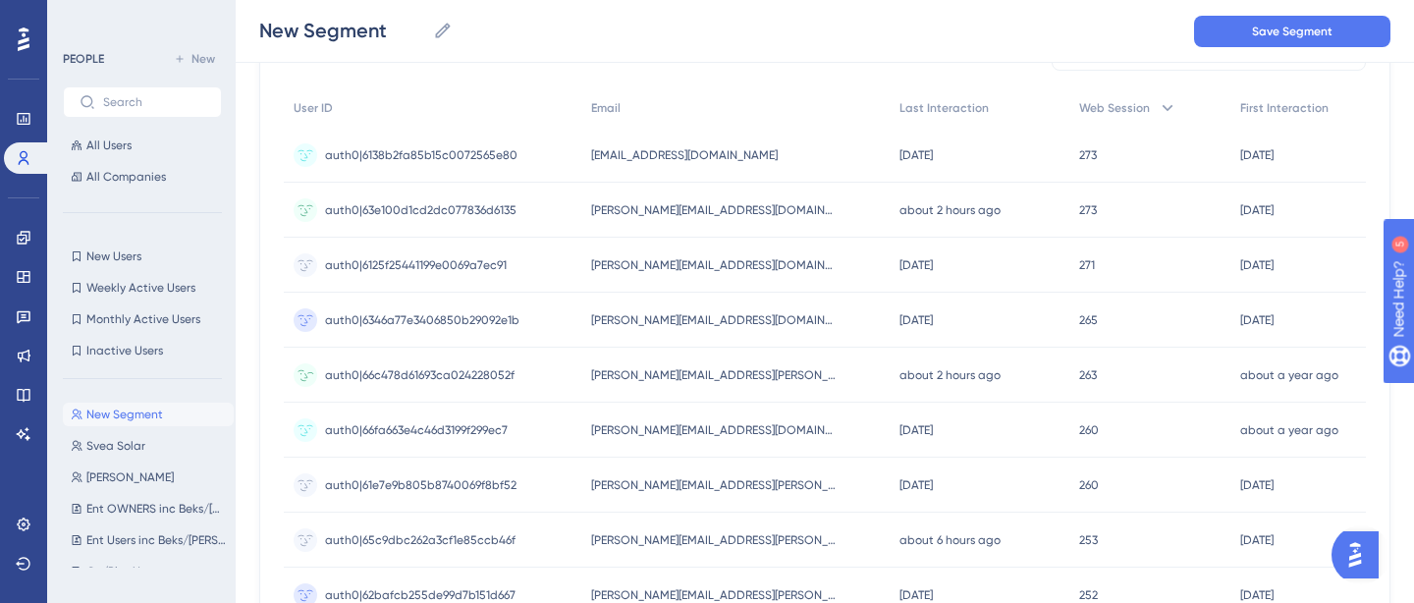
click at [766, 379] on span "[PERSON_NAME][EMAIL_ADDRESS][PERSON_NAME][DOMAIN_NAME]" at bounding box center [713, 375] width 245 height 16
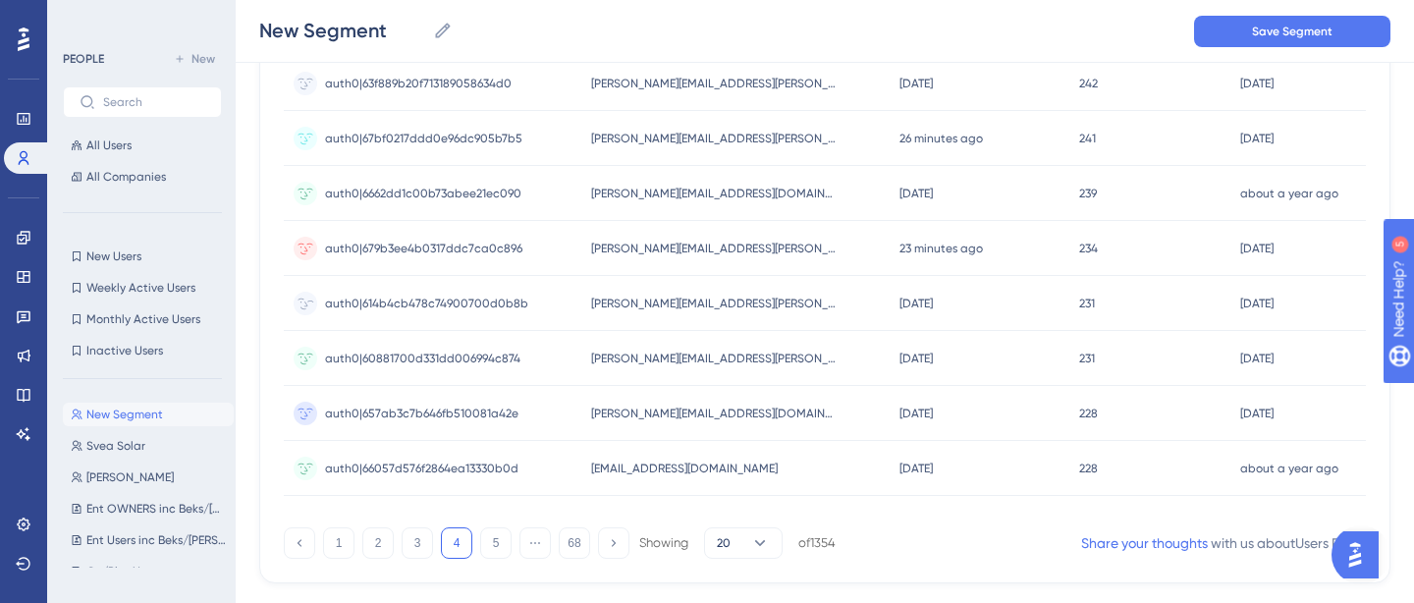
scroll to position [962, 0]
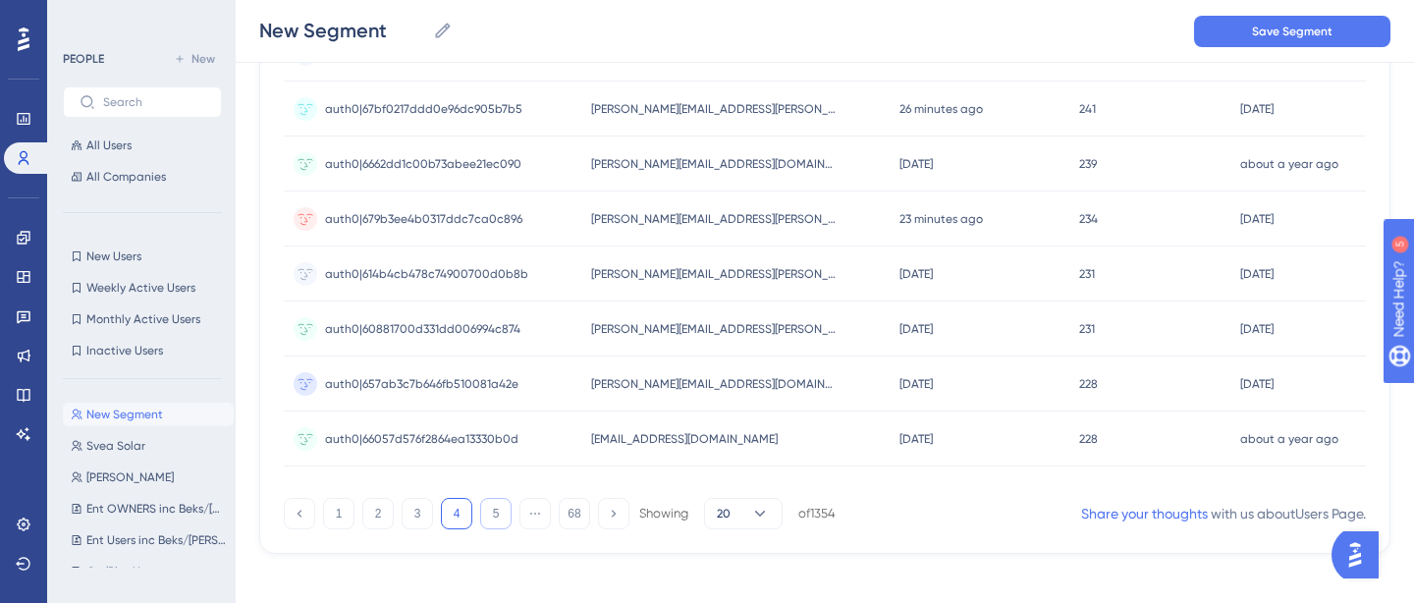
click at [495, 508] on button "5" at bounding box center [495, 513] width 31 height 31
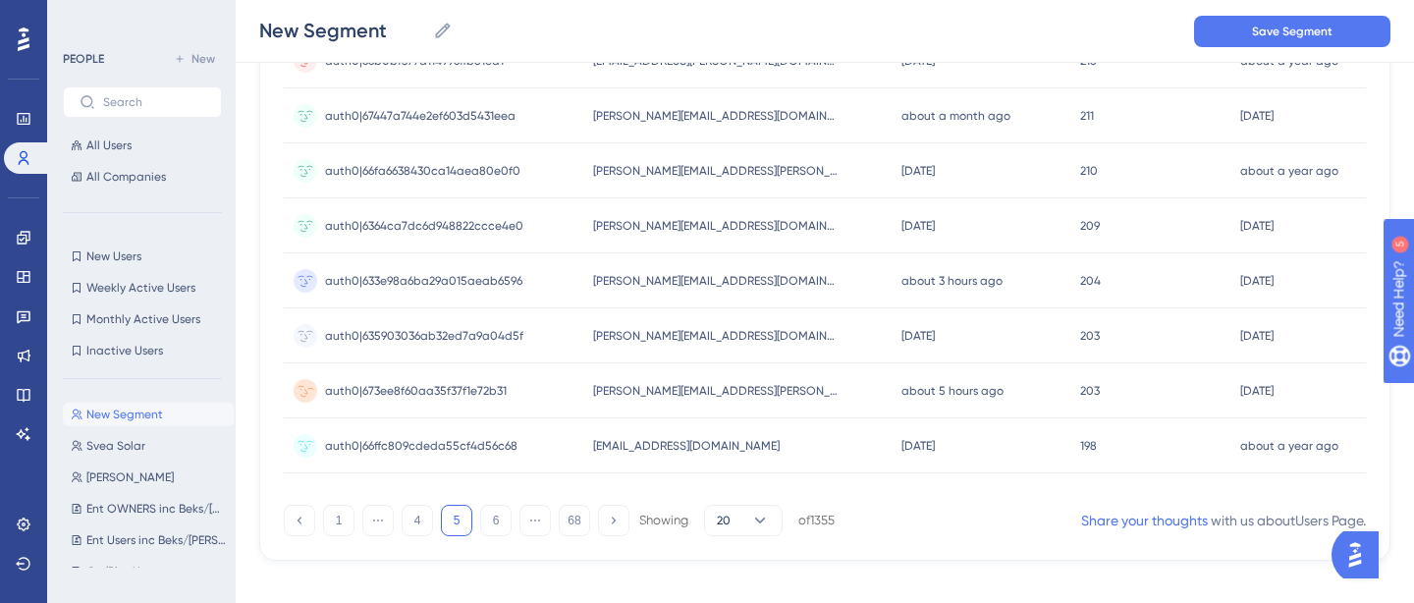
scroll to position [976, 0]
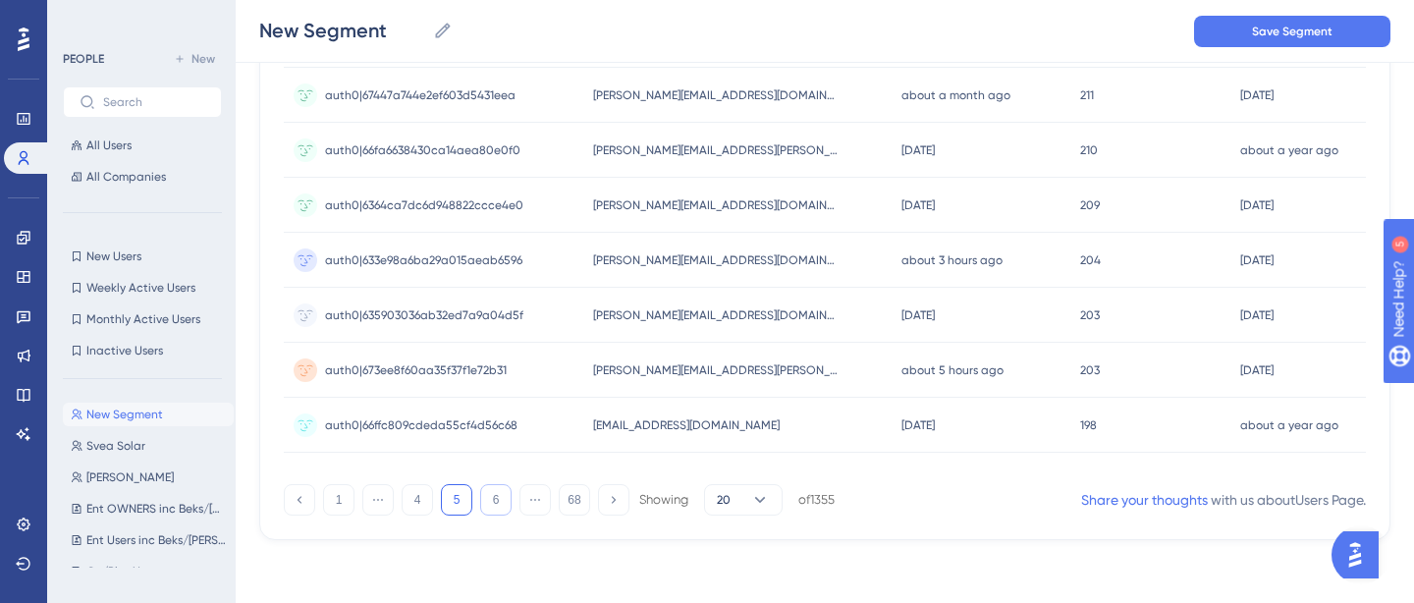
click at [490, 495] on button "6" at bounding box center [495, 499] width 31 height 31
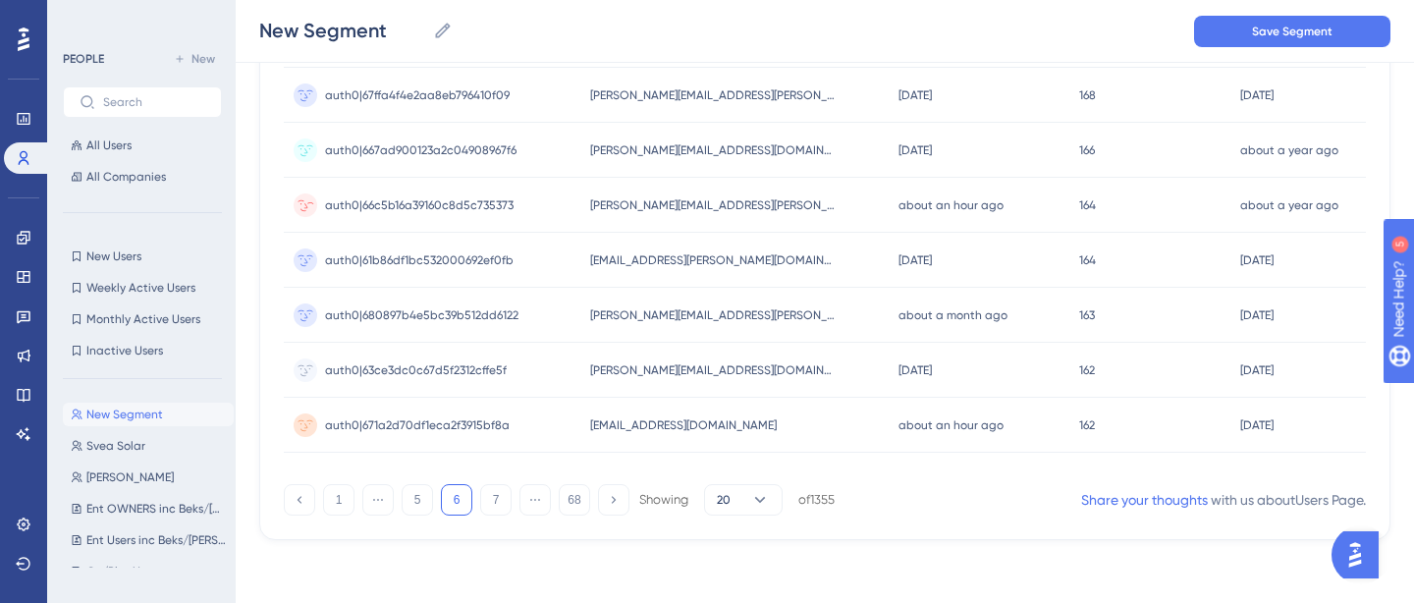
scroll to position [975, 0]
click at [494, 503] on button "7" at bounding box center [495, 500] width 31 height 31
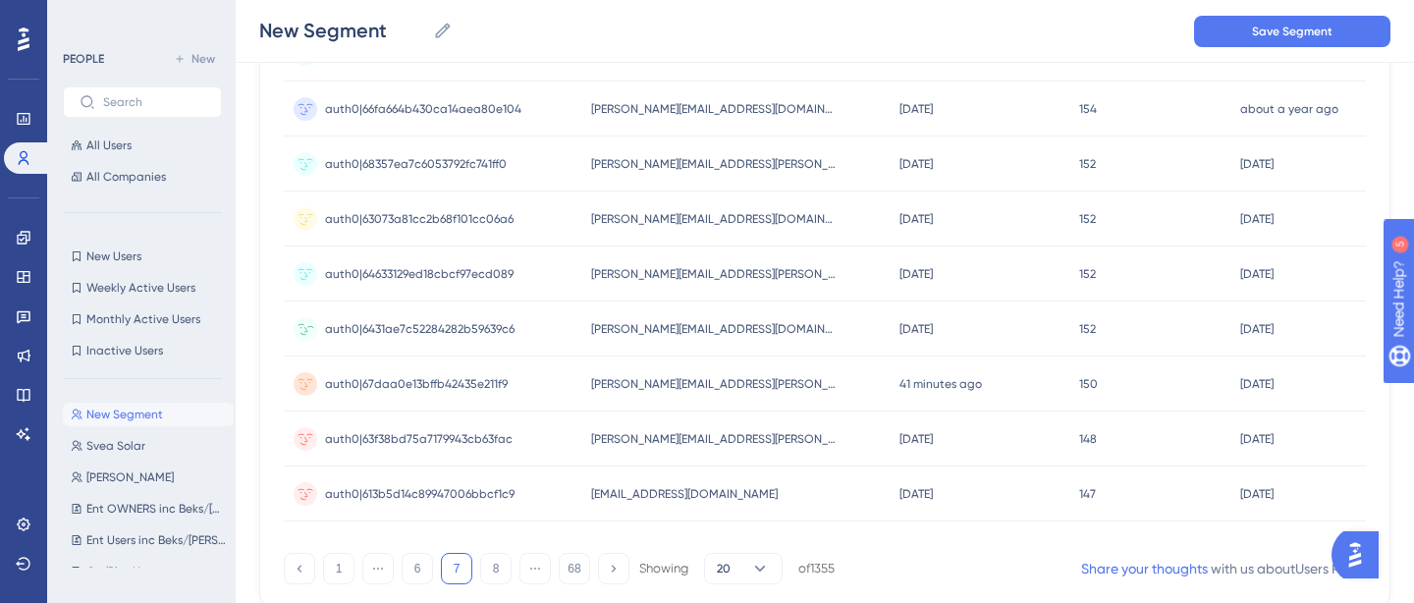
scroll to position [973, 0]
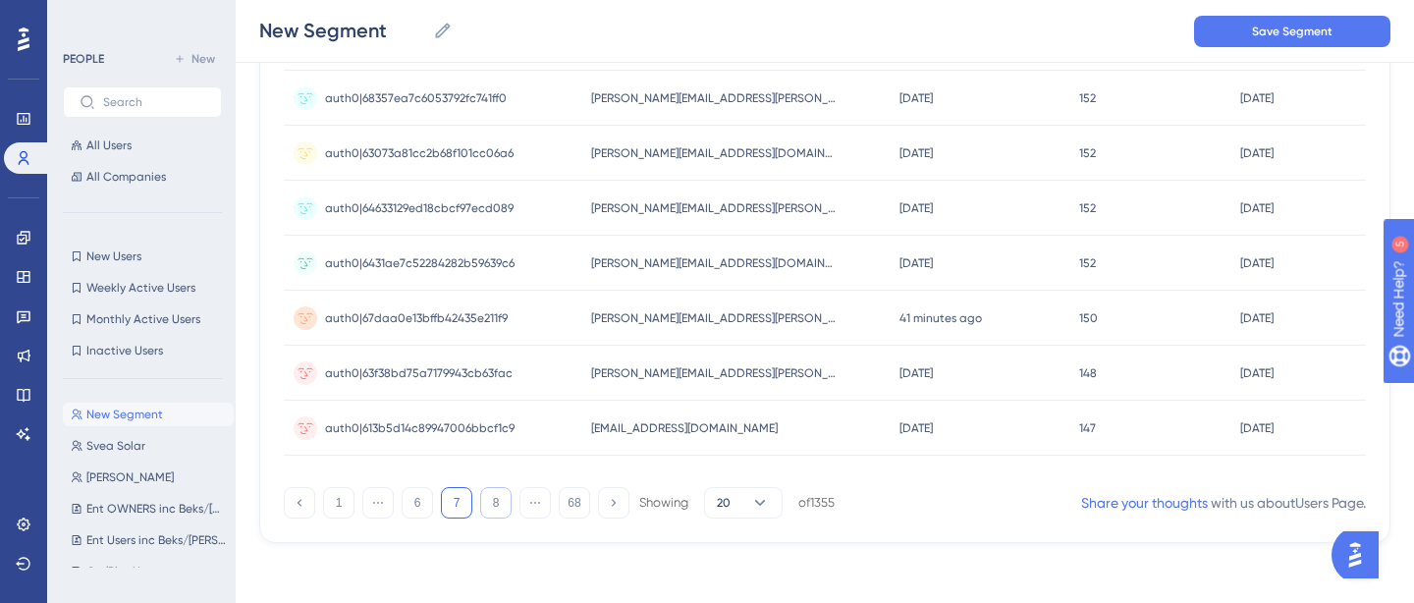
click at [495, 502] on button "8" at bounding box center [495, 502] width 31 height 31
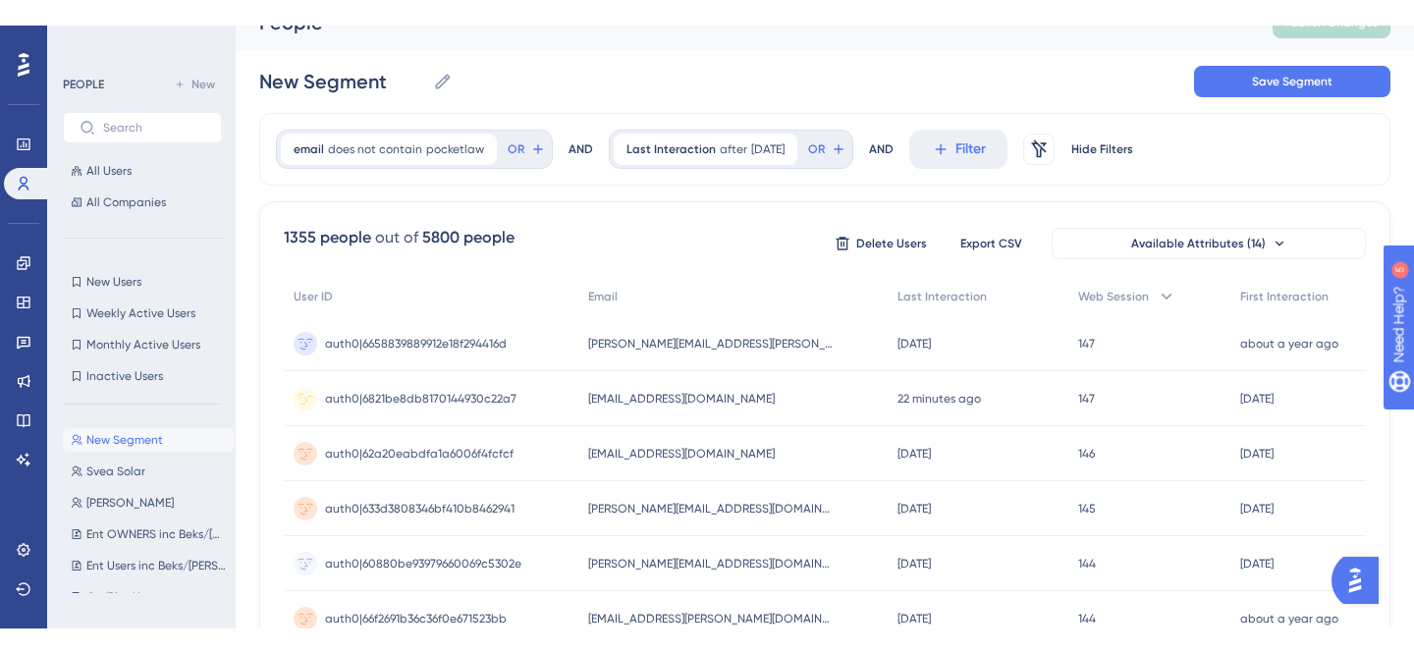
scroll to position [28, 0]
